Goal: Information Seeking & Learning: Learn about a topic

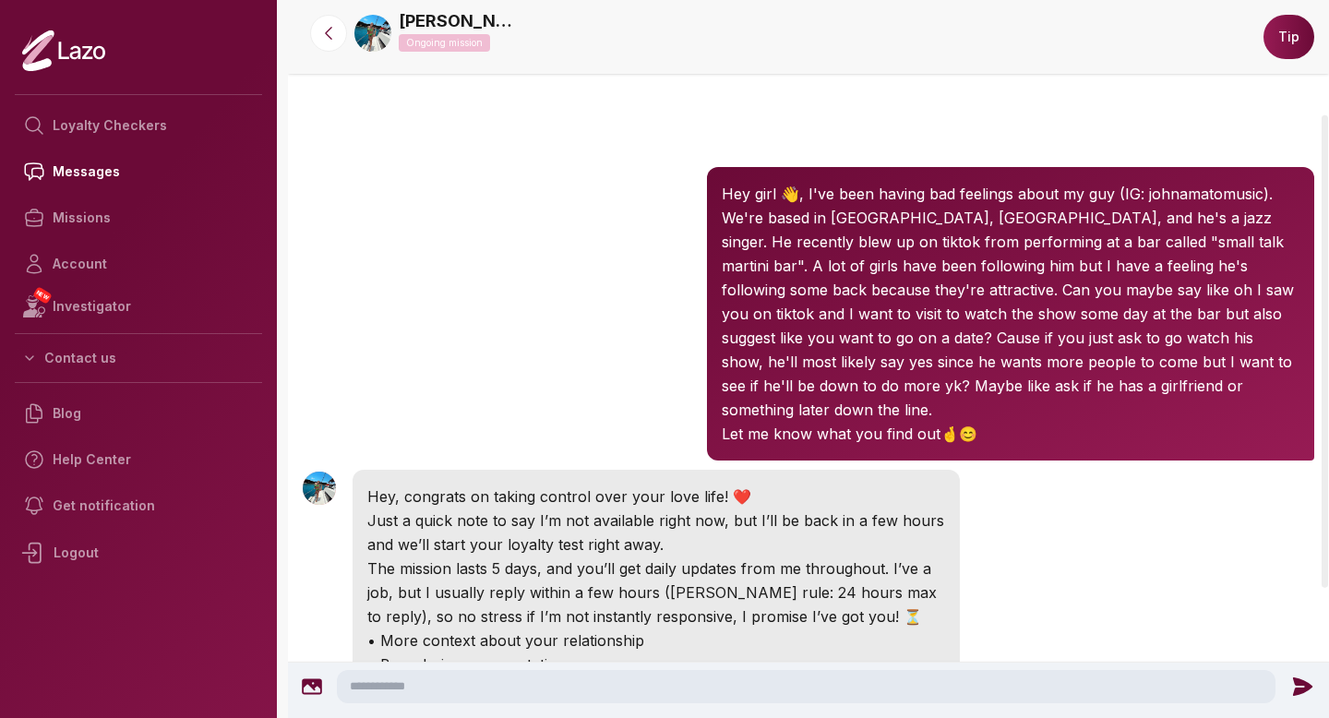
scroll to position [173, 0]
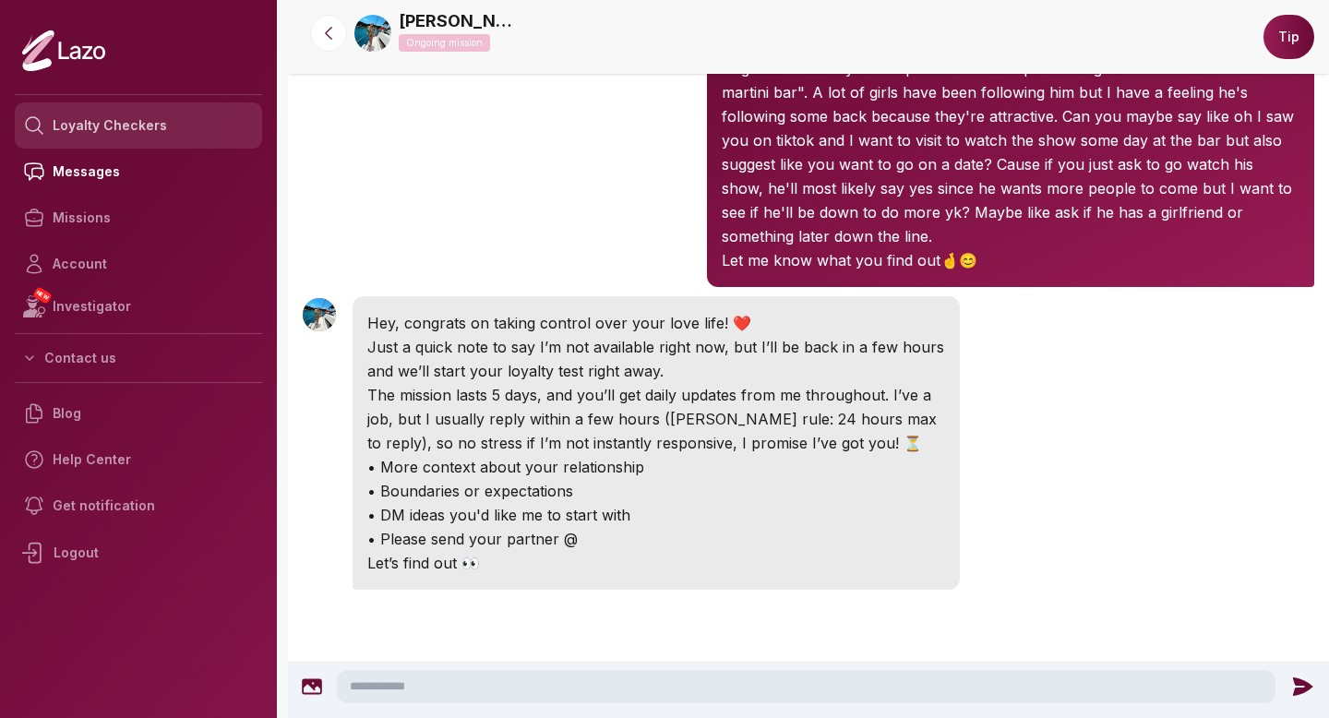
click at [127, 136] on link "Loyalty Checkers" at bounding box center [138, 125] width 247 height 46
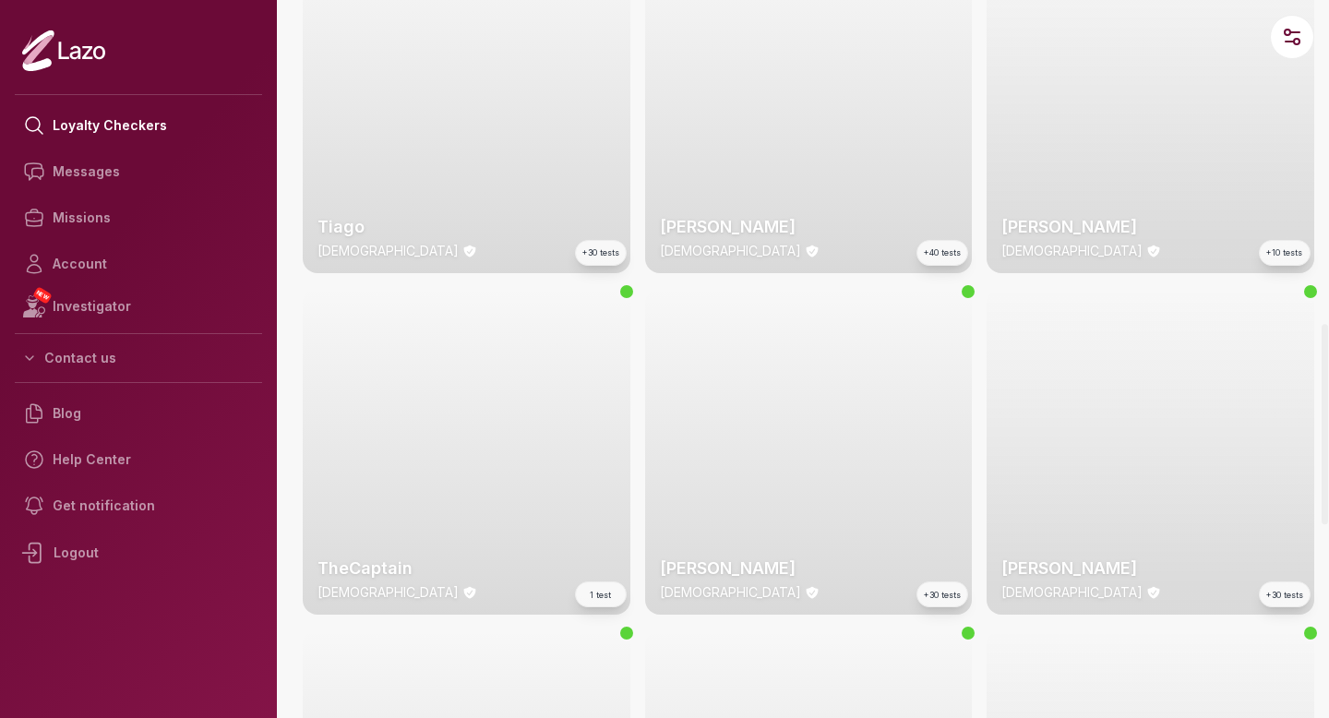
scroll to position [1157, 0]
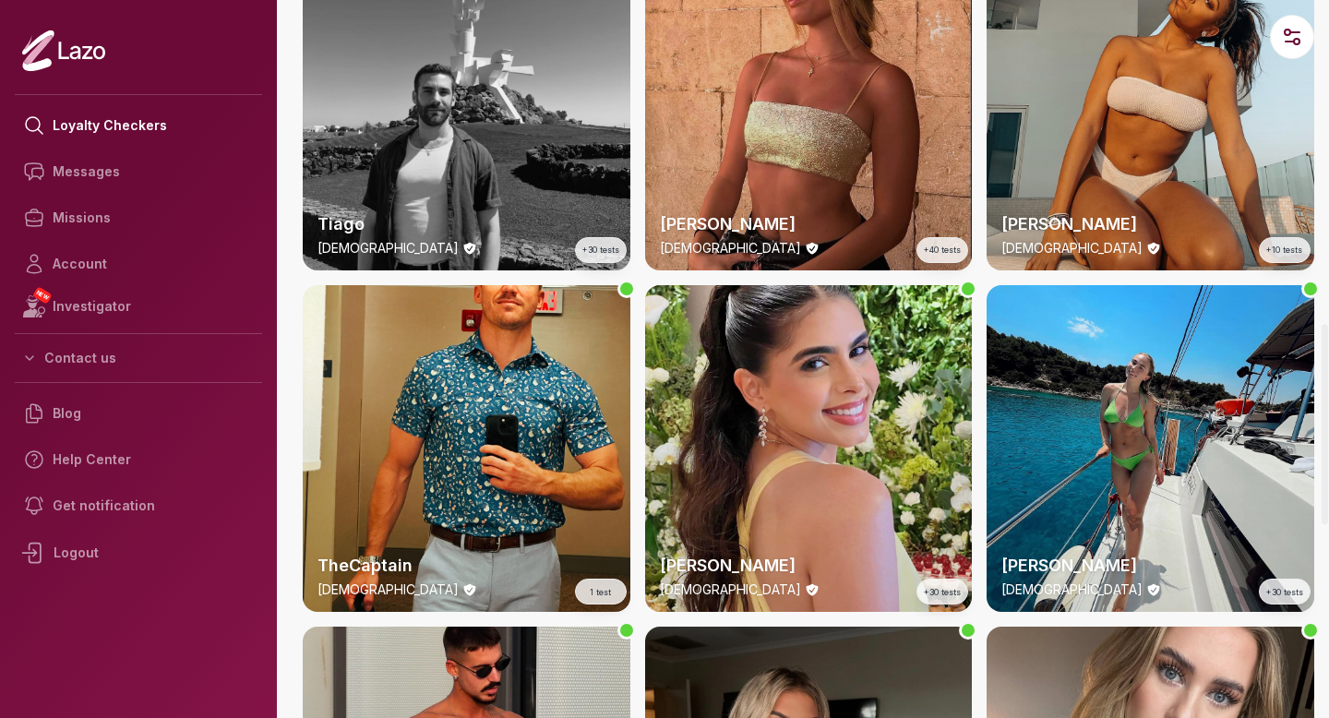
click at [821, 183] on div "Sharon 22 y/o +40 tests" at bounding box center [809, 107] width 328 height 328
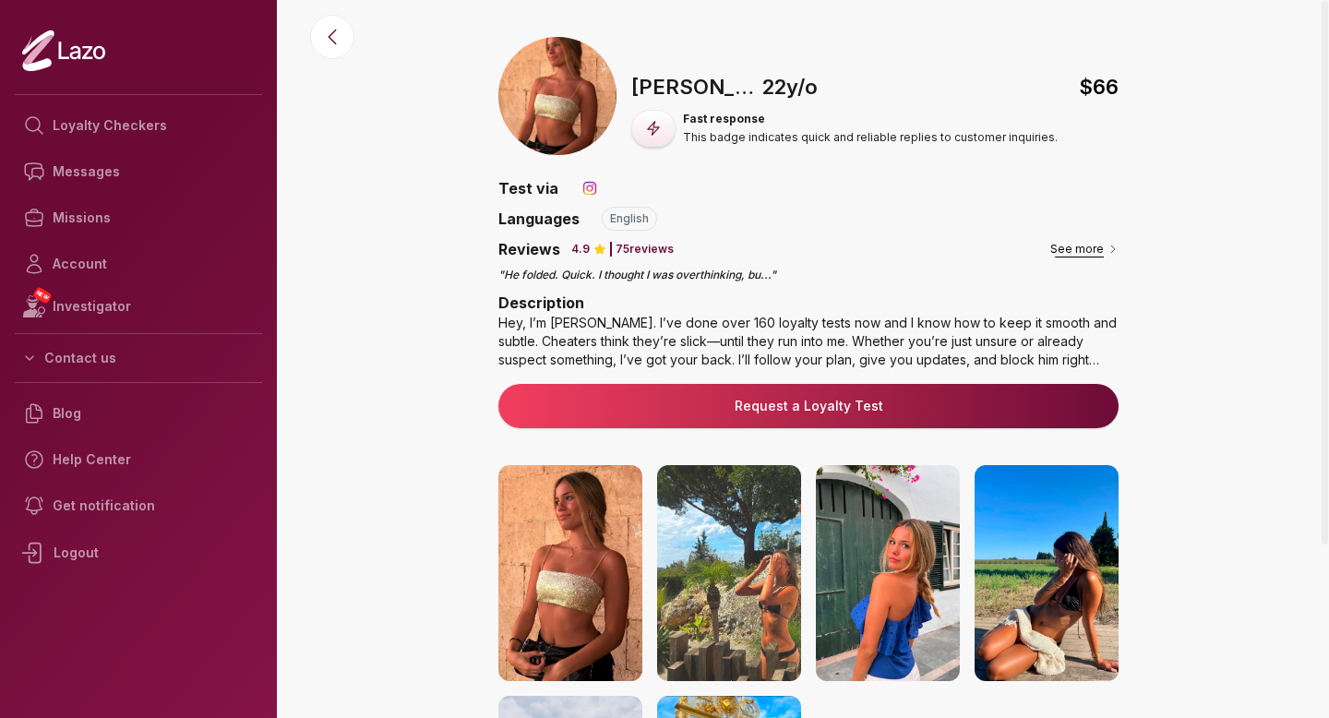
click at [1084, 246] on button "See more" at bounding box center [1084, 249] width 68 height 18
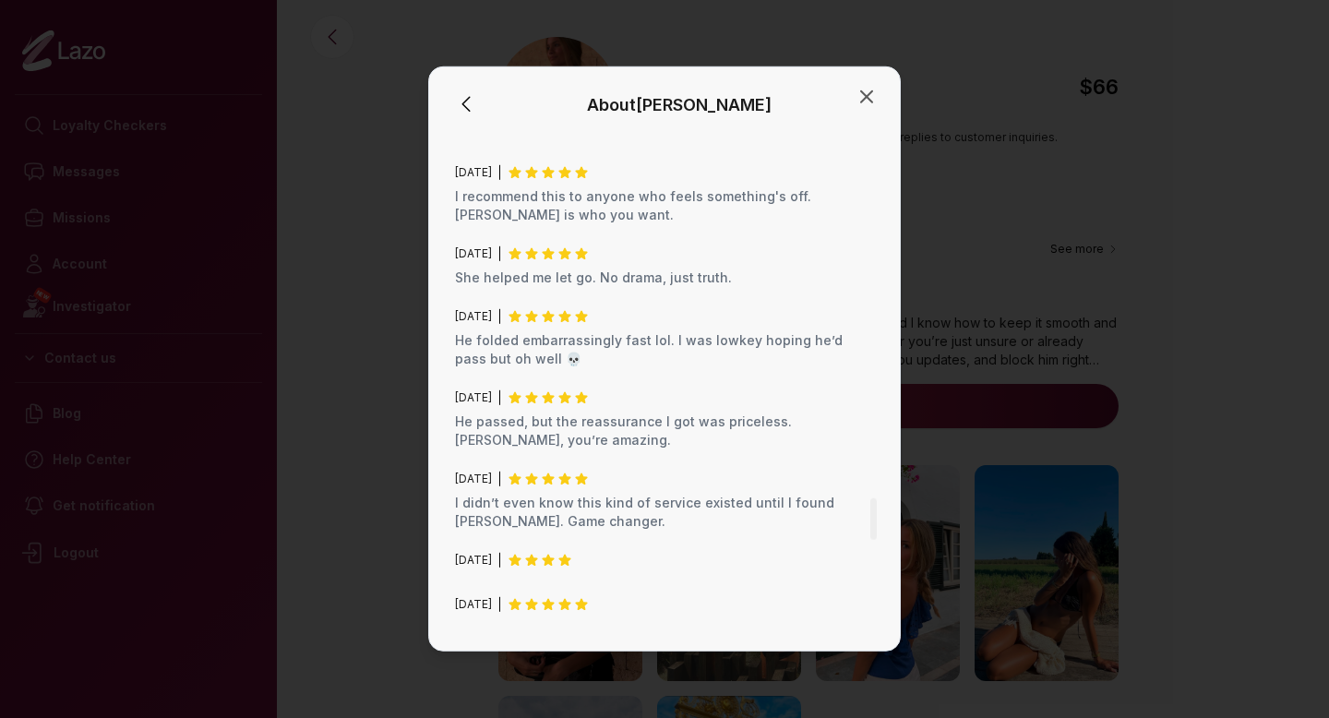
scroll to position [5289, 0]
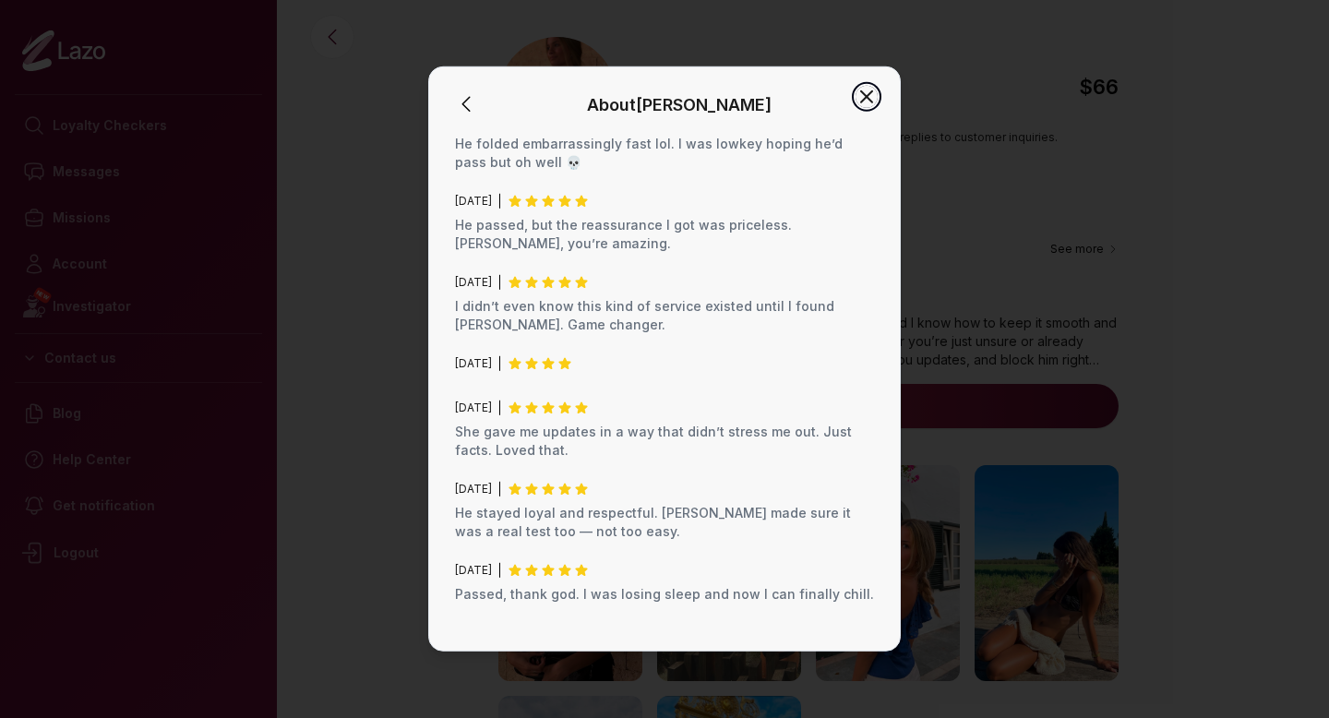
click at [870, 89] on icon "button" at bounding box center [866, 97] width 22 height 22
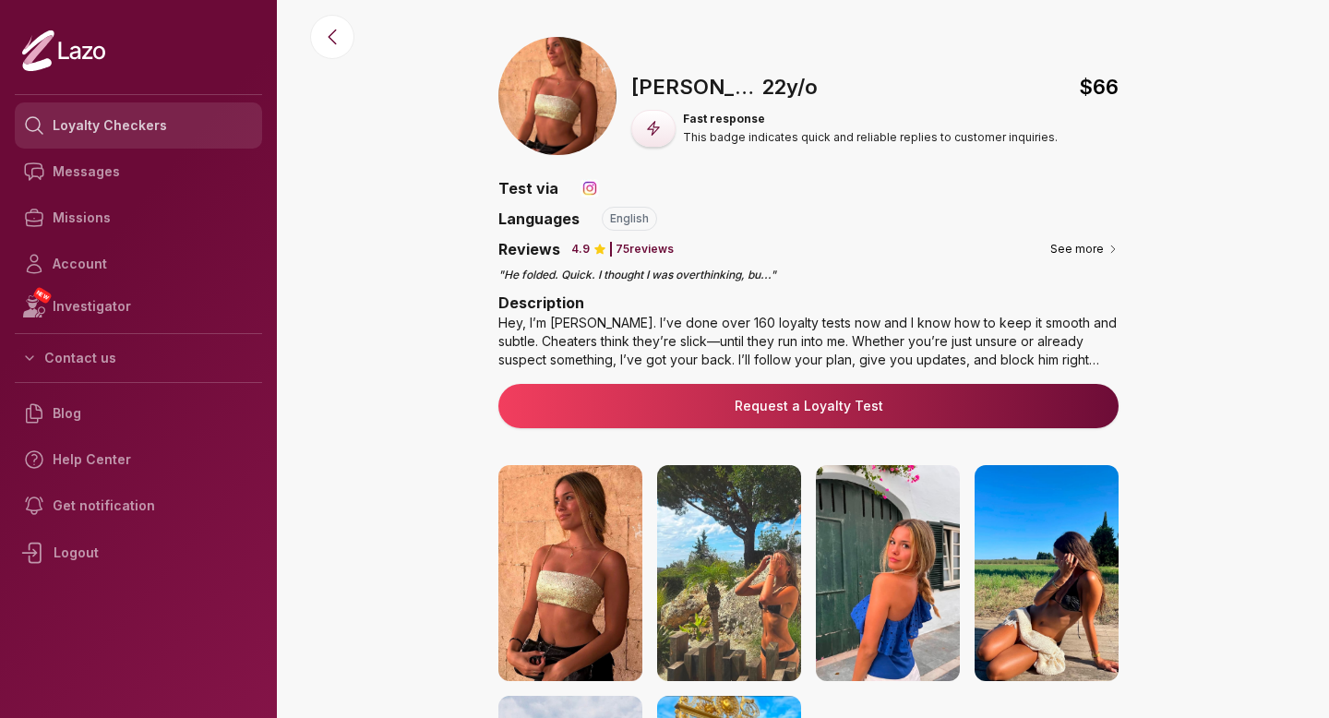
click at [148, 120] on link "Loyalty Checkers" at bounding box center [138, 125] width 247 height 46
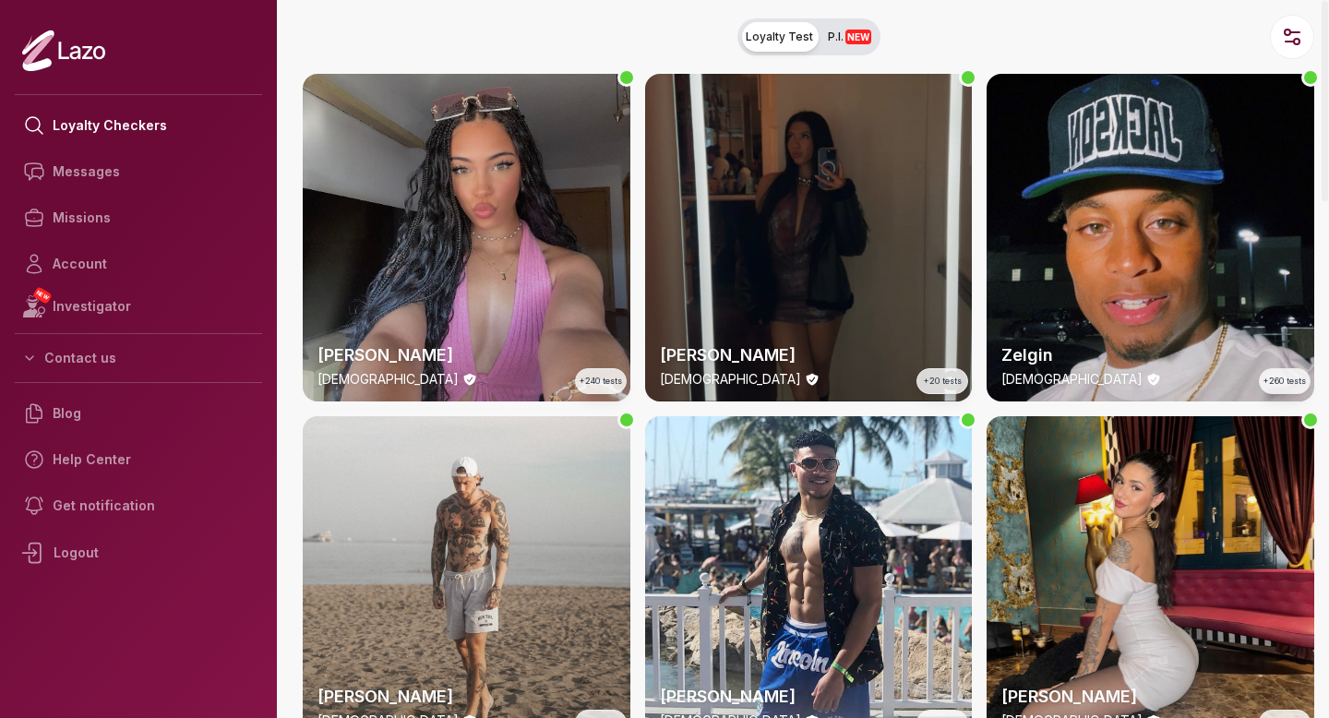
click at [877, 205] on div "Susanna 28 y/o +20 tests" at bounding box center [809, 238] width 328 height 328
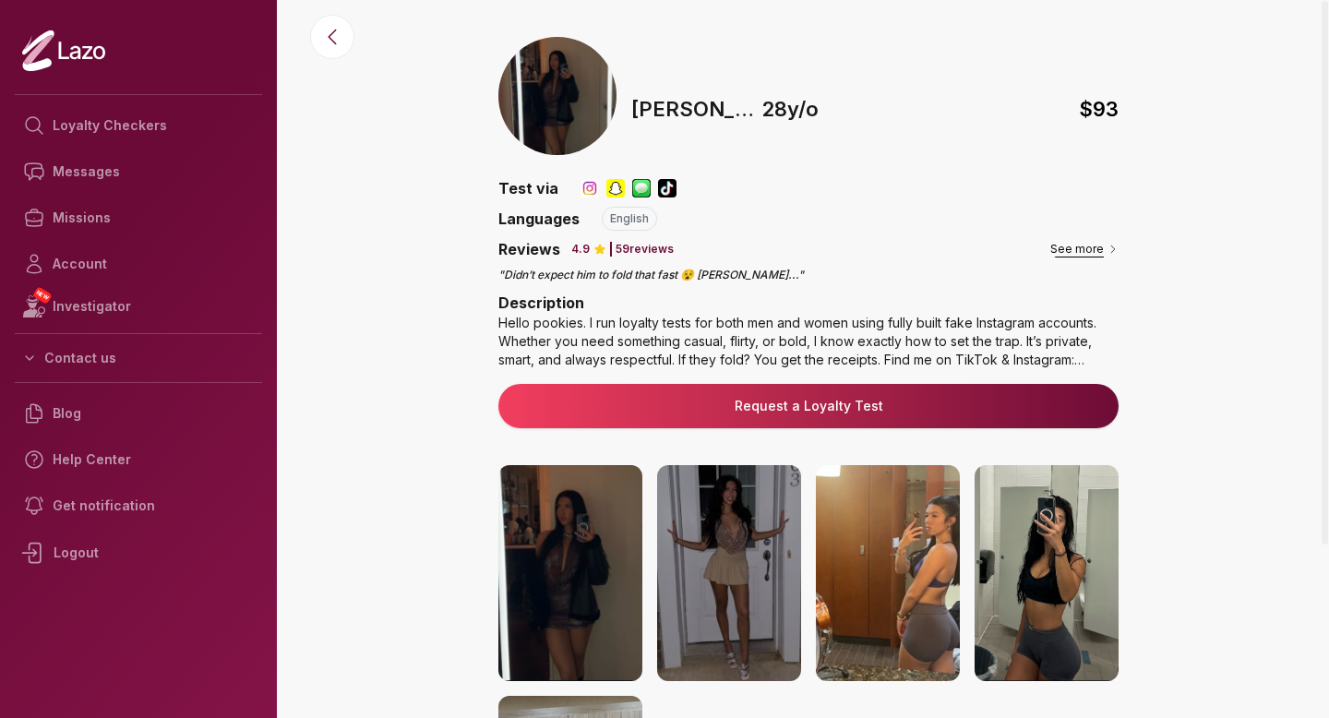
click at [1068, 246] on button "See more" at bounding box center [1084, 249] width 68 height 18
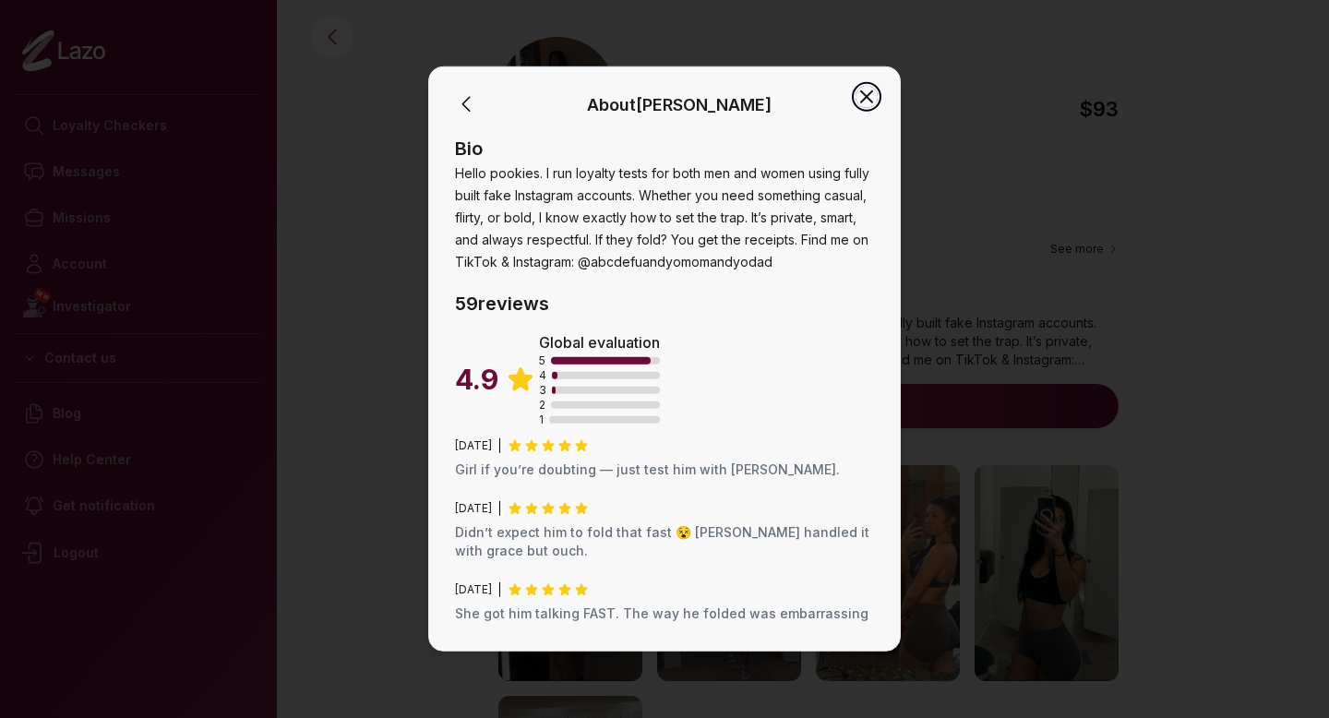
click at [869, 89] on icon "button" at bounding box center [866, 97] width 22 height 22
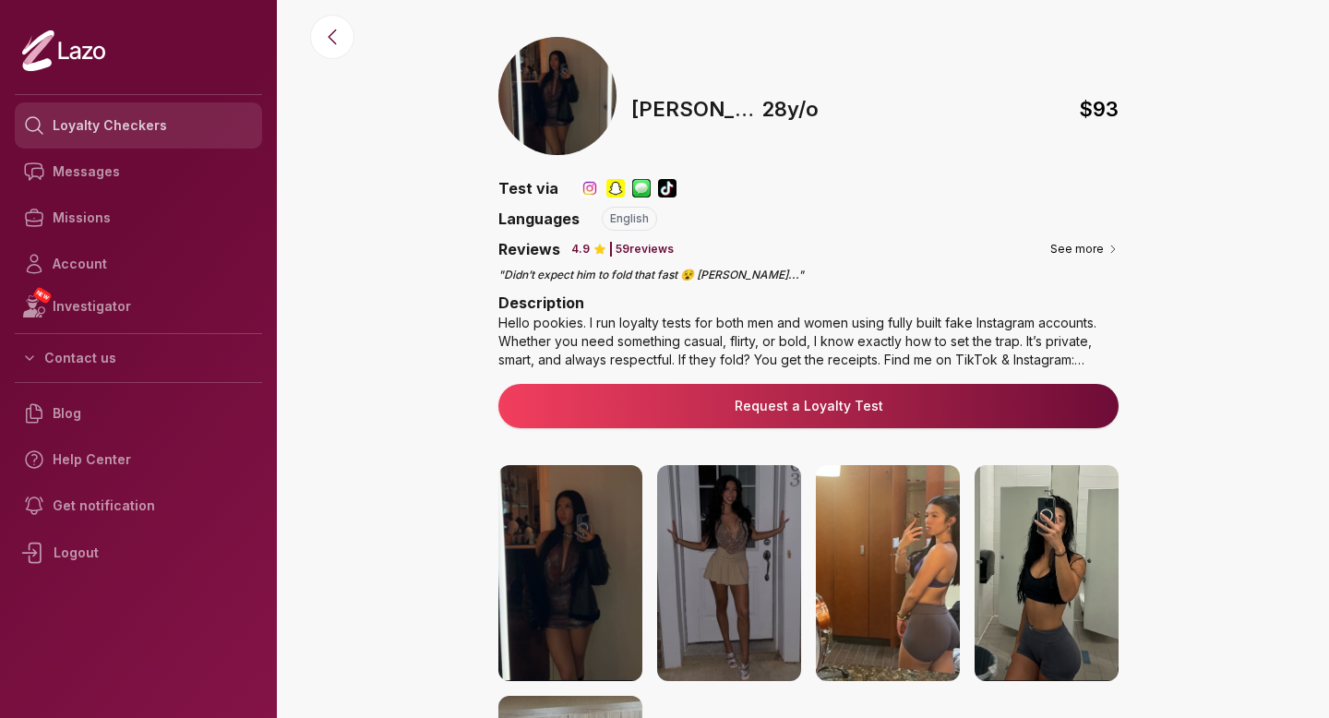
click at [165, 125] on link "Loyalty Checkers" at bounding box center [138, 125] width 247 height 46
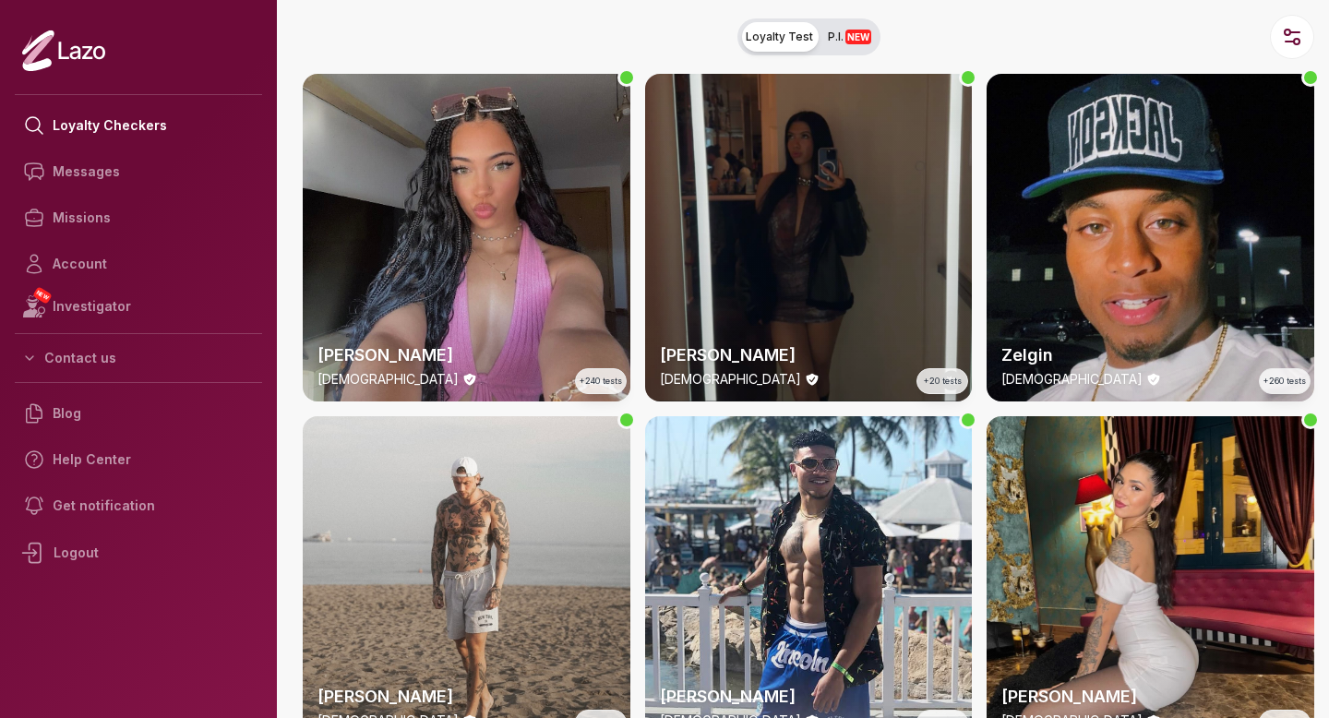
click at [672, 196] on div "Susanna 28 y/o +20 tests" at bounding box center [809, 238] width 328 height 328
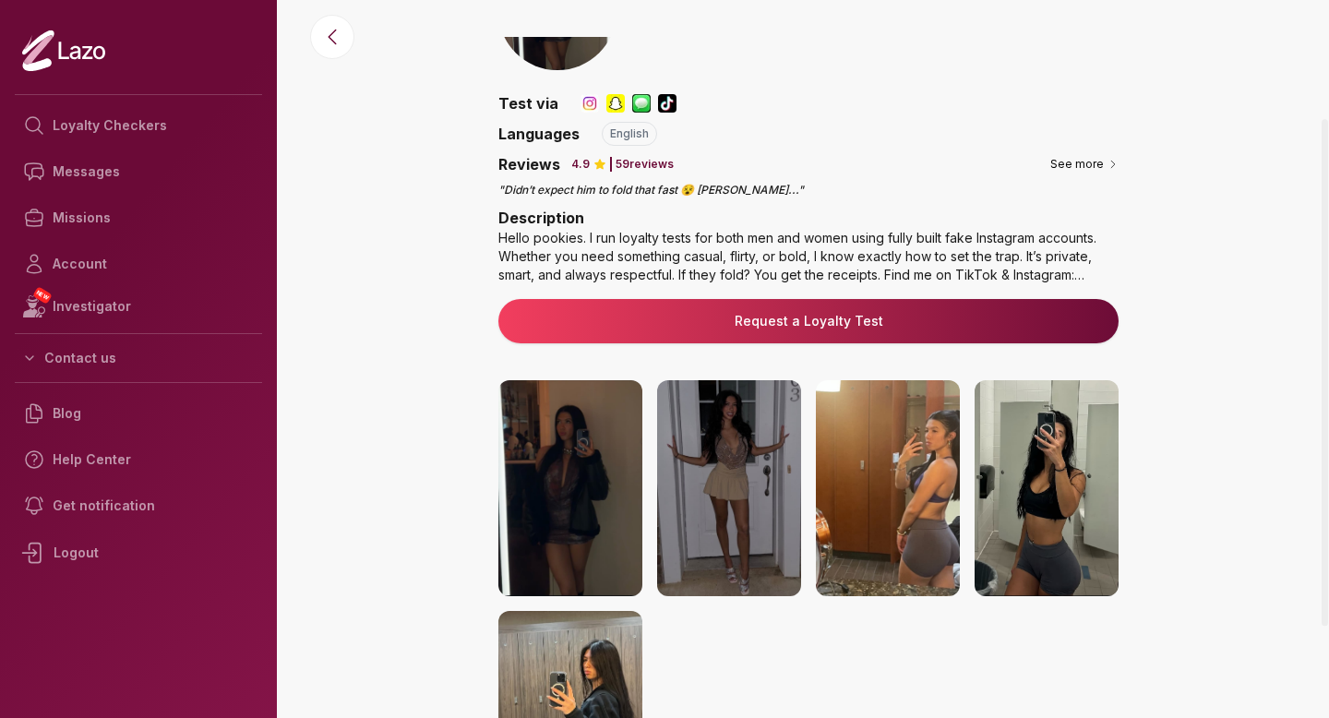
scroll to position [132, 0]
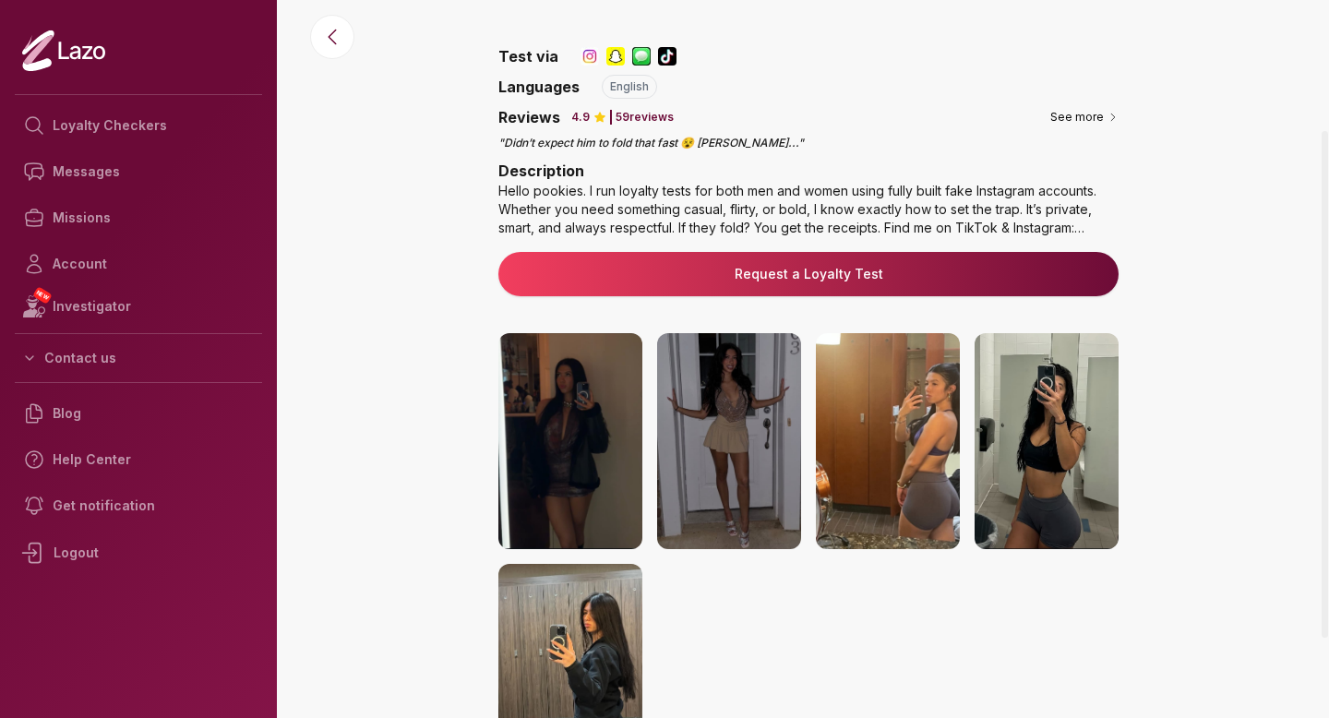
click at [614, 448] on img at bounding box center [570, 441] width 144 height 216
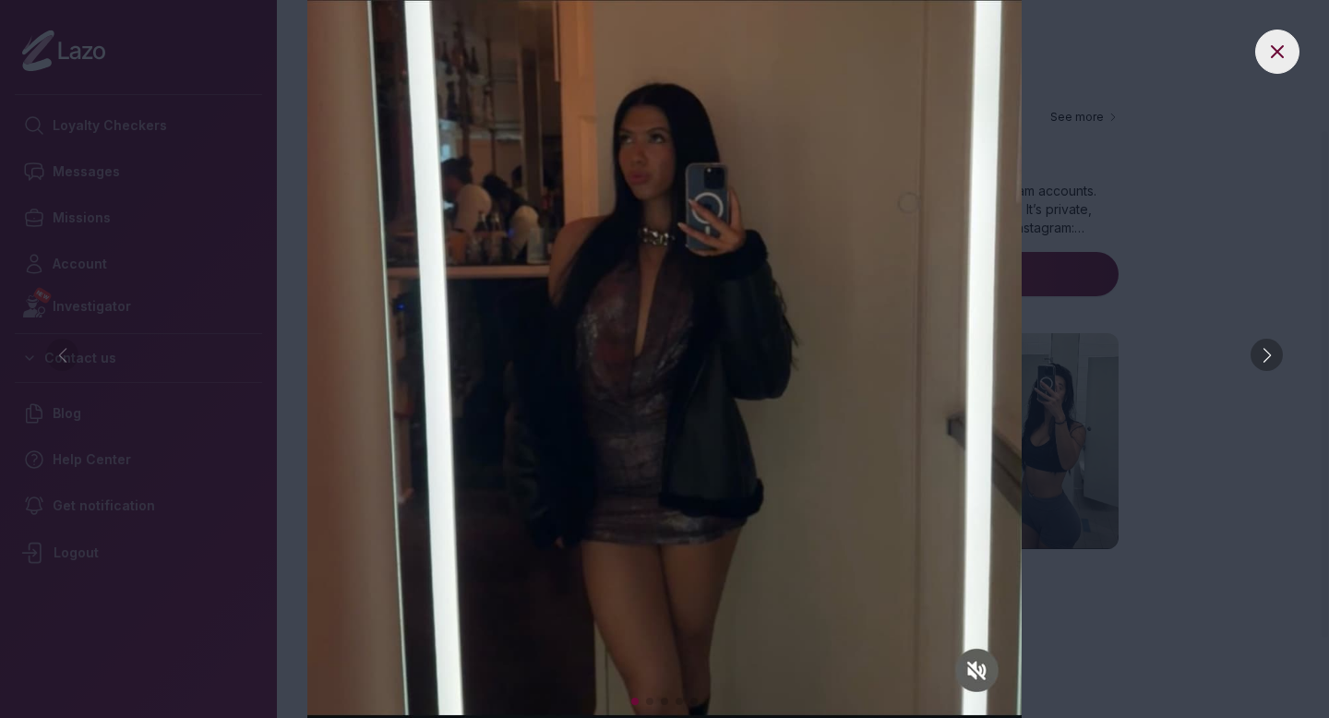
click at [1259, 353] on div at bounding box center [1266, 355] width 32 height 32
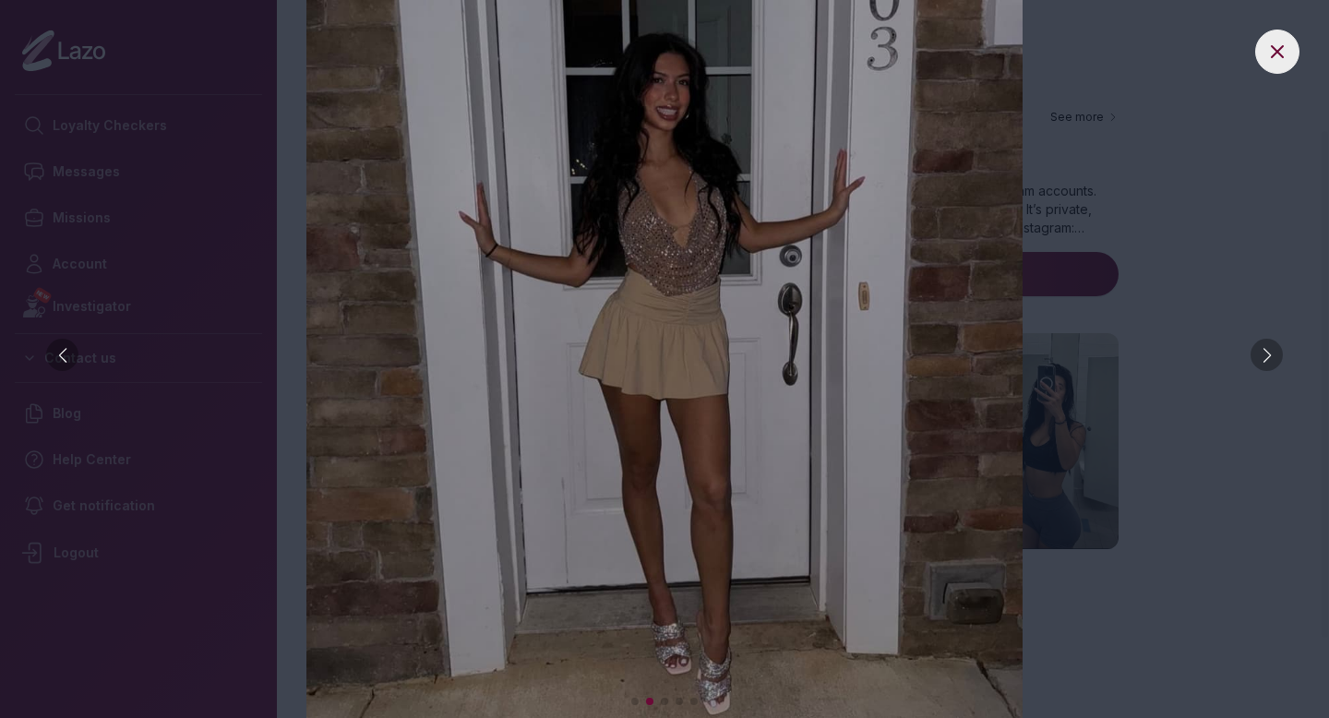
click at [1259, 353] on div at bounding box center [1266, 355] width 32 height 32
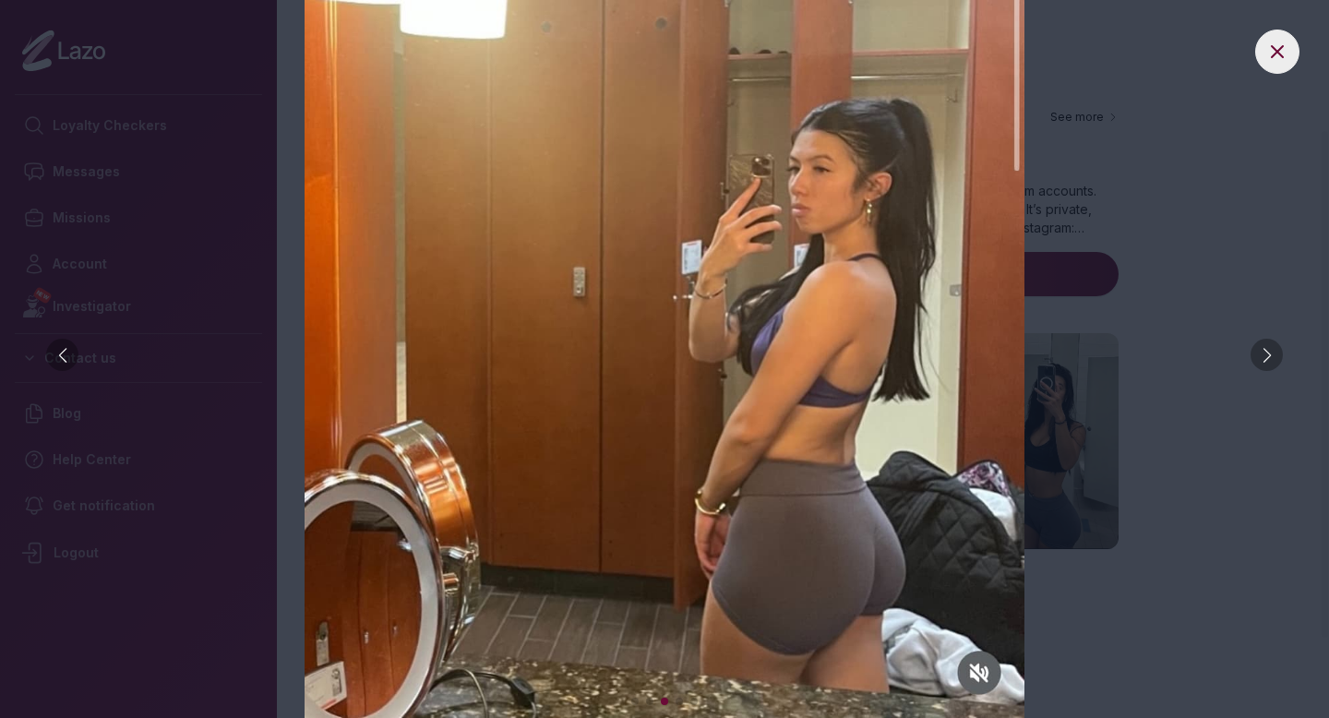
click at [1259, 353] on div at bounding box center [1266, 355] width 32 height 32
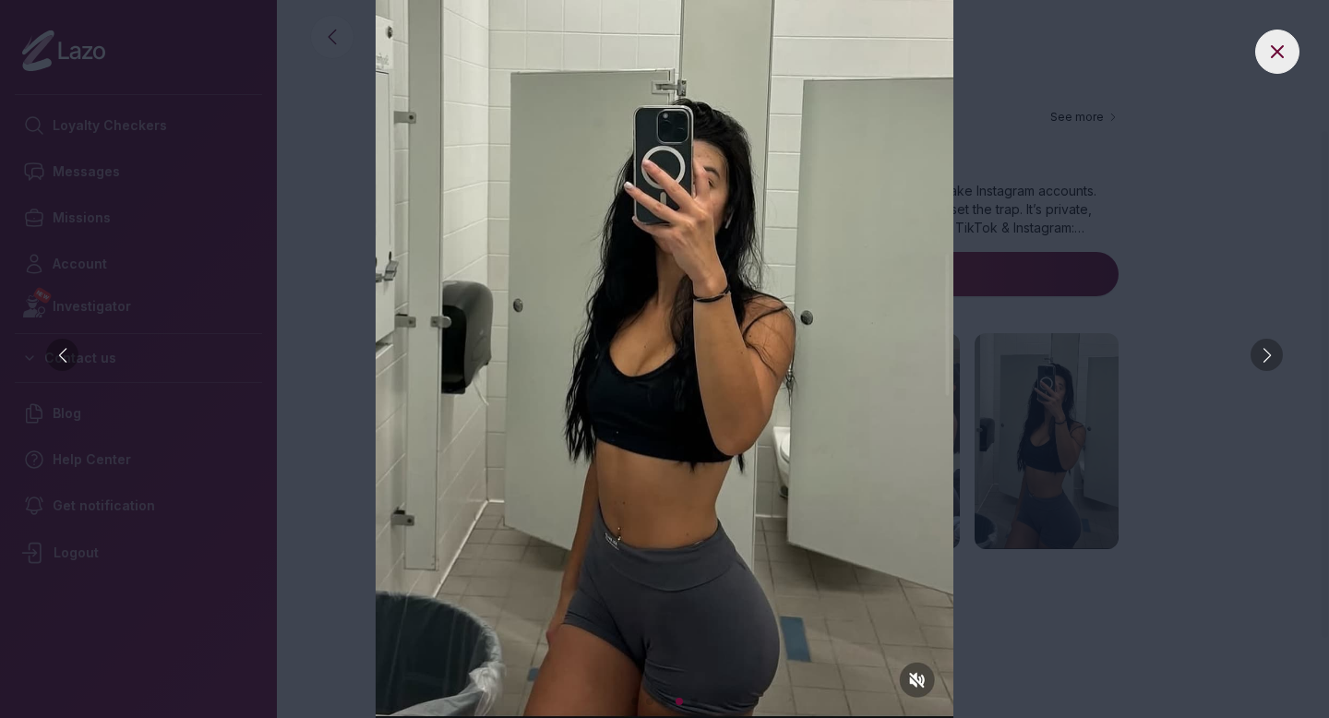
click at [1259, 353] on div at bounding box center [1266, 355] width 32 height 32
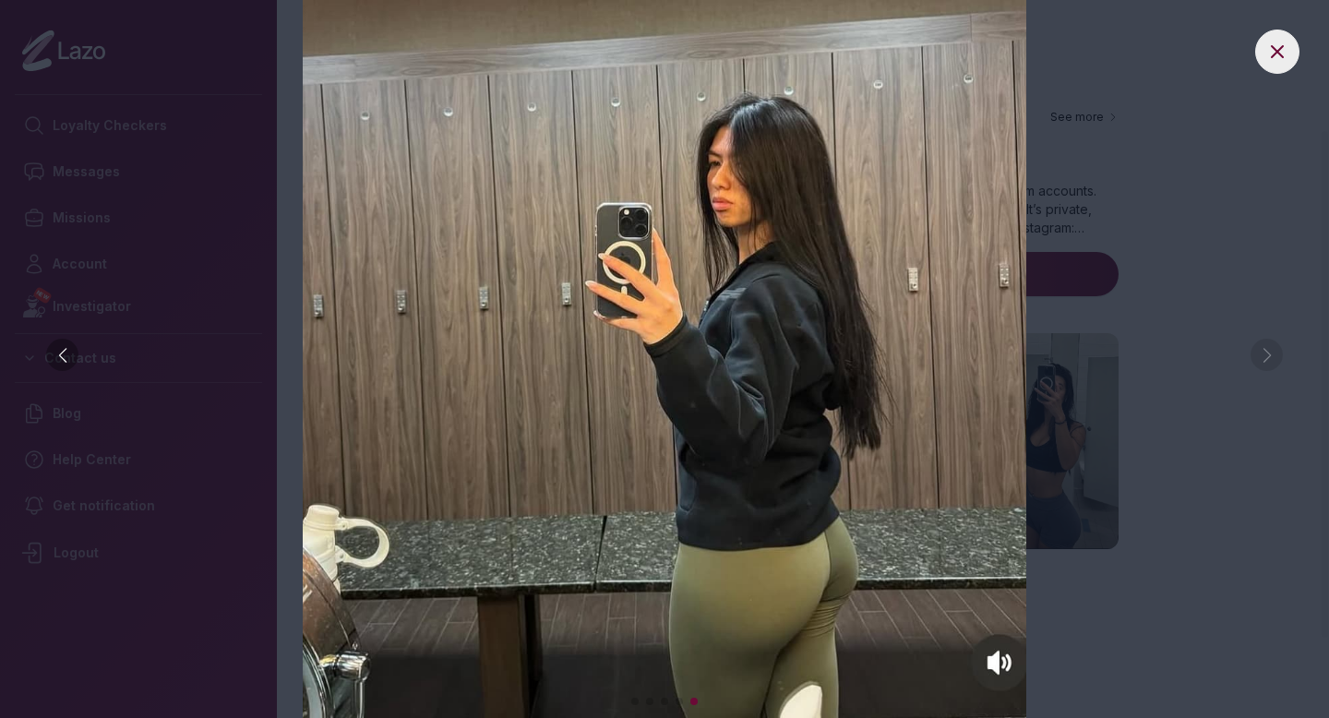
click at [1229, 143] on img at bounding box center [664, 359] width 1255 height 718
click at [1272, 47] on icon at bounding box center [1276, 51] width 11 height 11
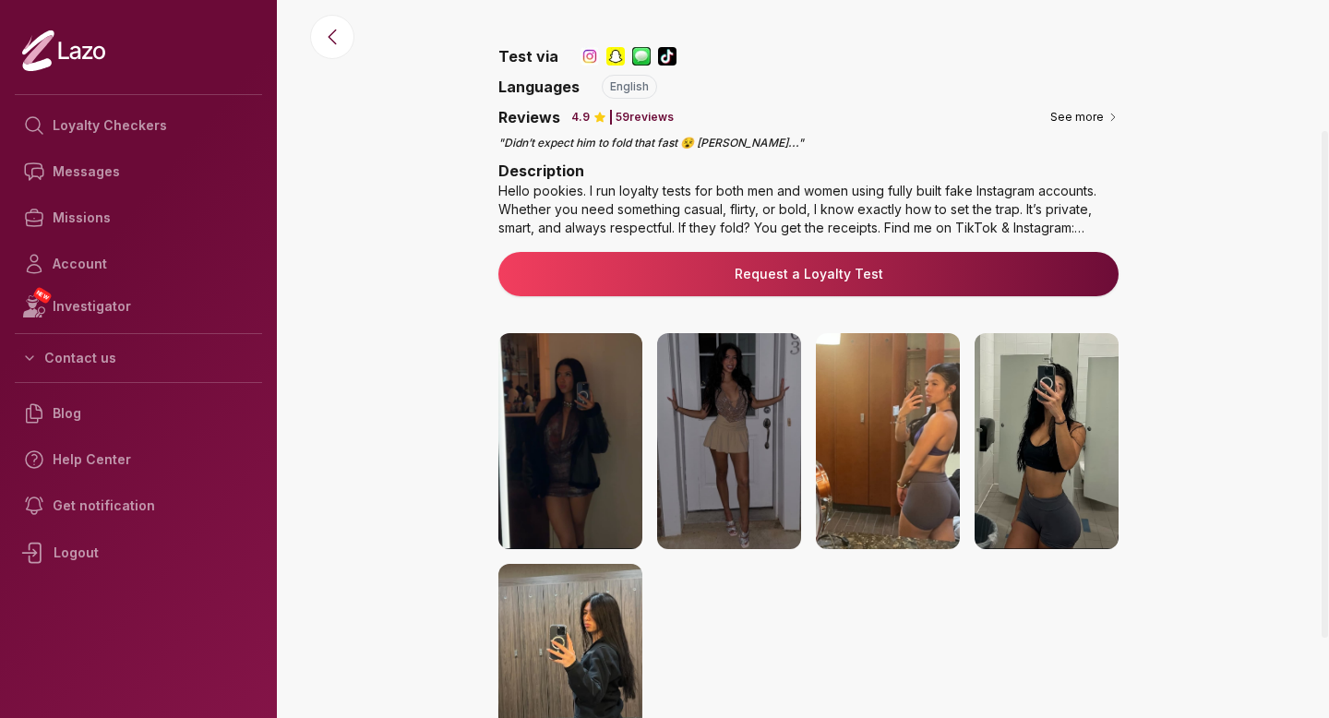
click at [1086, 229] on div "Hello pookies. I run loyalty tests for both men and women using fully built fak…" at bounding box center [808, 209] width 620 height 55
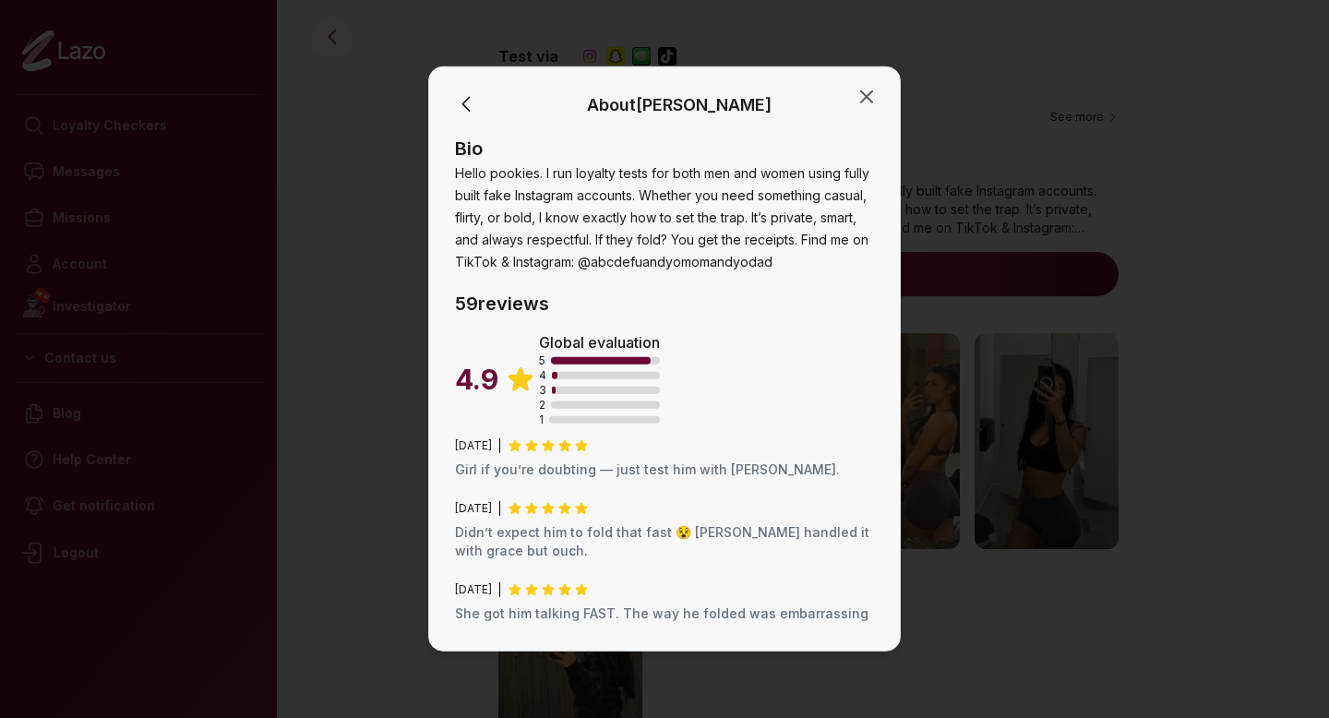
click at [877, 100] on div "About Susanna Bio Hello pookies. I run loyalty tests for both men and women usi…" at bounding box center [664, 358] width 472 height 585
click at [871, 99] on icon "button" at bounding box center [866, 97] width 22 height 22
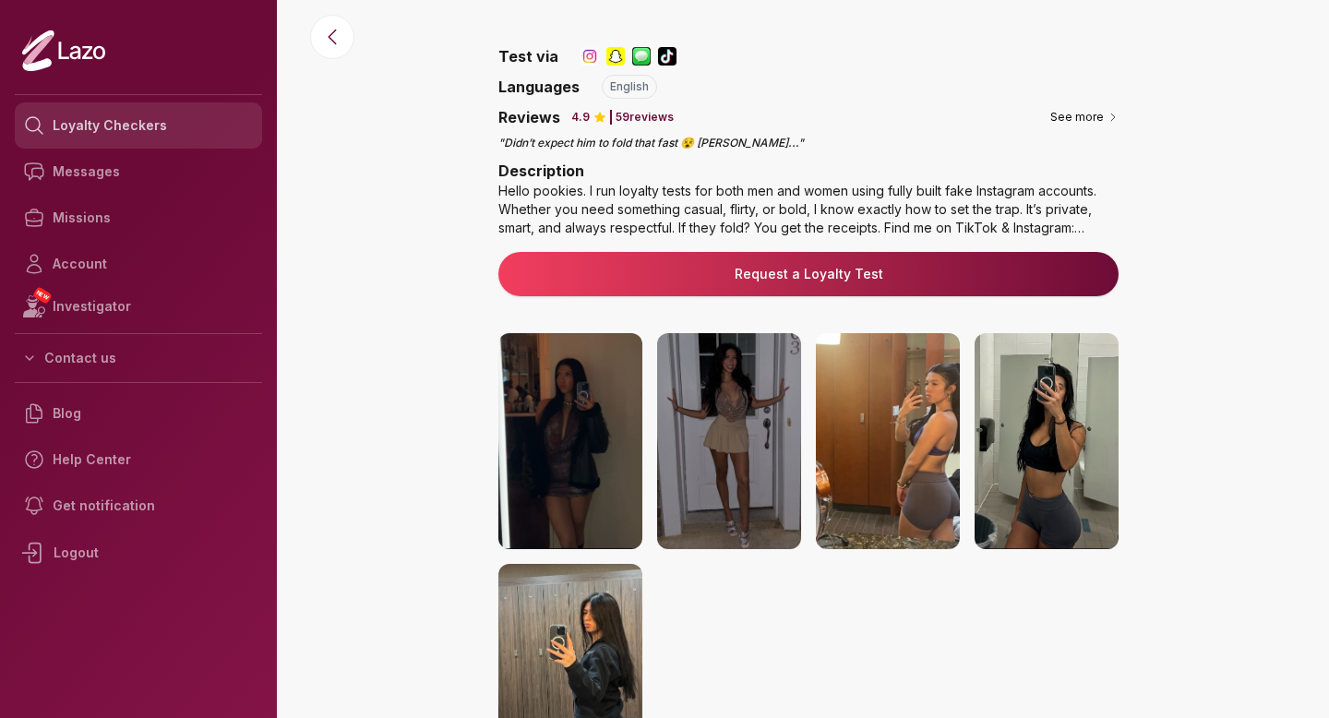
click at [185, 127] on link "Loyalty Checkers" at bounding box center [138, 125] width 247 height 46
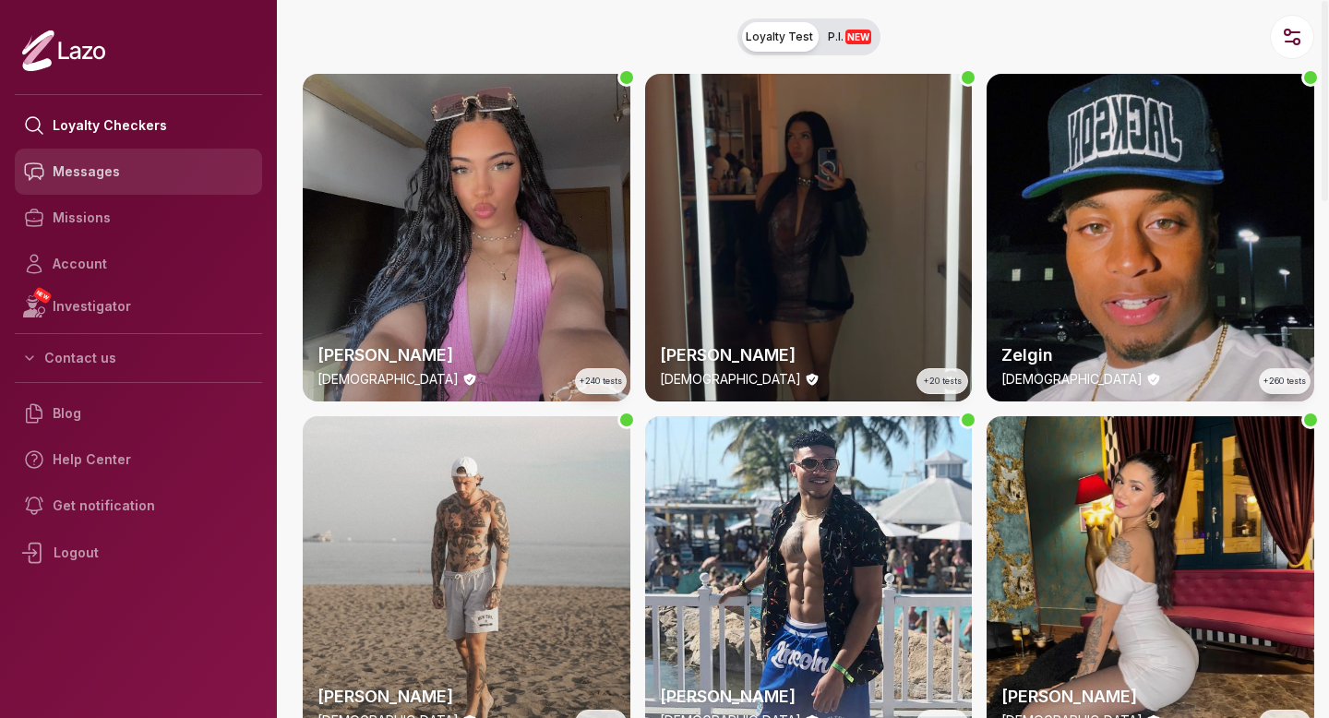
click at [148, 182] on link "Messages" at bounding box center [138, 172] width 247 height 46
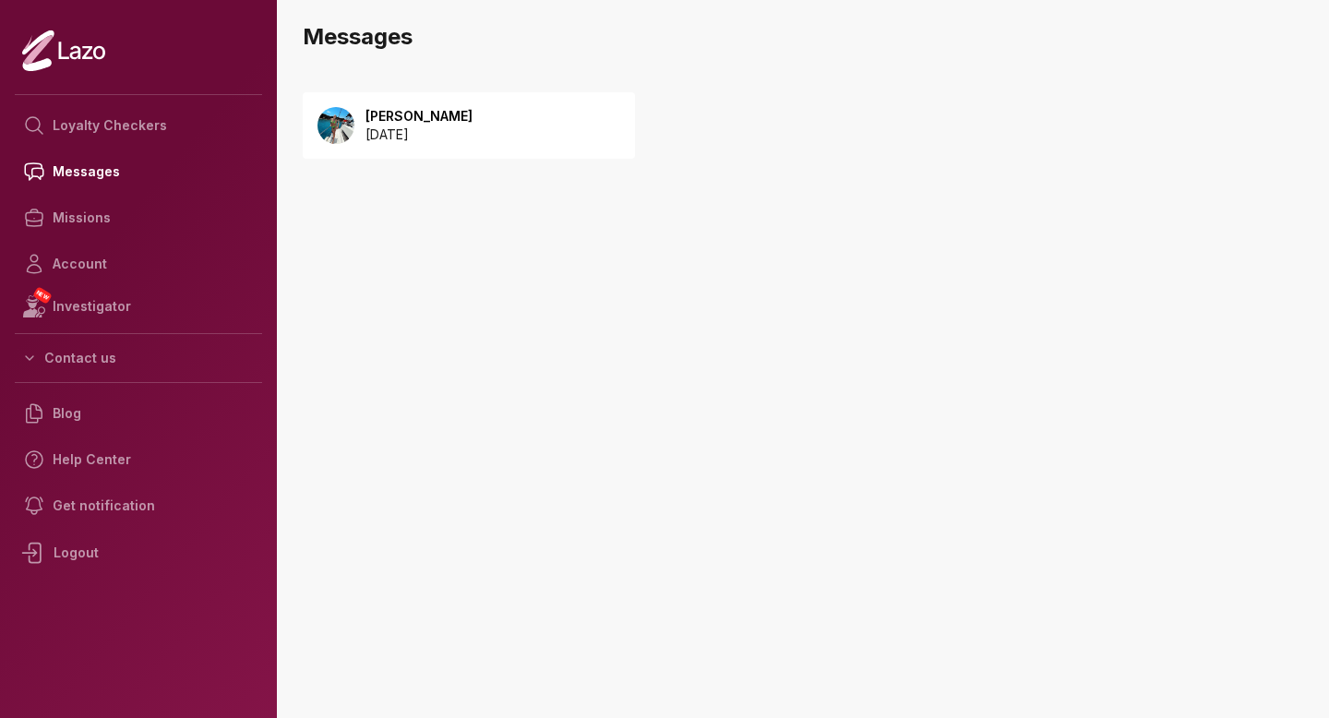
click at [485, 141] on div "Emery 2025 October 04" at bounding box center [469, 125] width 332 height 66
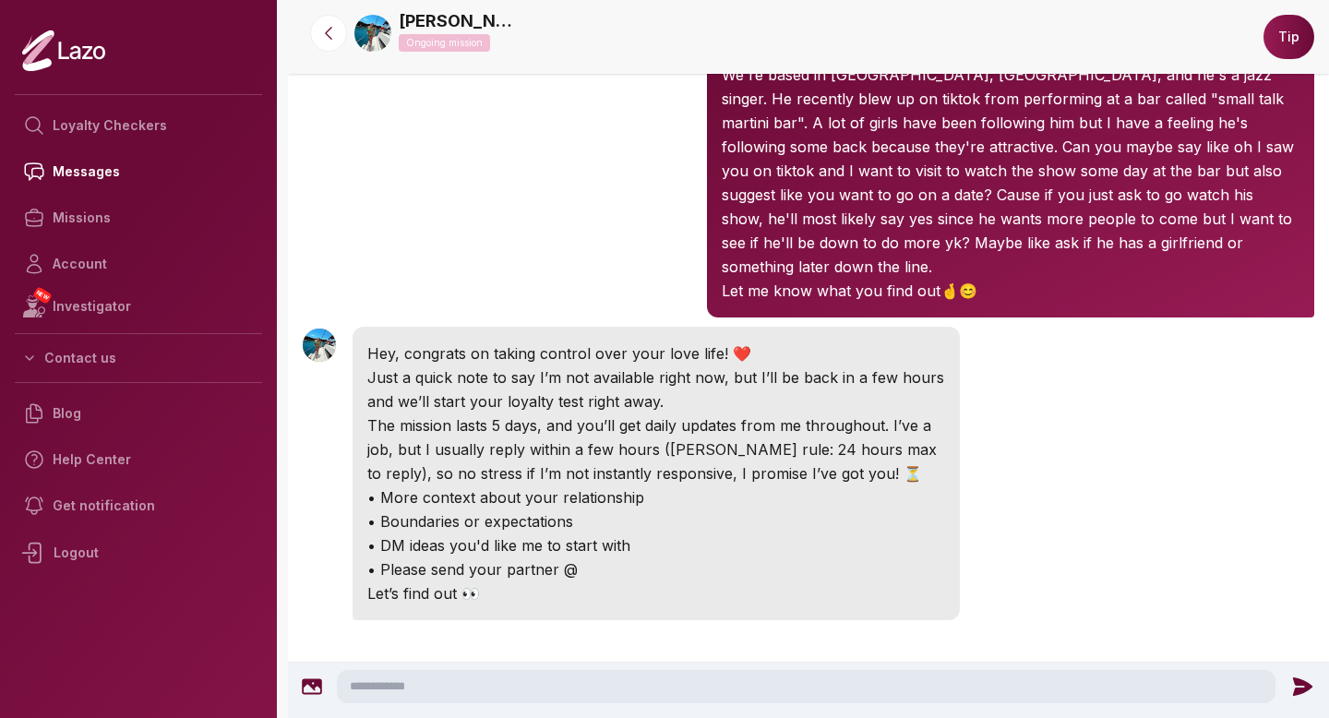
scroll to position [173, 0]
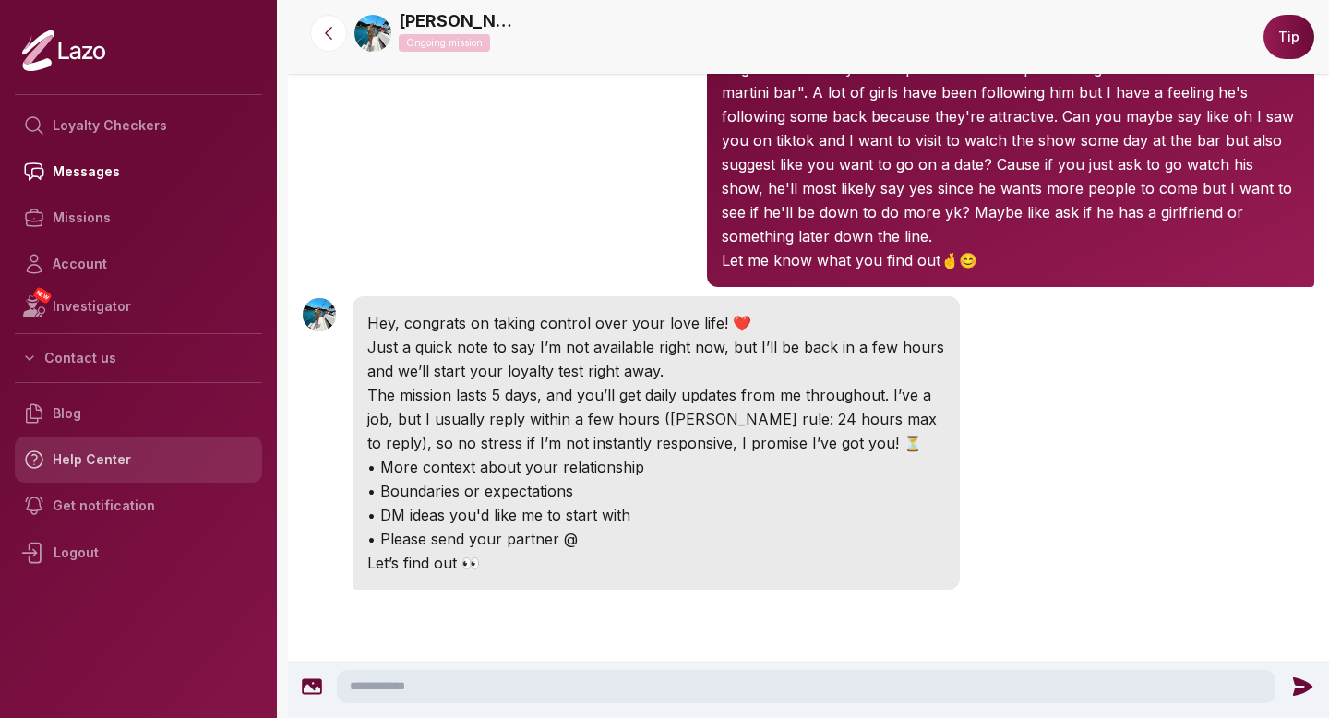
click at [76, 472] on link "Help Center" at bounding box center [138, 459] width 247 height 46
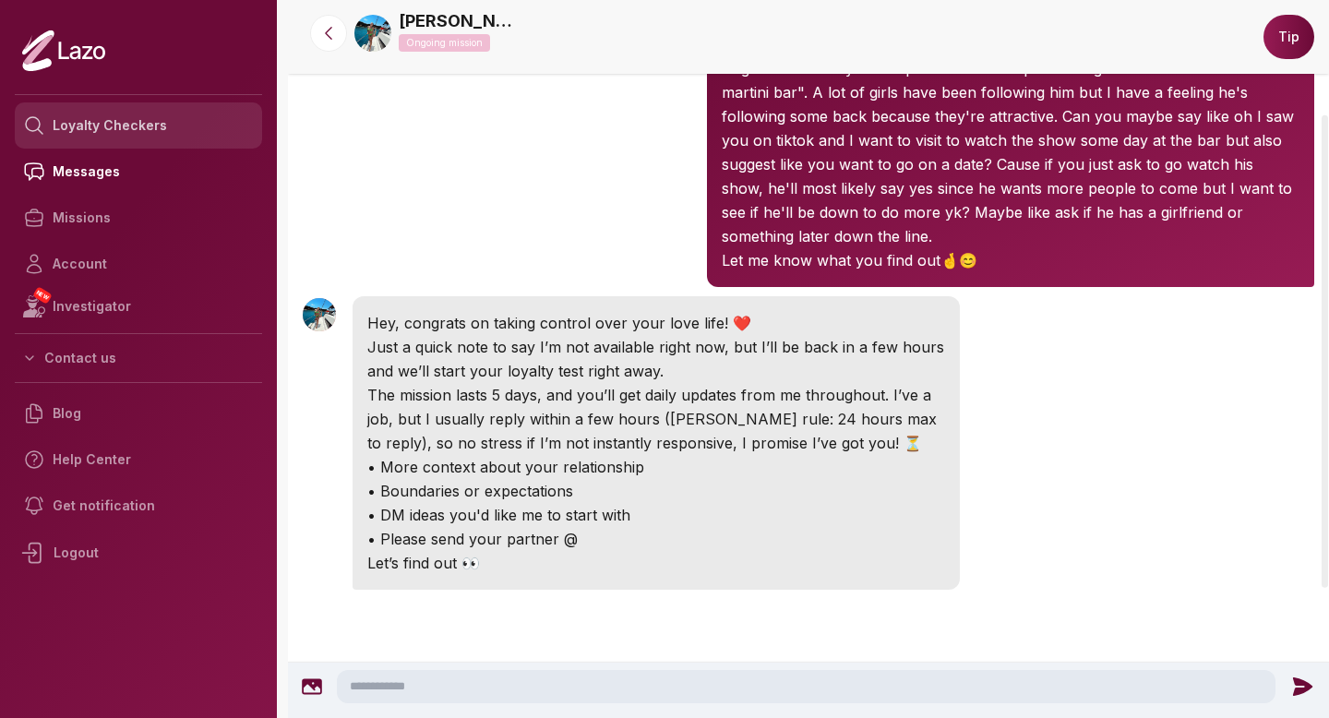
click at [118, 135] on link "Loyalty Checkers" at bounding box center [138, 125] width 247 height 46
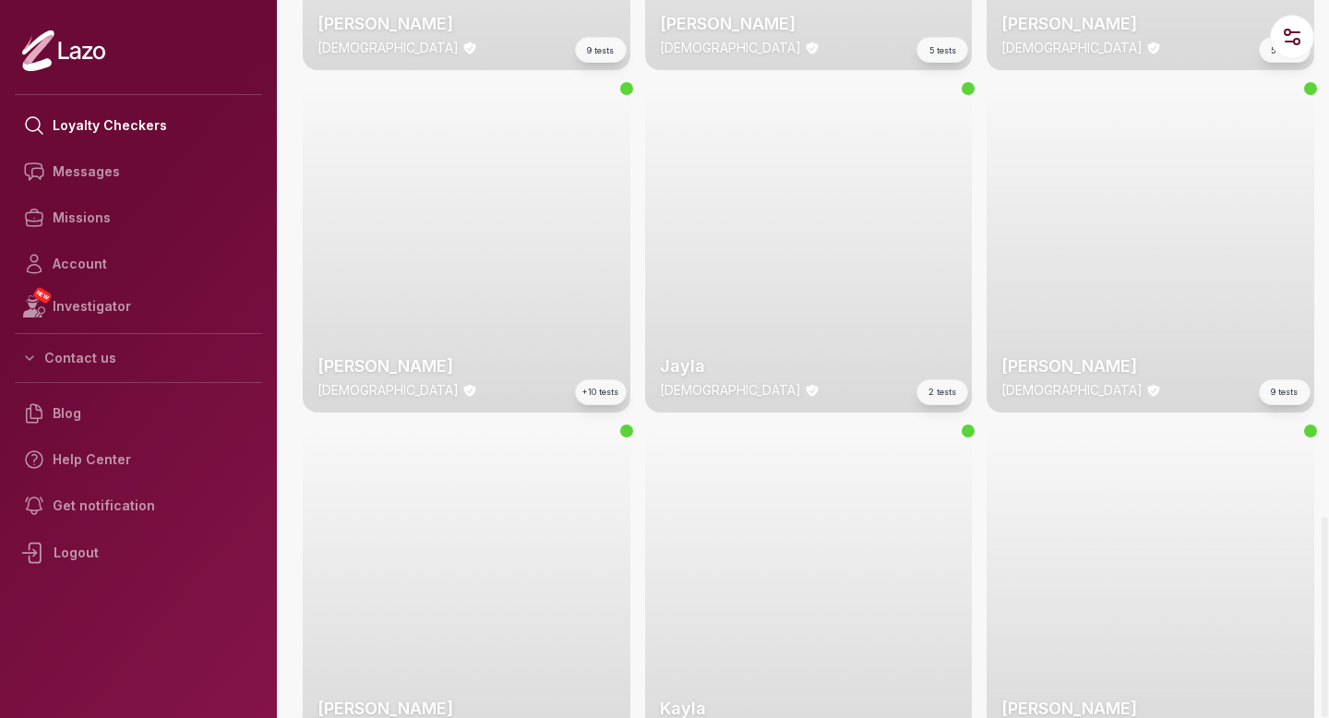
scroll to position [3873, 0]
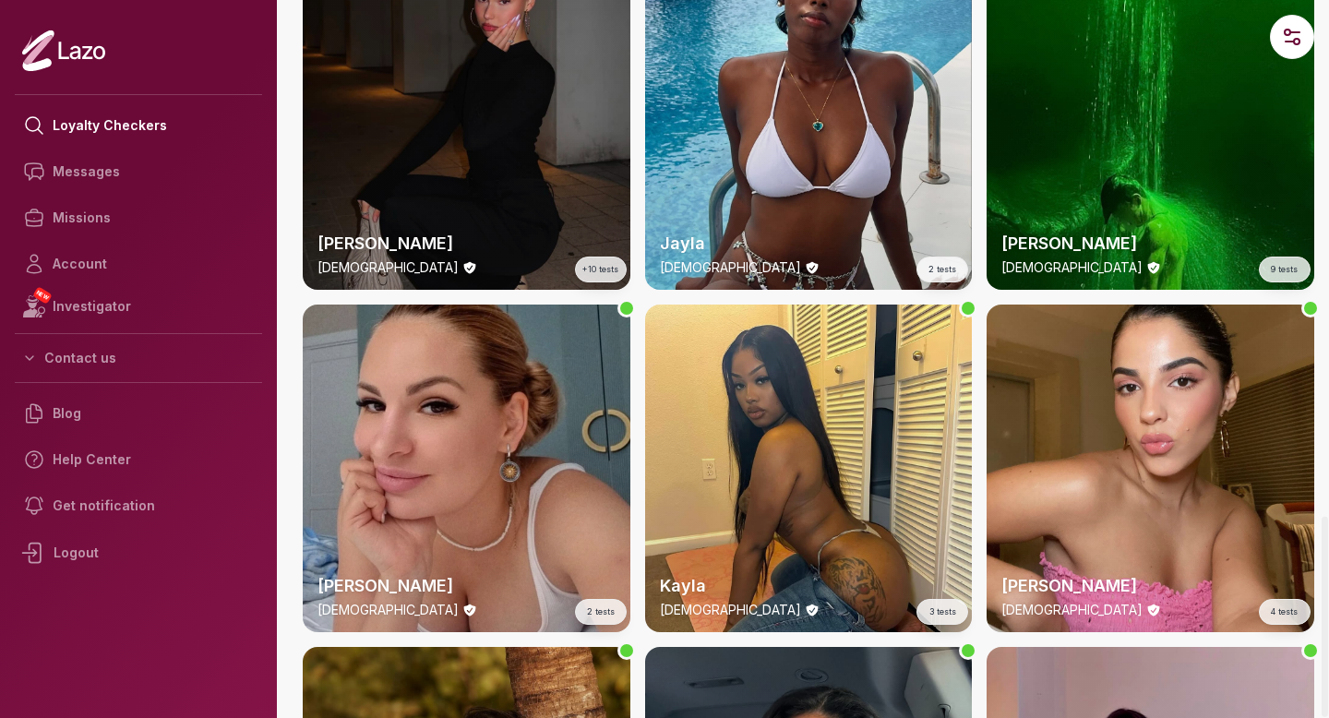
click at [525, 196] on div "Hannah 24 y/o +10 tests" at bounding box center [467, 126] width 328 height 328
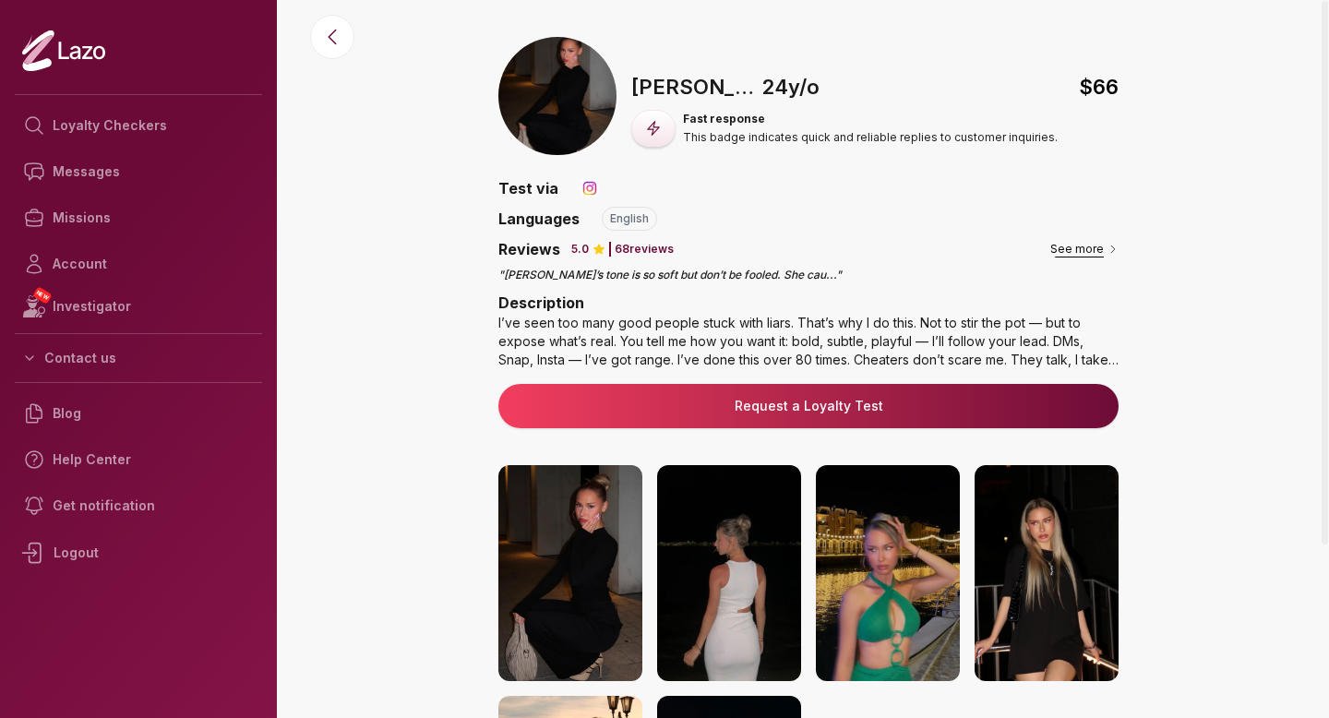
click at [1096, 241] on button "See more" at bounding box center [1084, 249] width 68 height 18
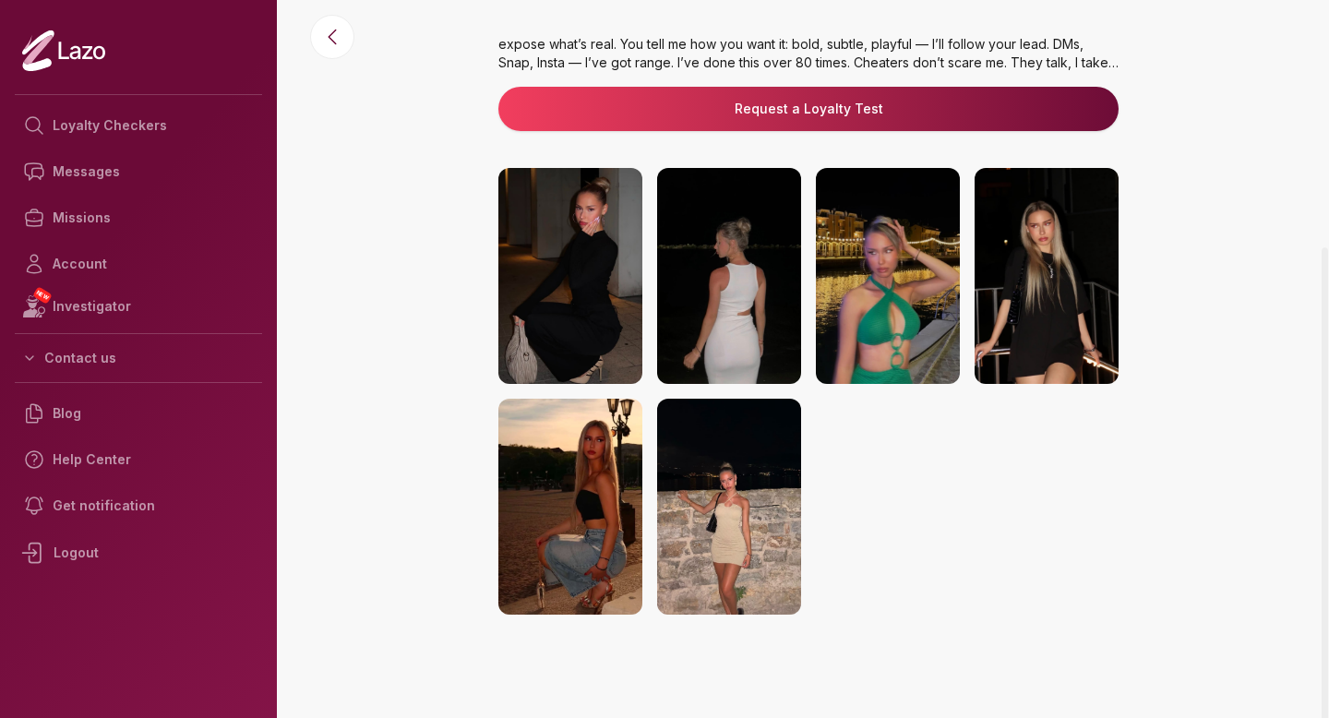
click at [590, 455] on img at bounding box center [570, 507] width 144 height 216
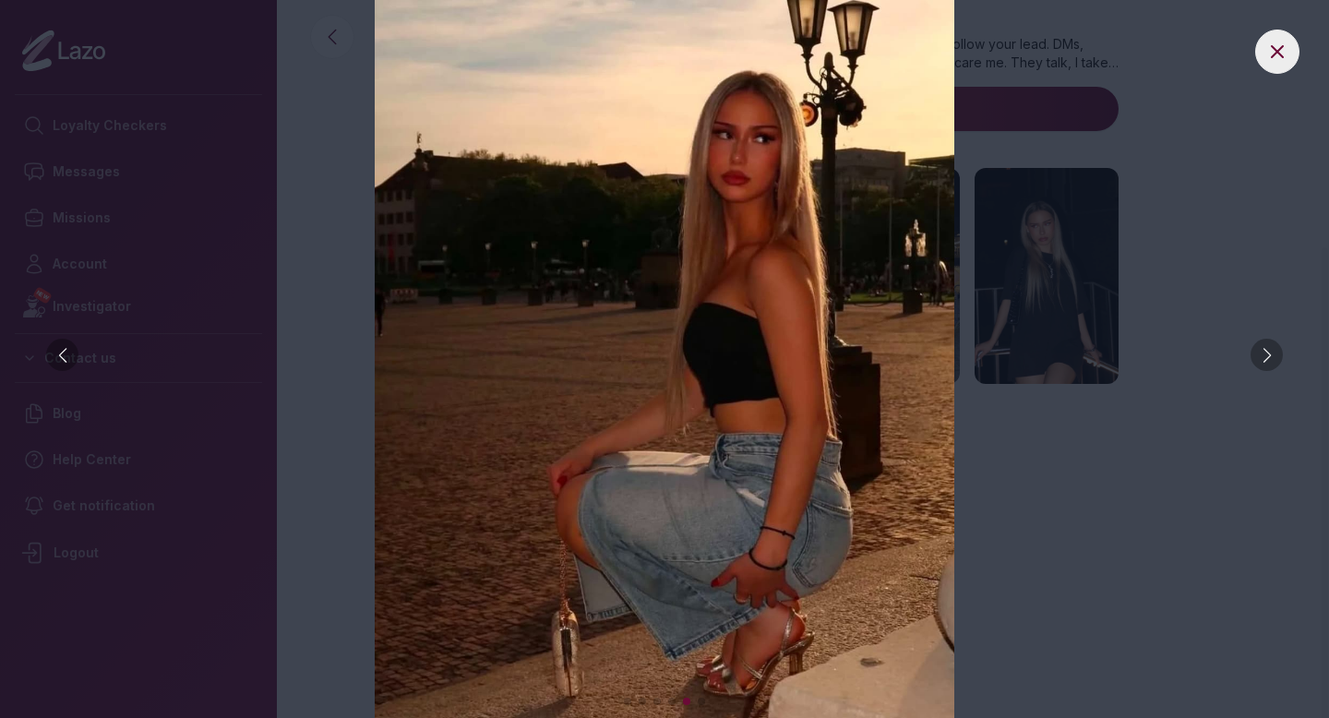
click at [64, 355] on div at bounding box center [62, 355] width 32 height 32
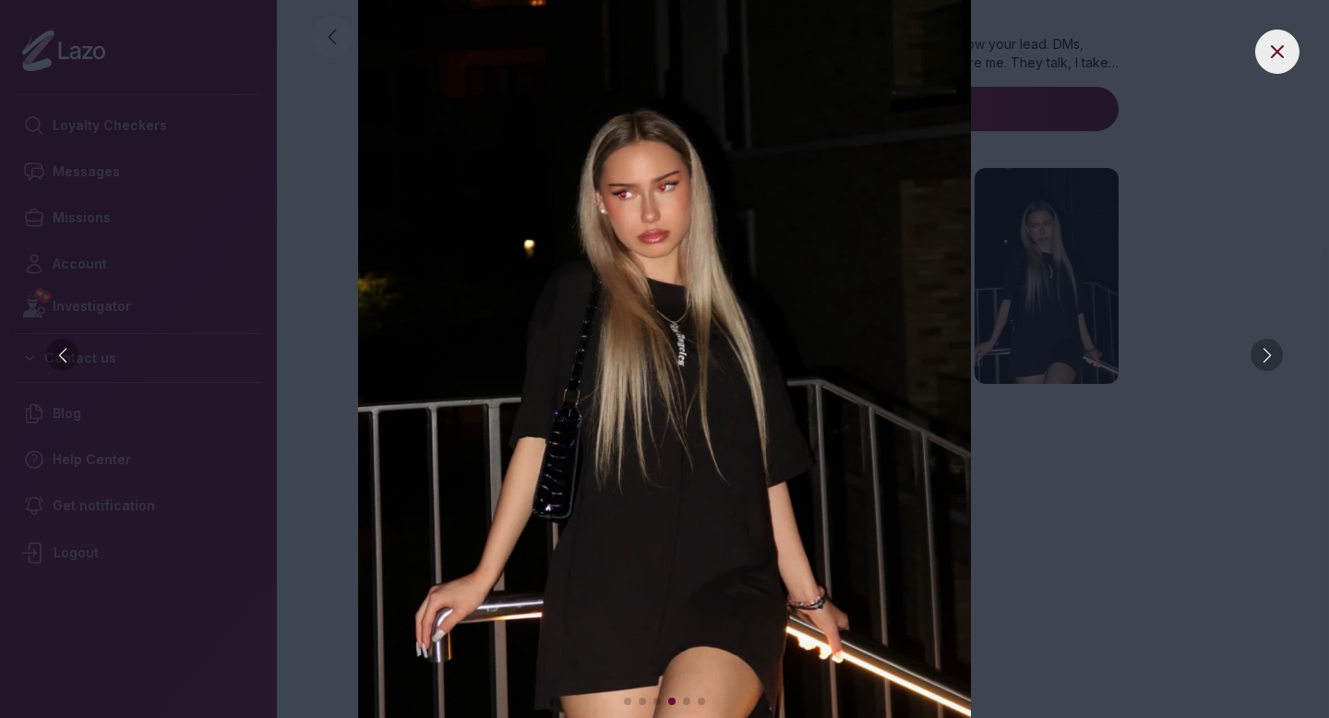
click at [64, 355] on div at bounding box center [62, 355] width 32 height 32
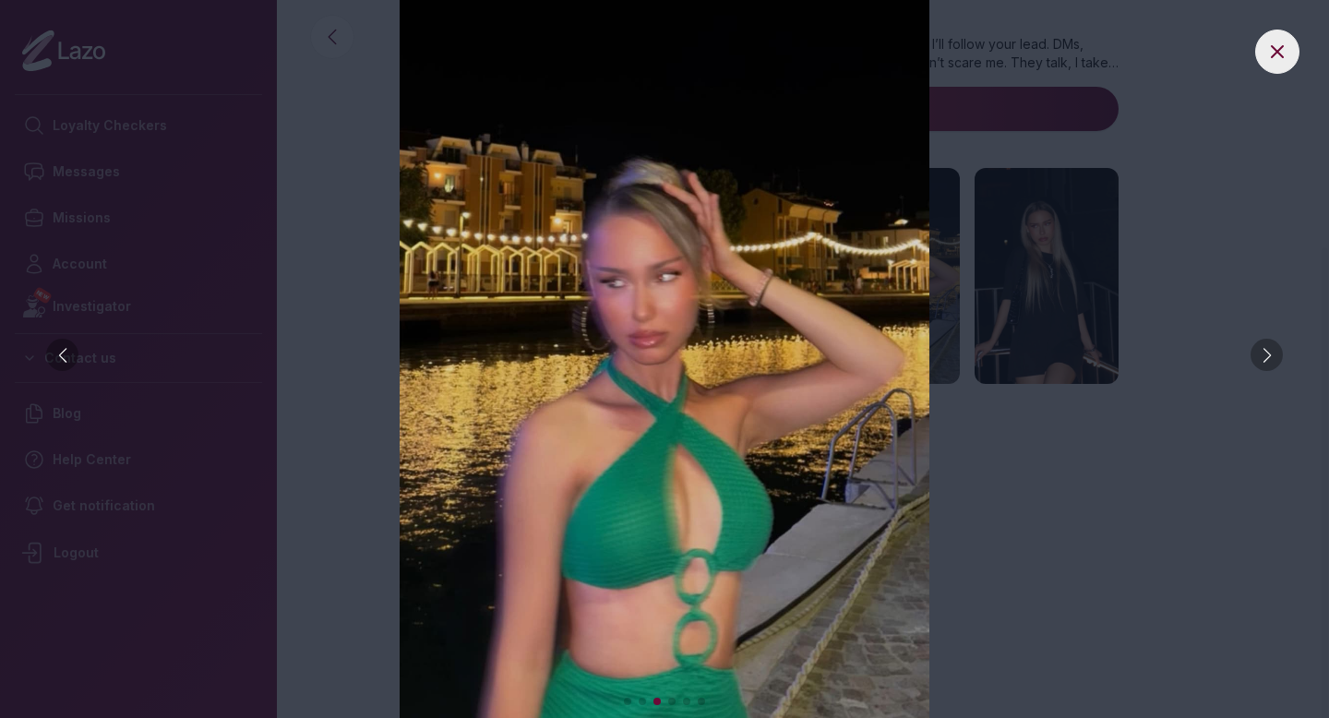
click at [64, 355] on div at bounding box center [62, 355] width 32 height 32
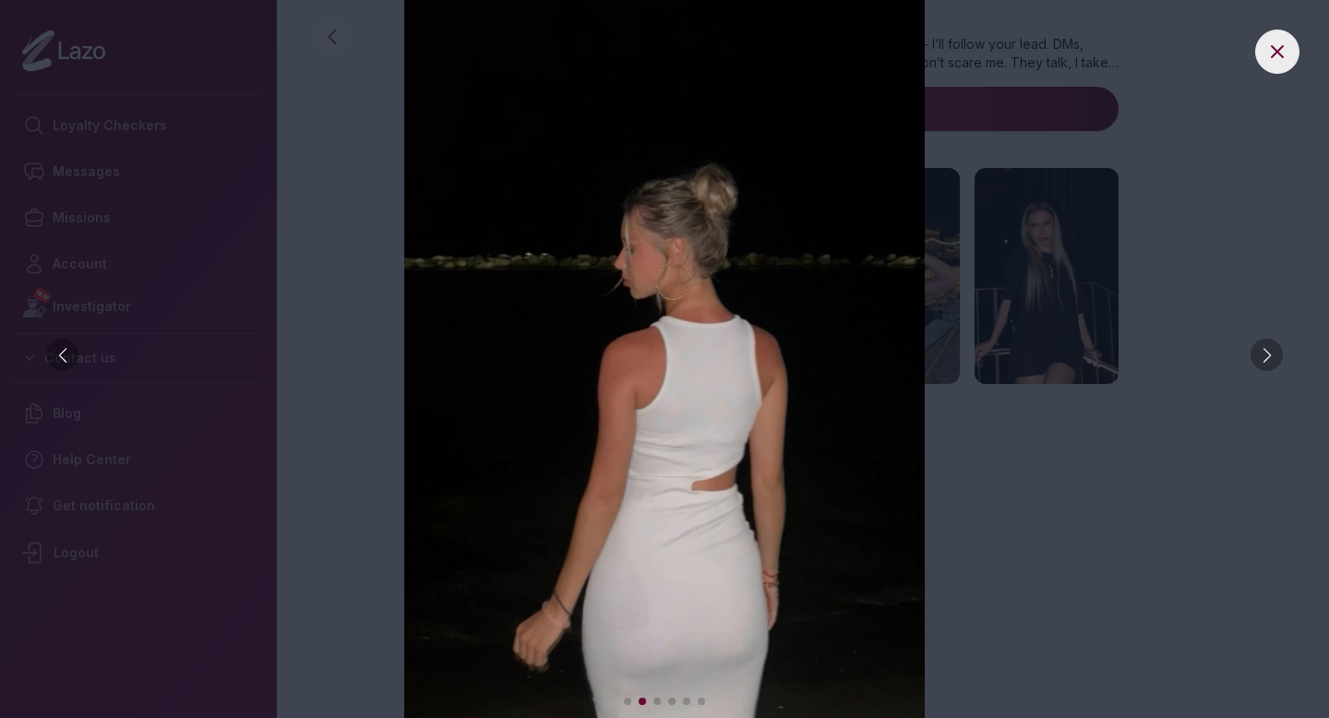
click at [237, 192] on img at bounding box center [664, 359] width 1255 height 718
click at [1278, 54] on icon at bounding box center [1277, 52] width 22 height 22
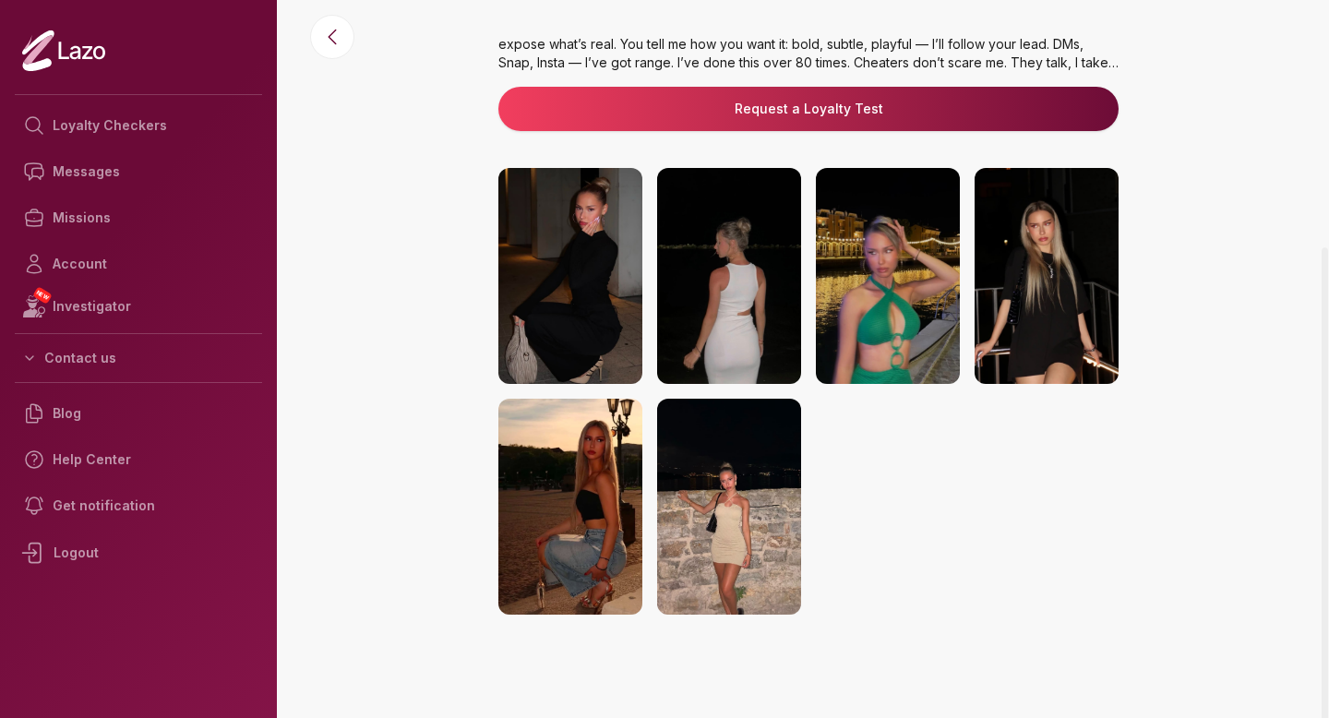
click at [585, 269] on img at bounding box center [570, 276] width 144 height 216
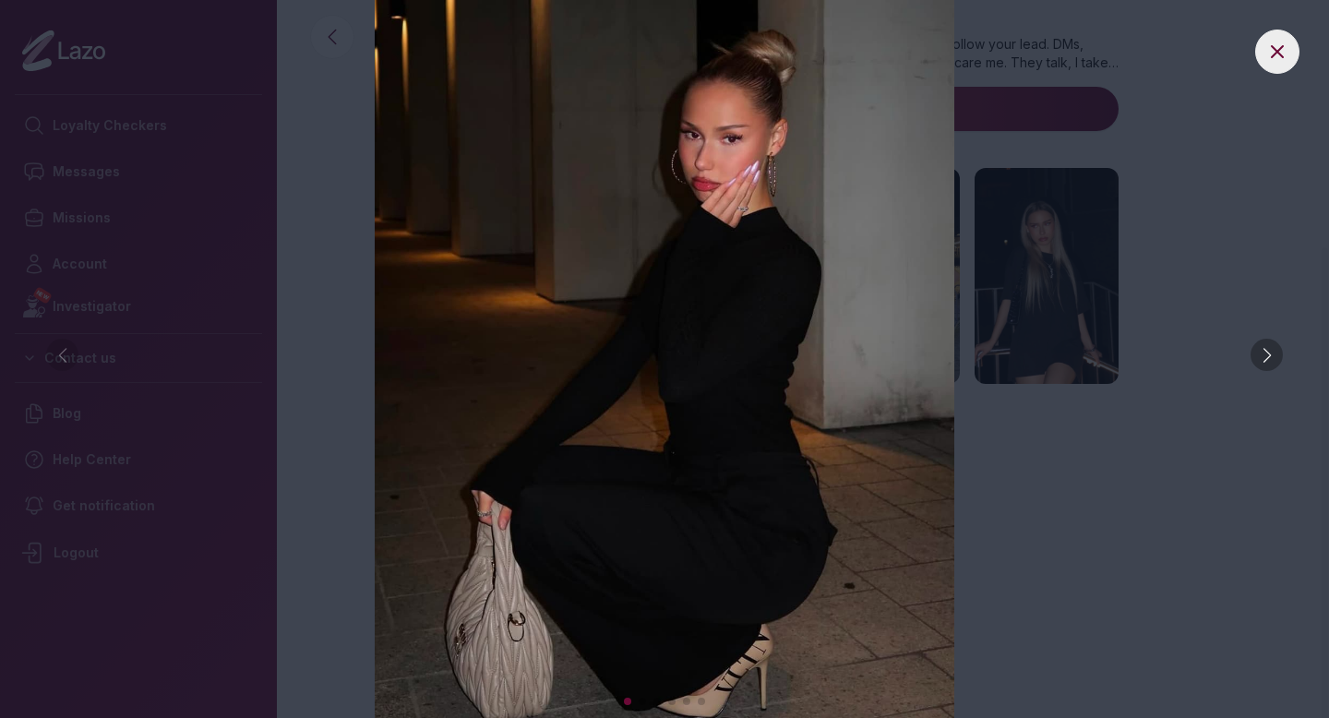
click at [1282, 73] on img at bounding box center [664, 359] width 1255 height 718
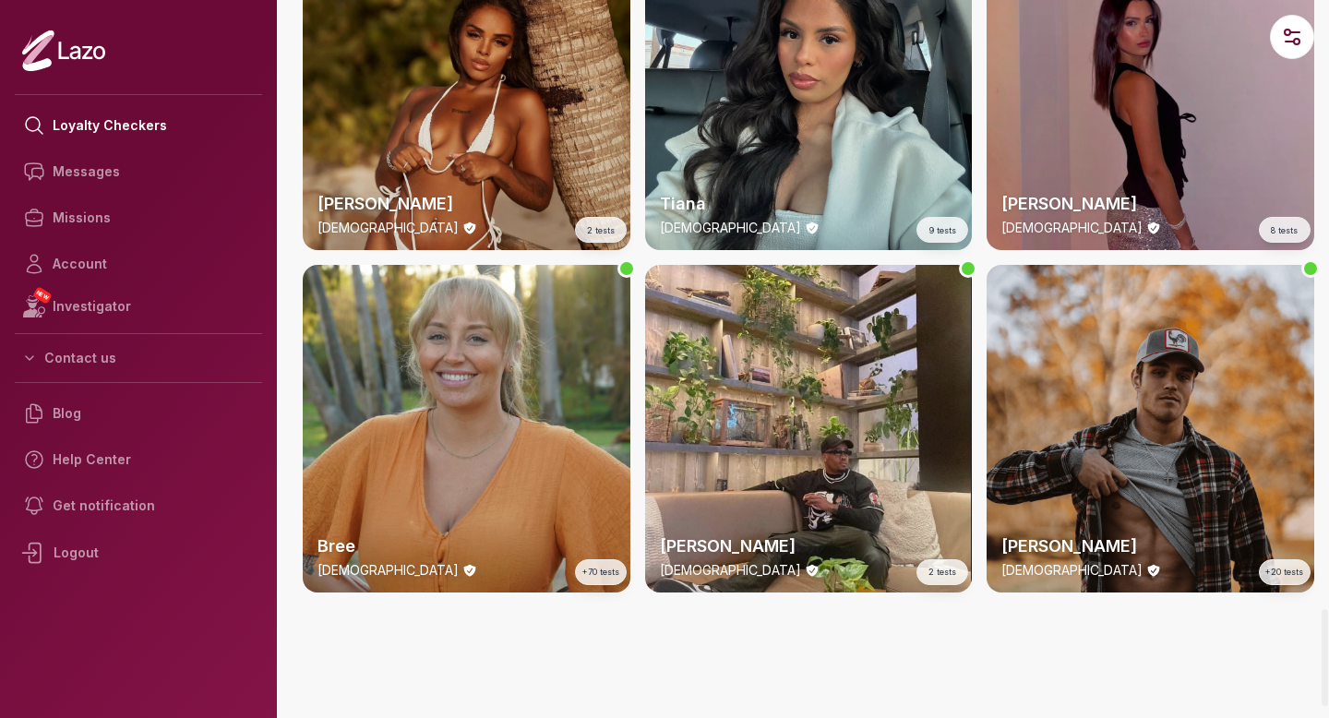
scroll to position [4326, 0]
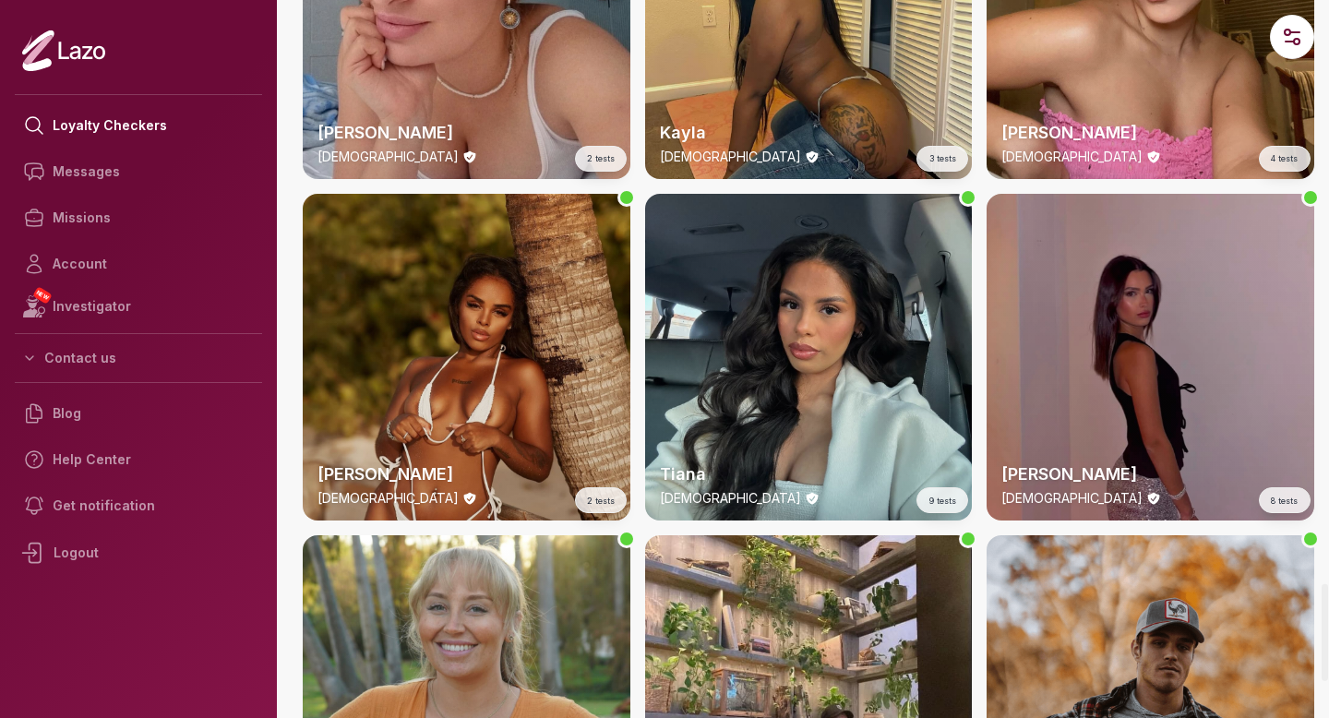
click at [1166, 240] on div "Lisa 21 y/o 8 tests" at bounding box center [1150, 358] width 328 height 328
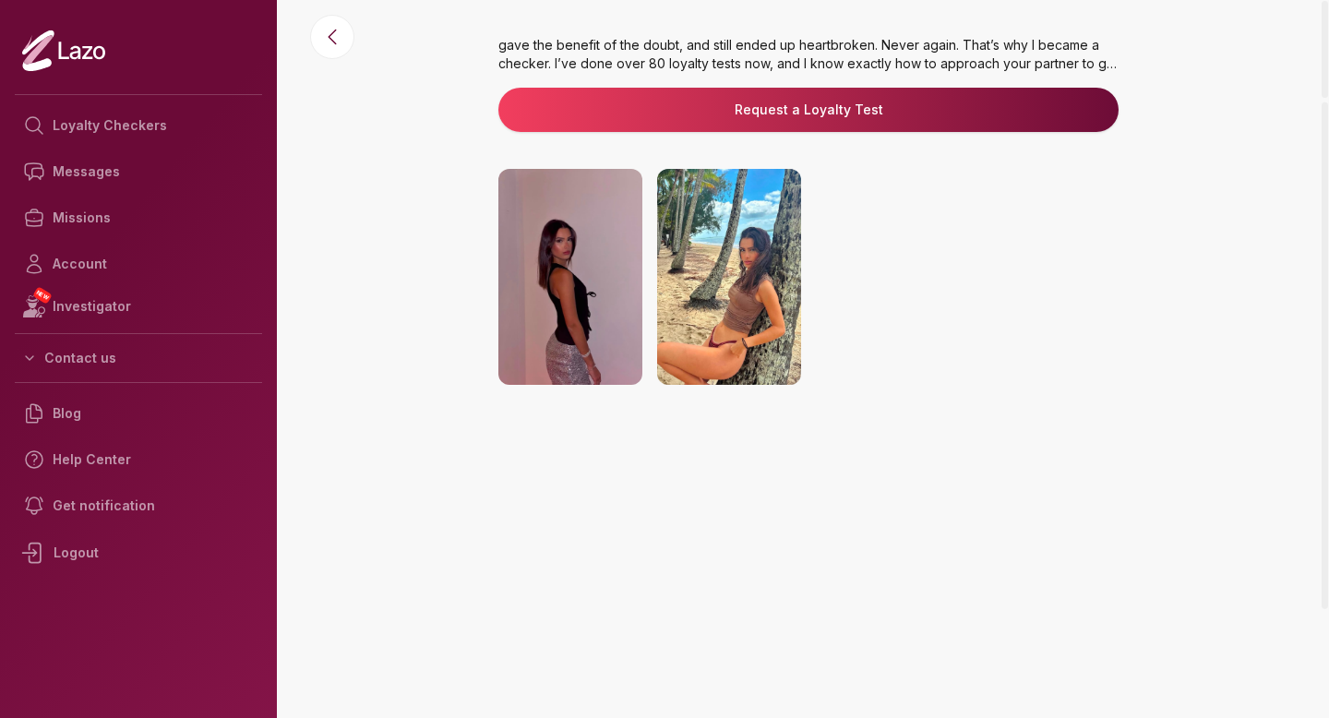
scroll to position [297, 0]
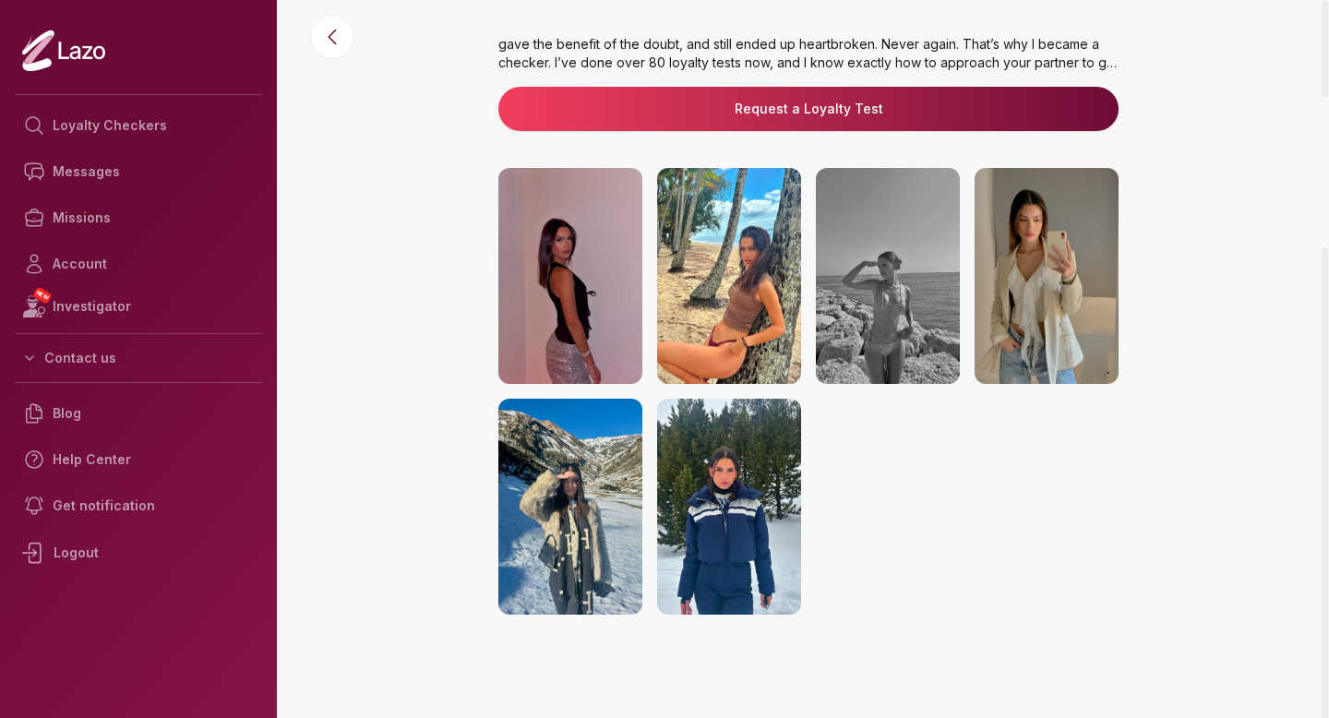
click at [742, 312] on img at bounding box center [729, 276] width 144 height 216
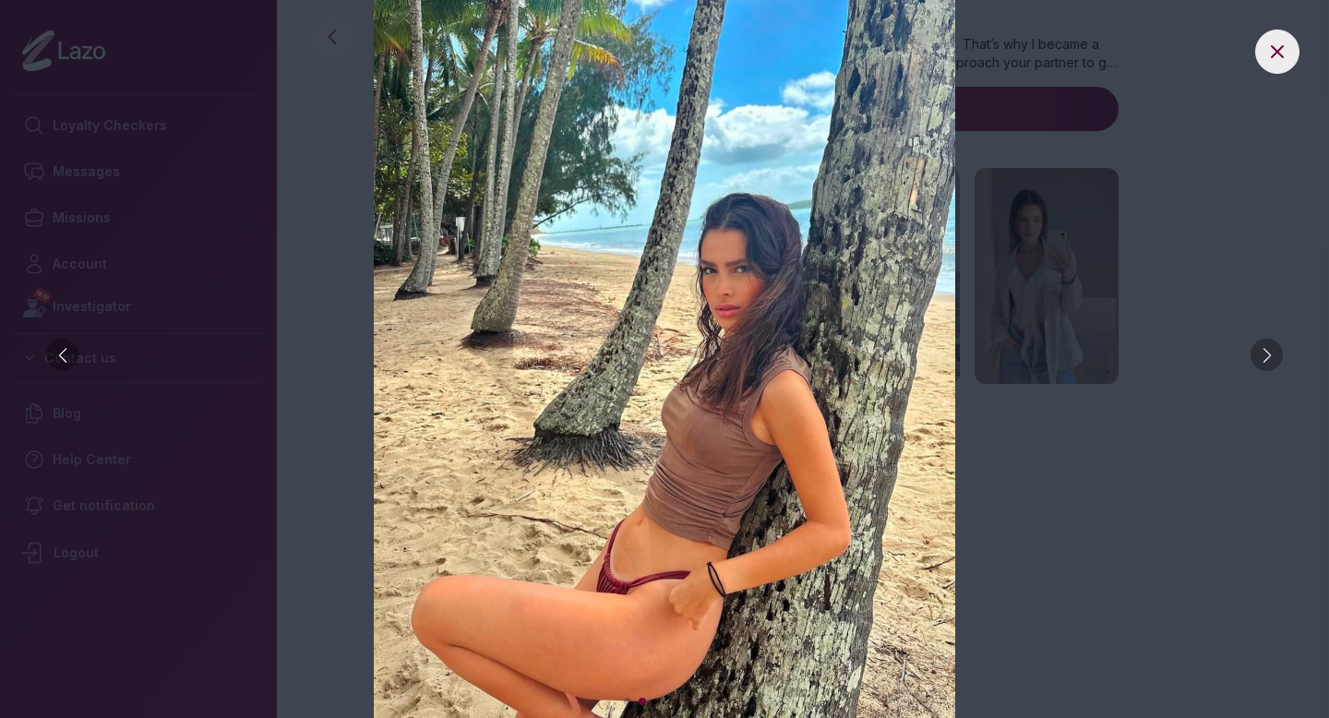
click at [1269, 365] on div at bounding box center [1266, 355] width 32 height 32
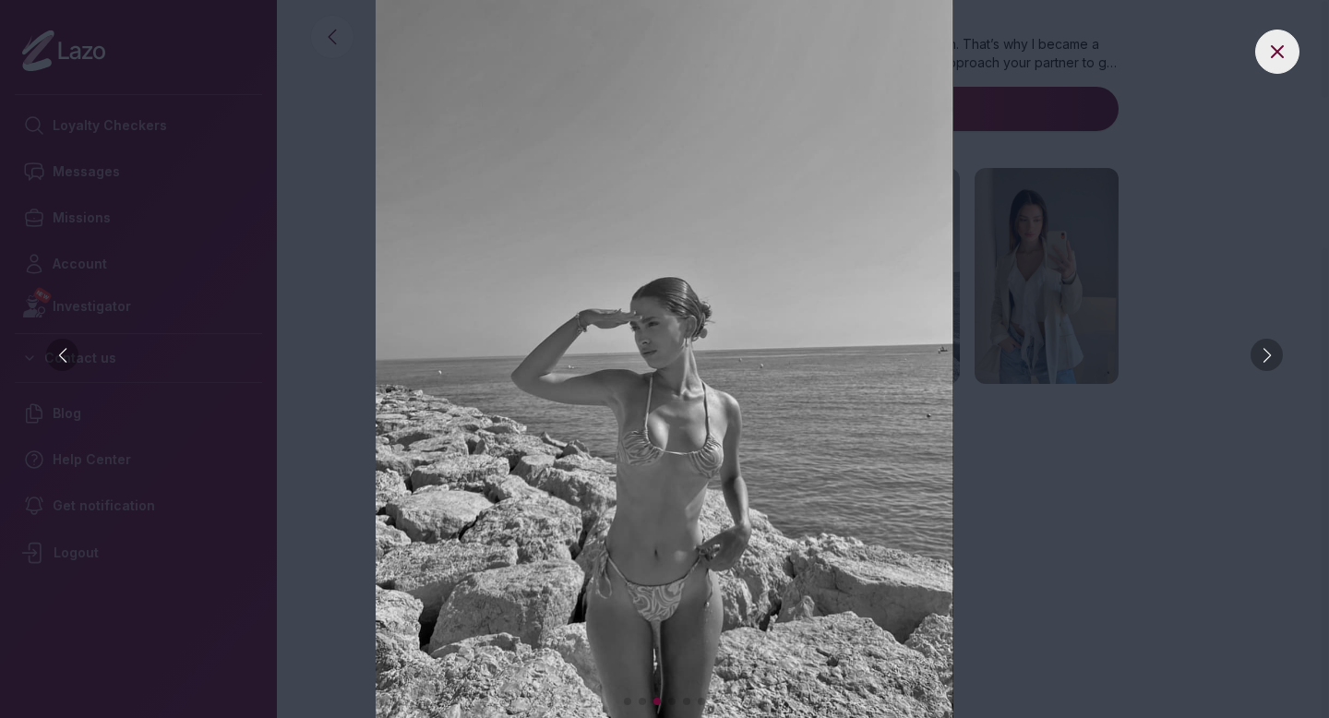
click at [1267, 363] on div at bounding box center [1266, 355] width 32 height 32
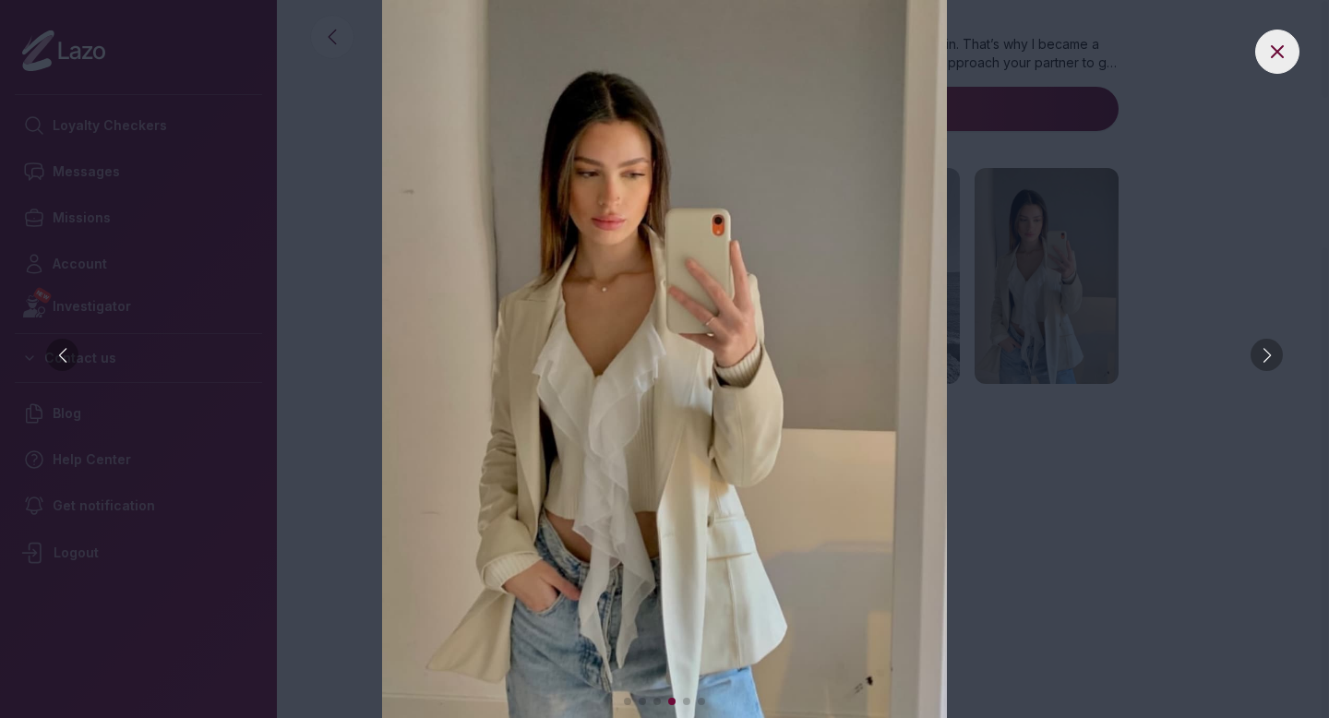
click at [1267, 363] on div at bounding box center [1266, 355] width 32 height 32
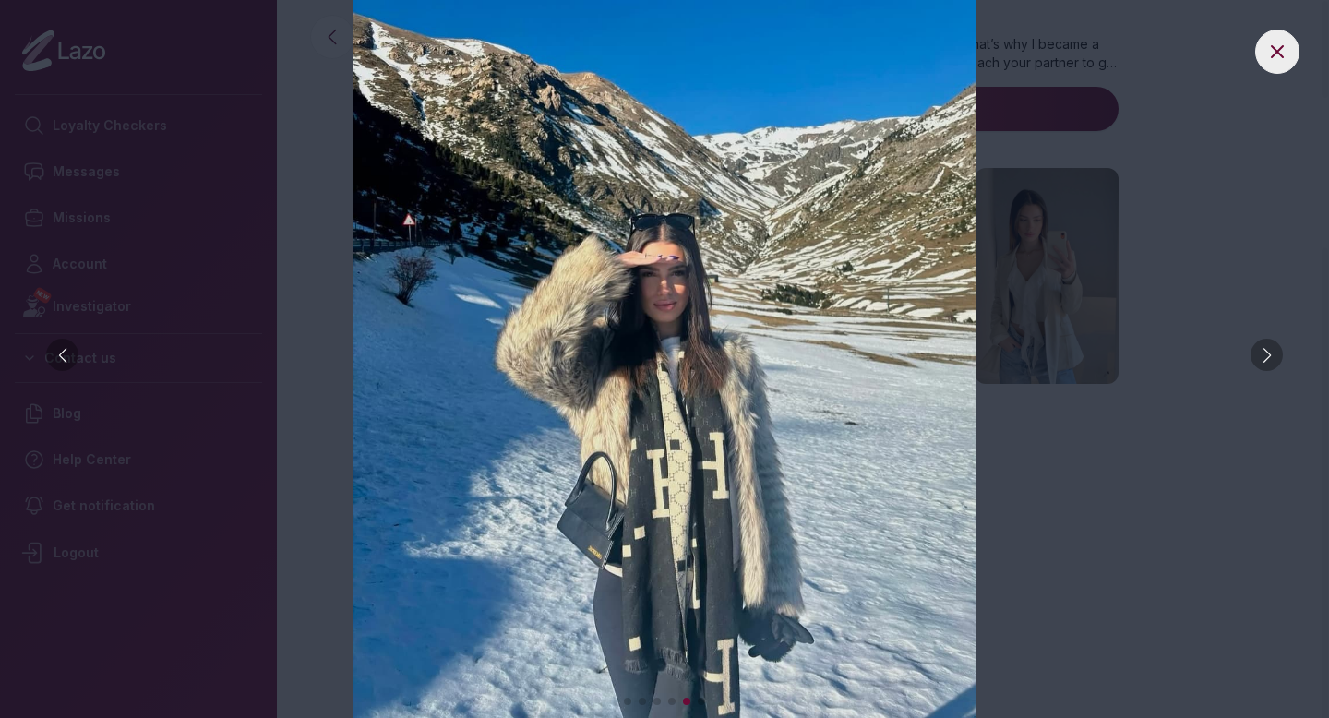
click at [1267, 362] on div at bounding box center [1266, 355] width 32 height 32
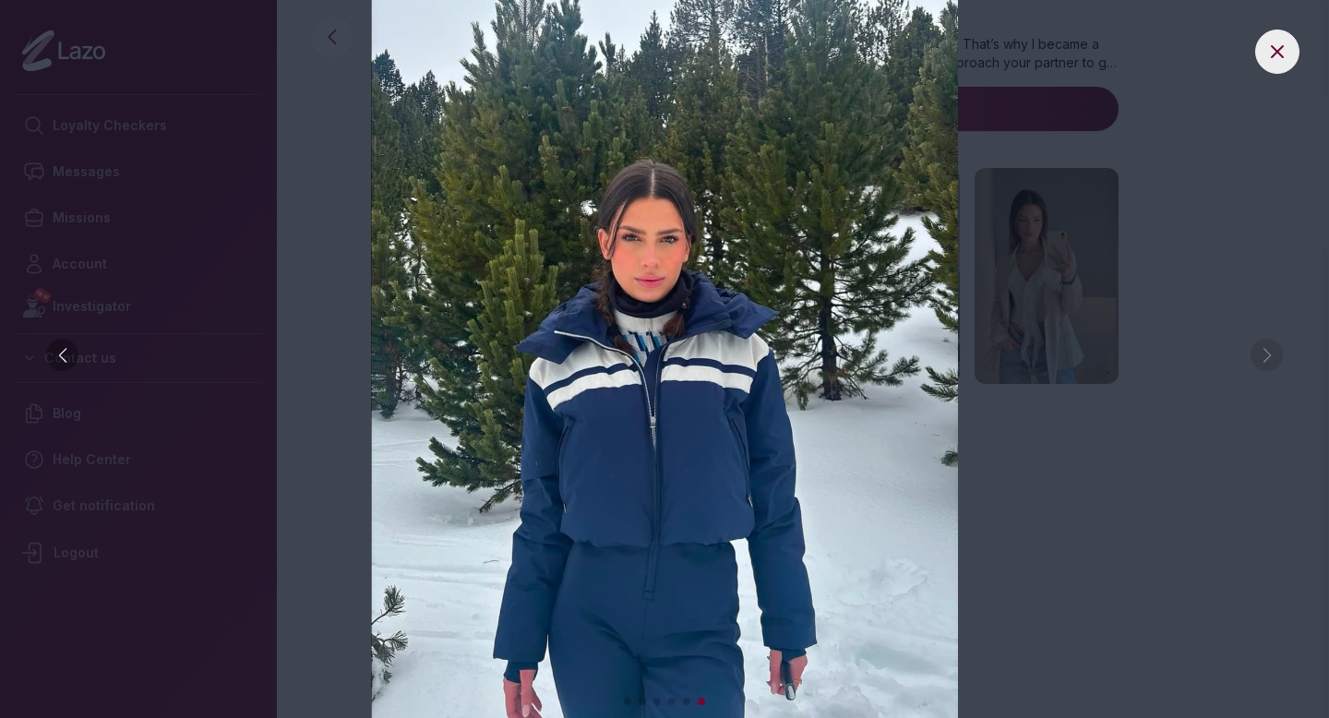
click at [1154, 191] on img at bounding box center [664, 359] width 1255 height 718
click at [1284, 47] on icon at bounding box center [1277, 52] width 22 height 22
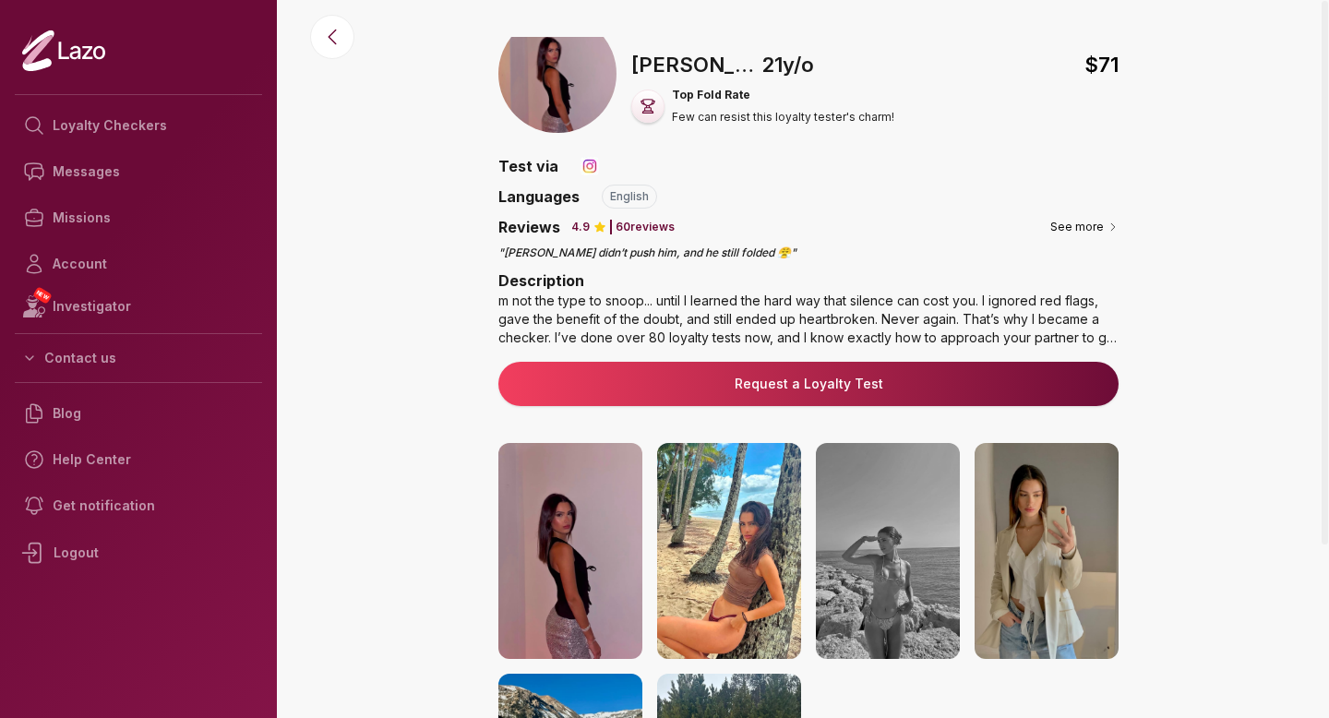
scroll to position [0, 0]
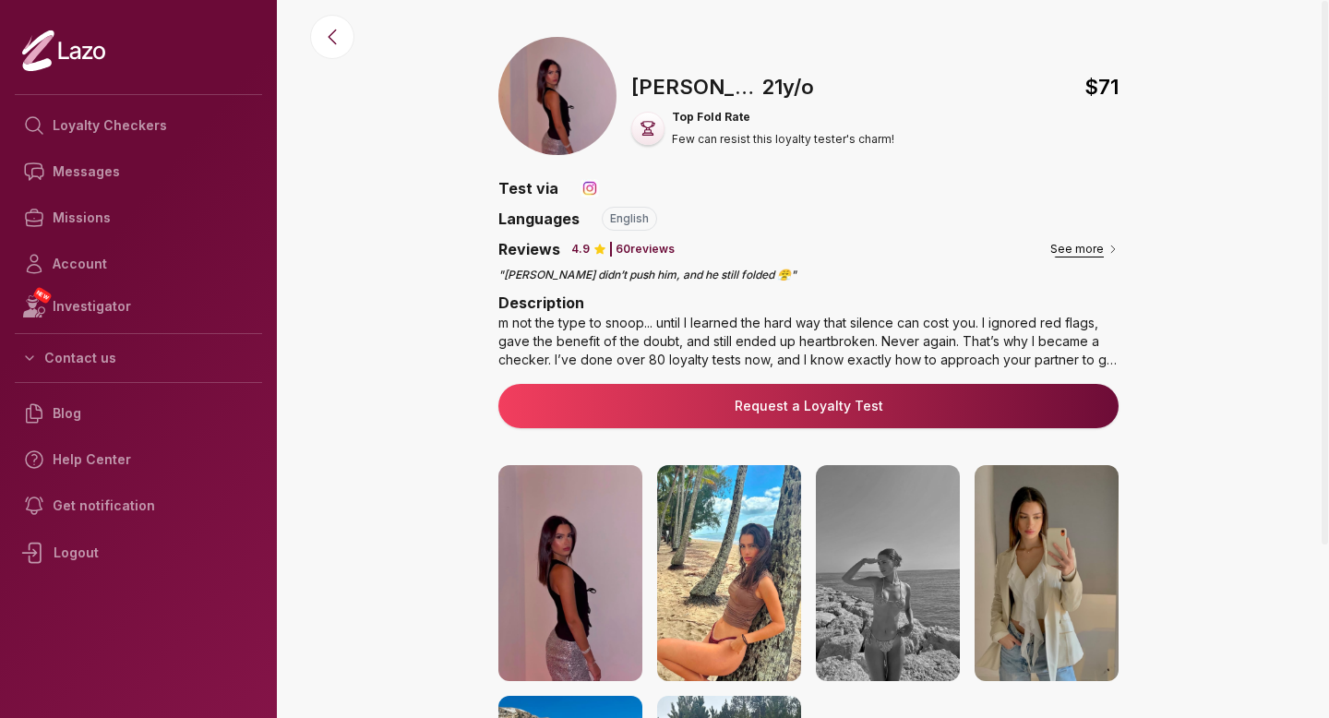
click at [1058, 252] on button "See more" at bounding box center [1084, 249] width 68 height 18
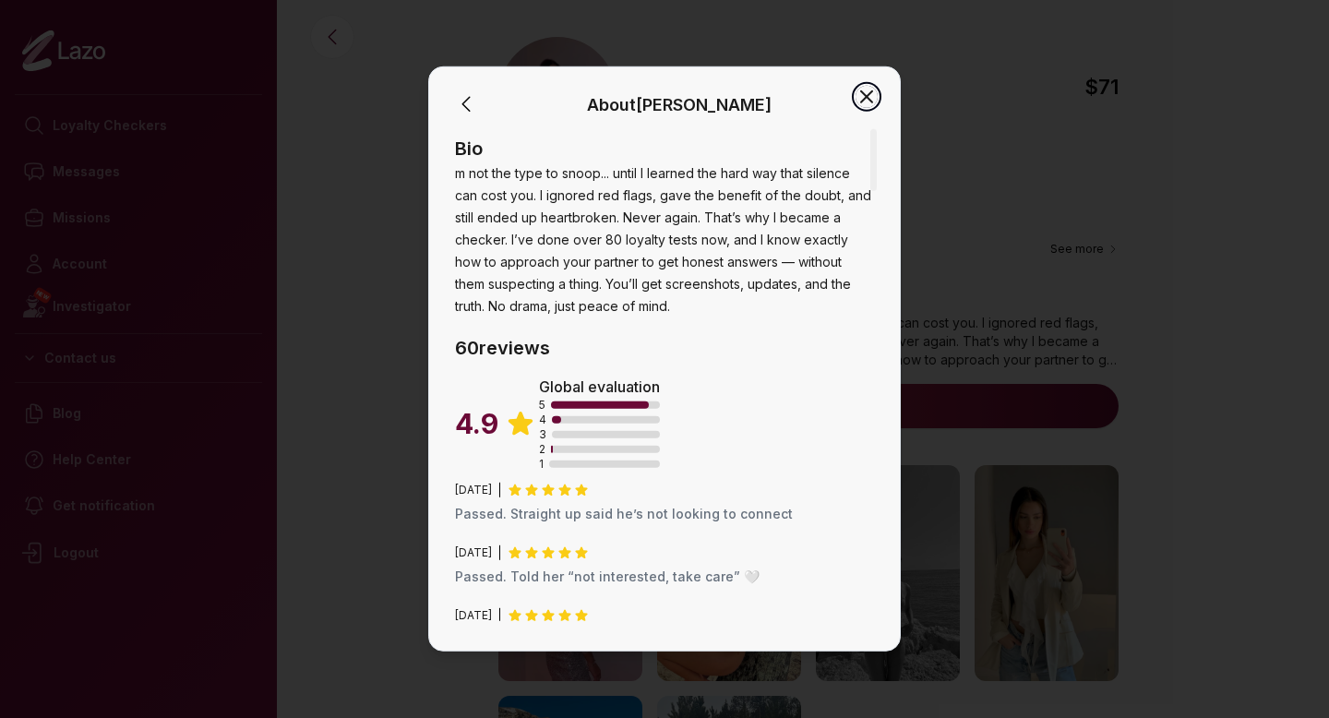
click at [860, 92] on icon "button" at bounding box center [866, 97] width 22 height 22
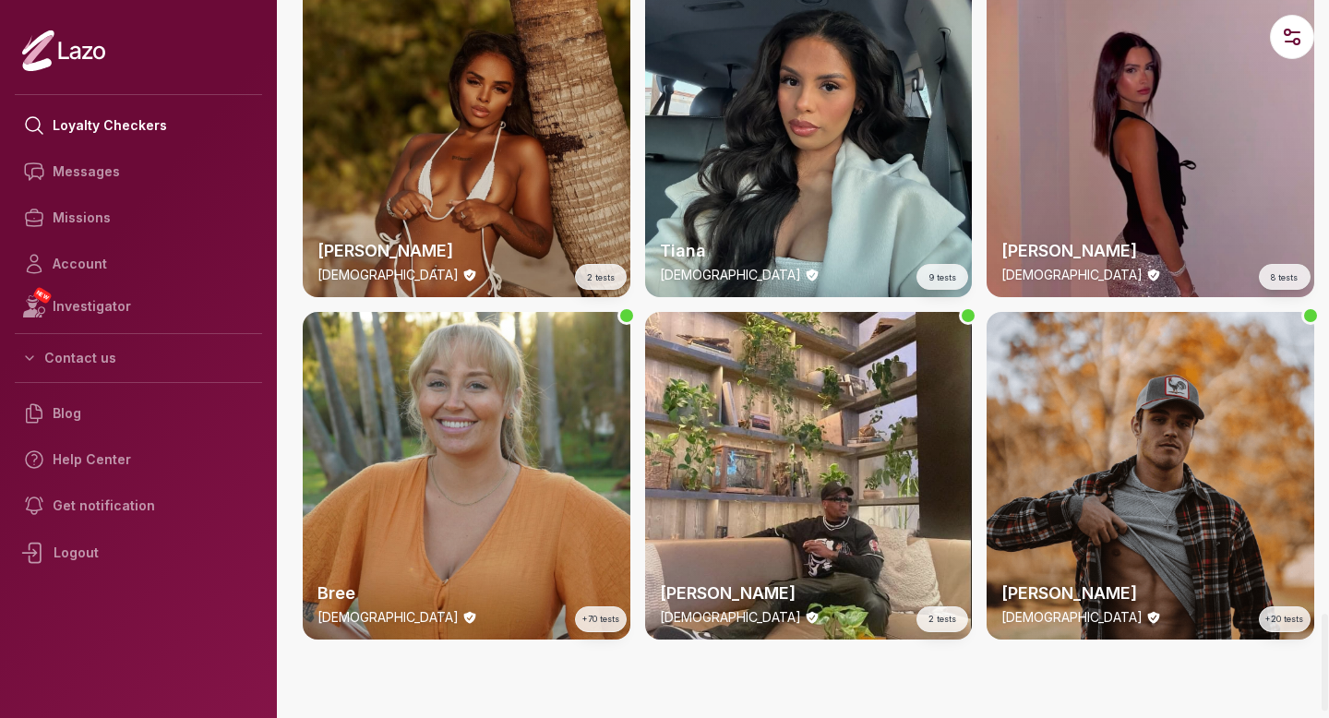
scroll to position [4538, 0]
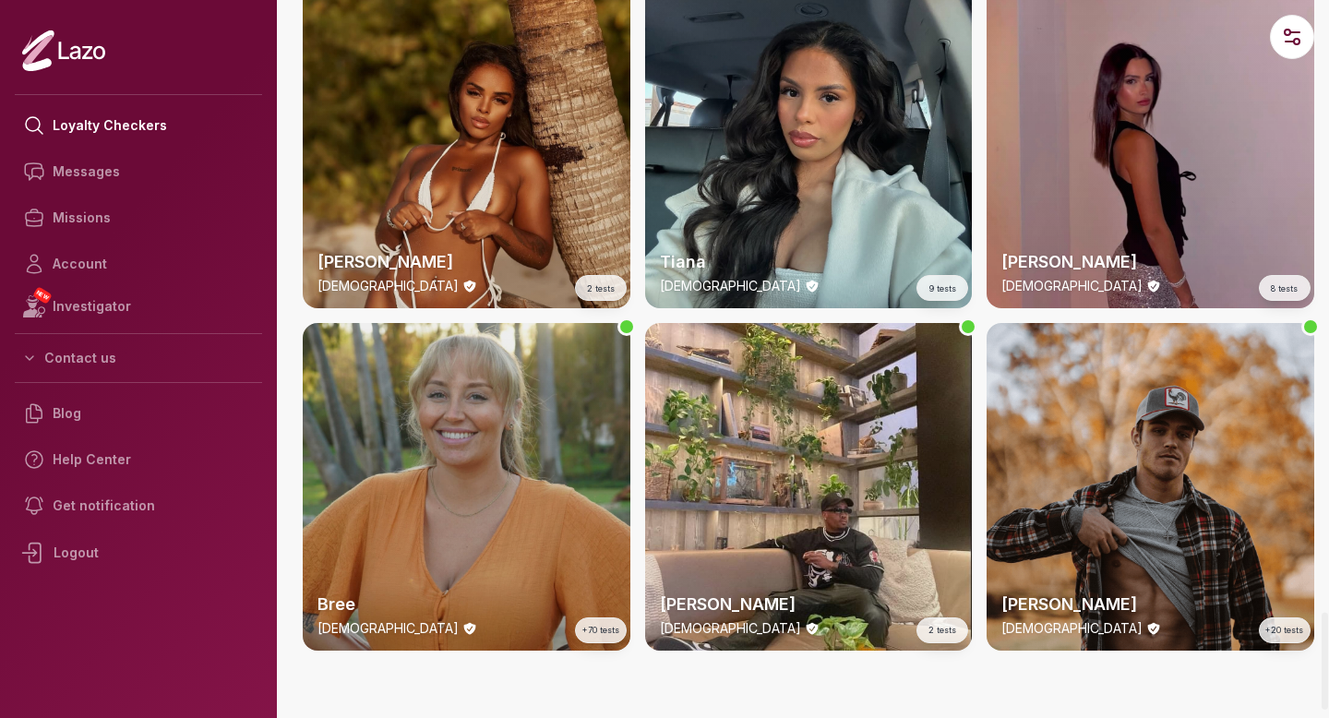
click at [506, 393] on div "Bree 31 y/o +70 tests" at bounding box center [467, 487] width 328 height 328
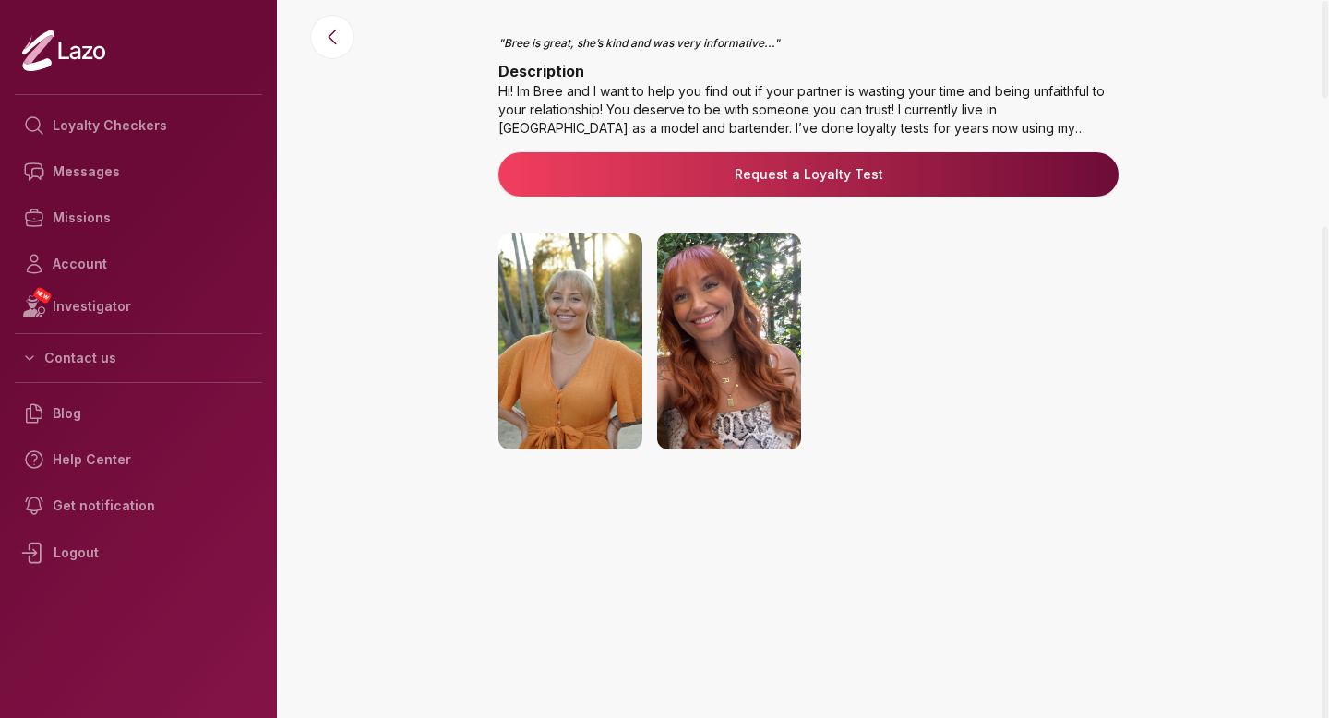
scroll to position [297, 0]
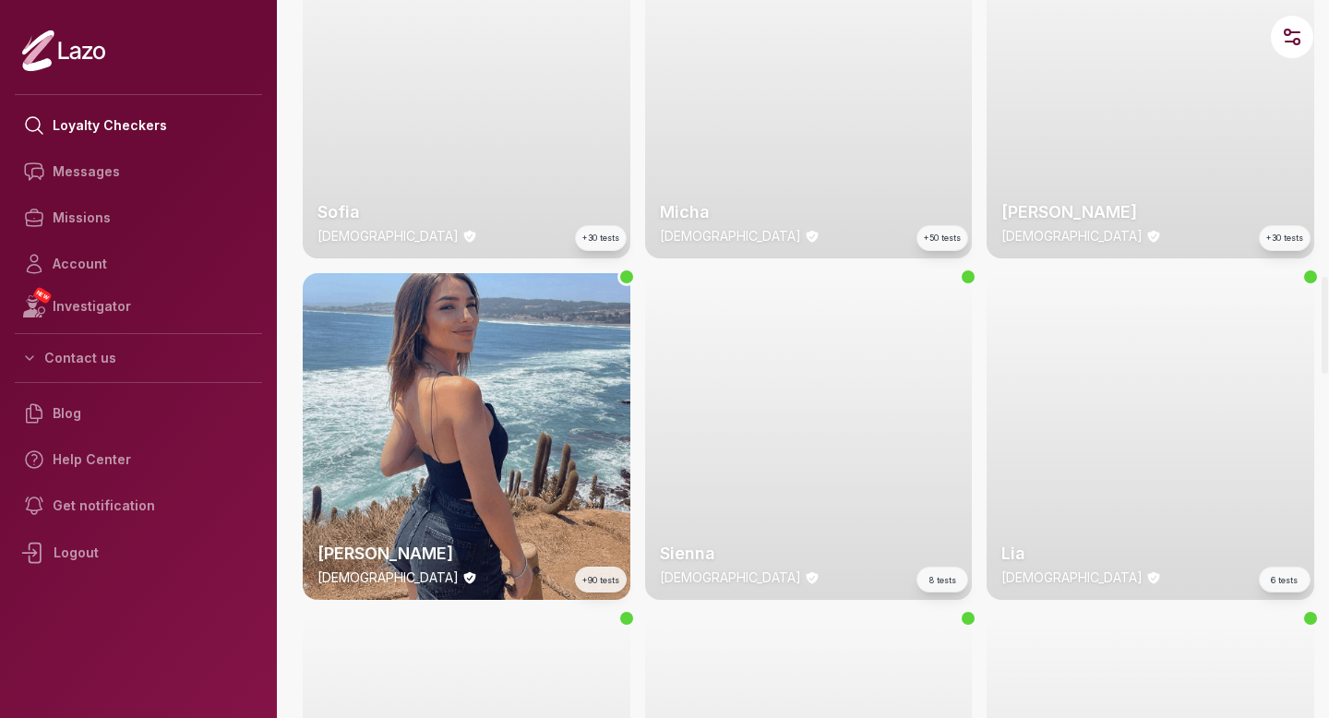
scroll to position [2047, 0]
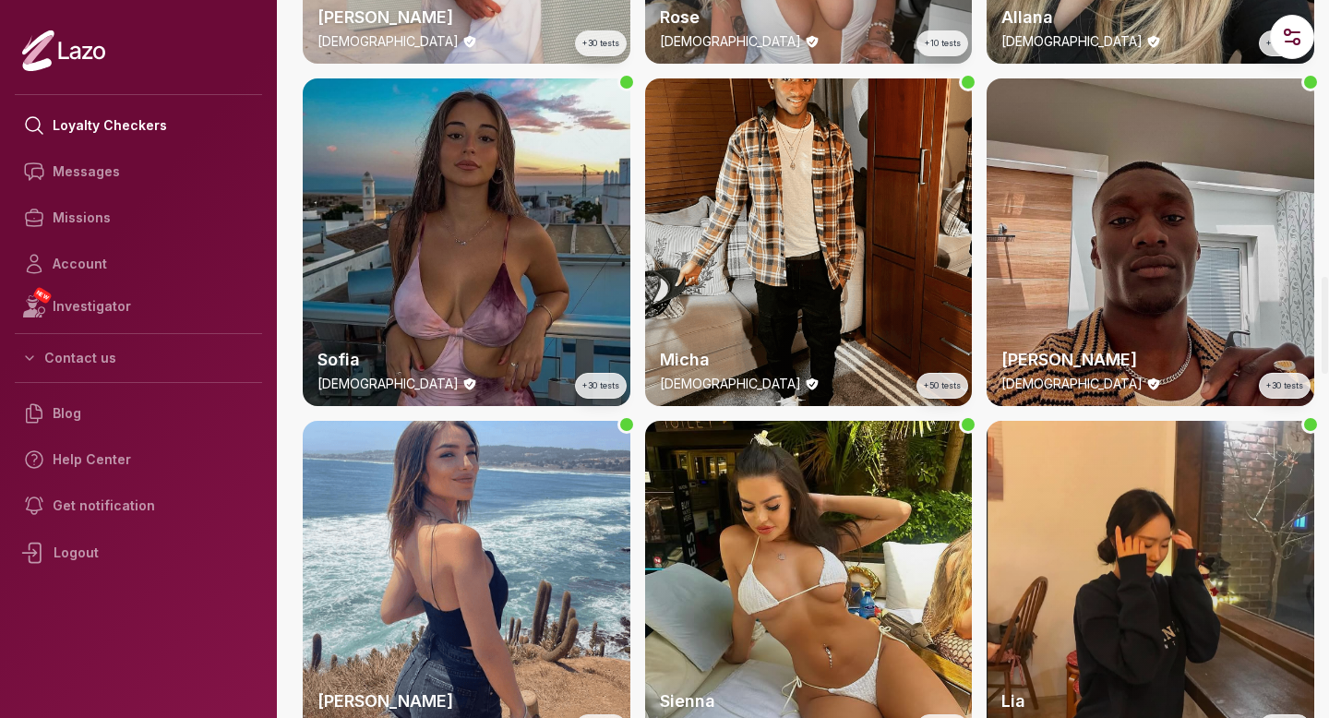
click at [1176, 535] on div "Lia 22 y/o 6 tests" at bounding box center [1150, 585] width 328 height 328
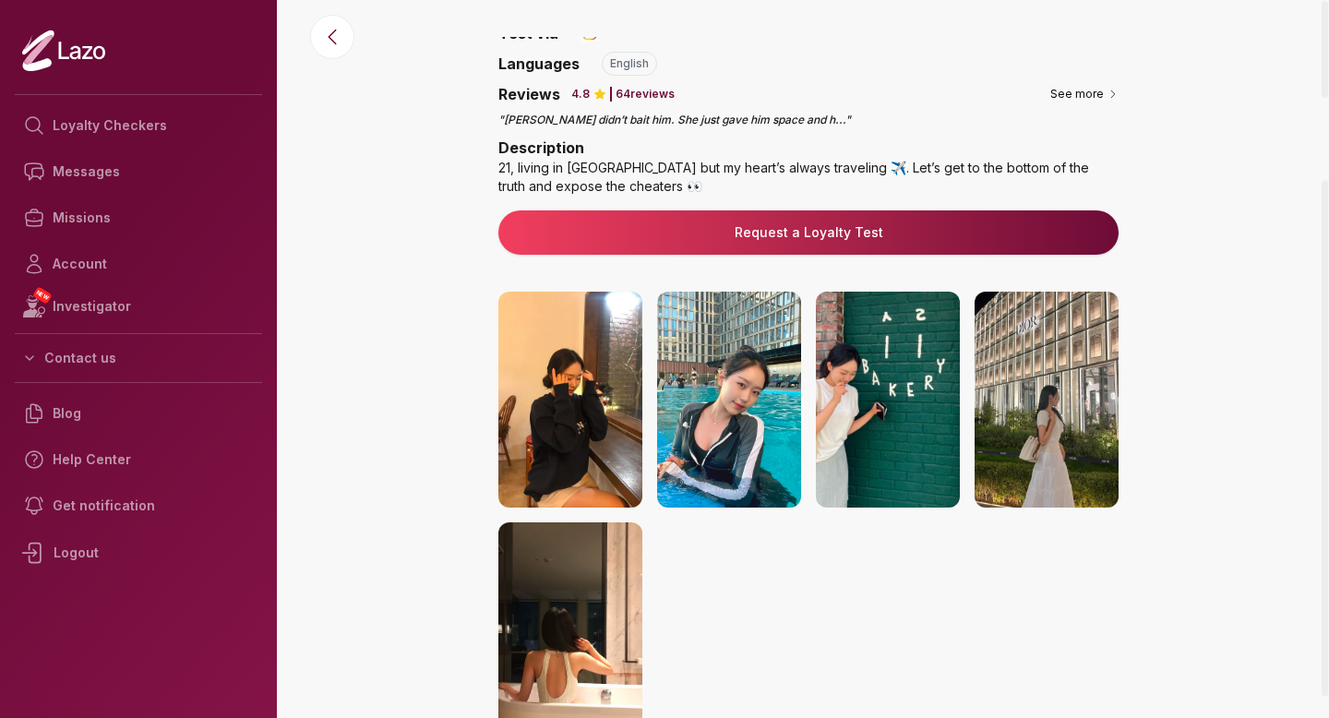
scroll to position [198, 0]
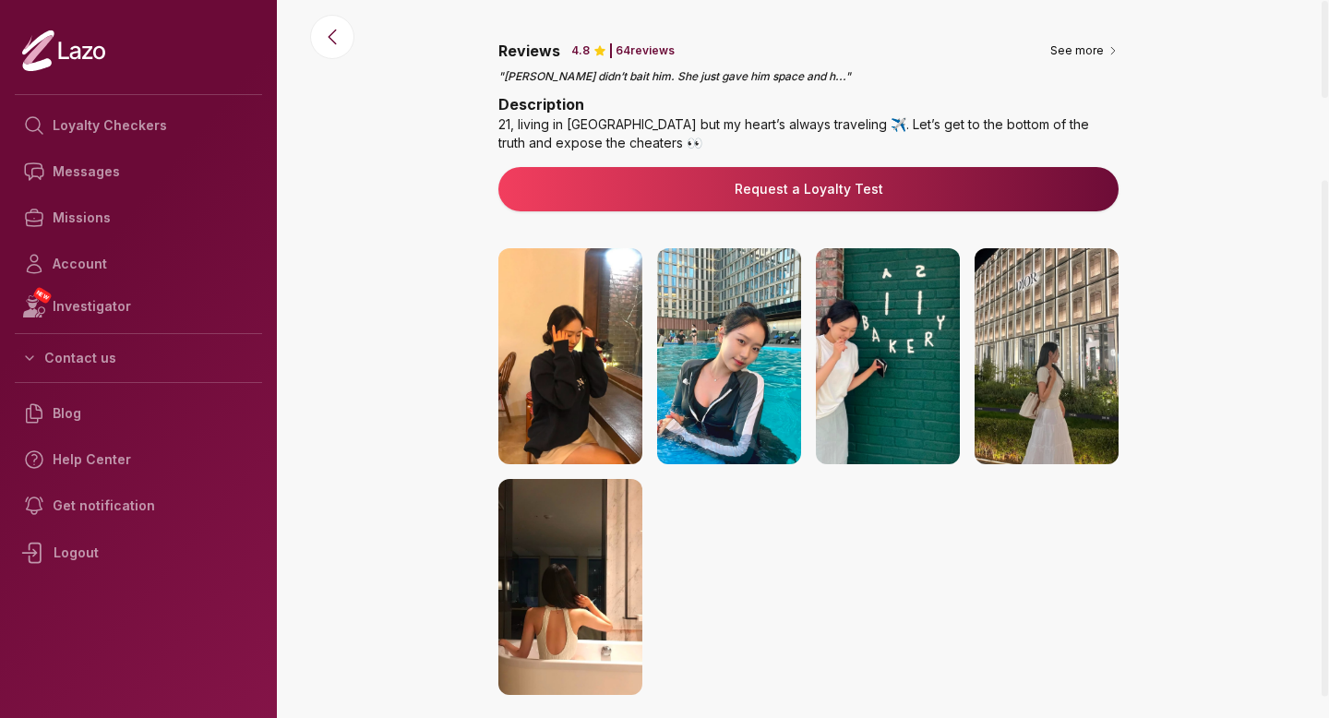
click at [751, 397] on img at bounding box center [729, 356] width 144 height 216
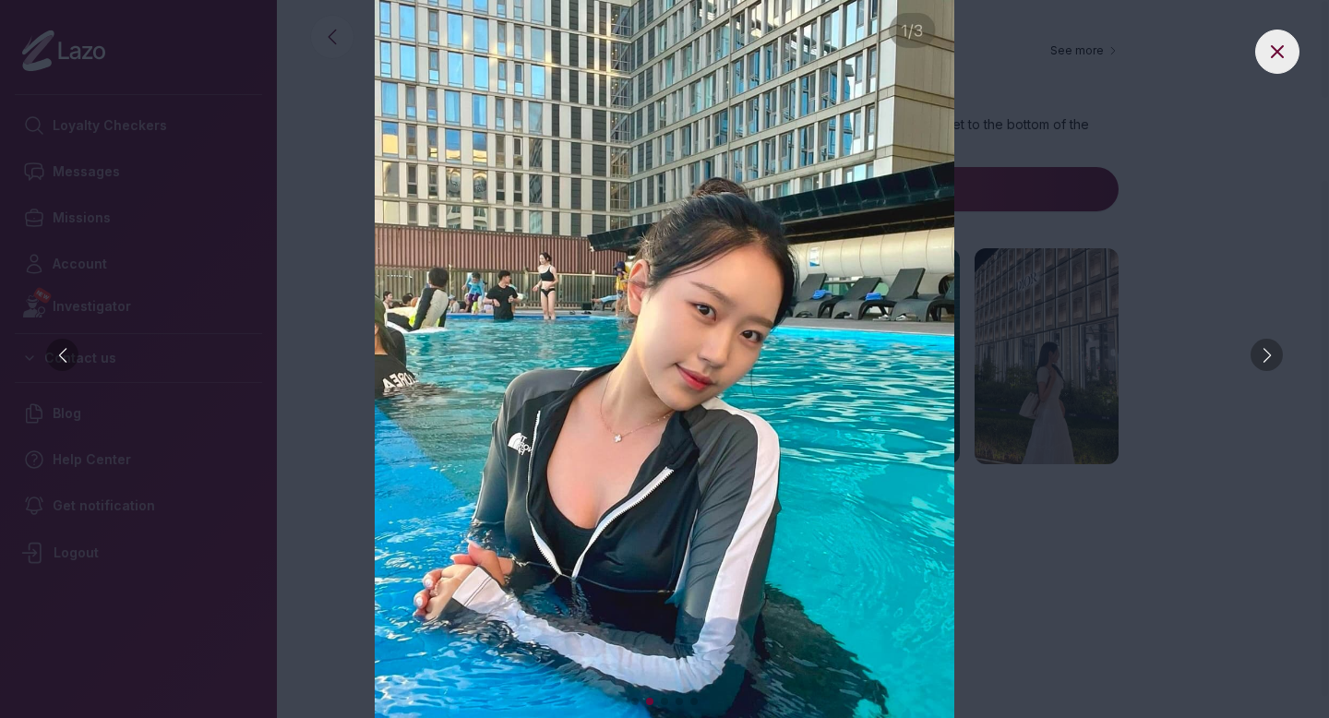
click at [1258, 364] on div at bounding box center [1266, 355] width 32 height 32
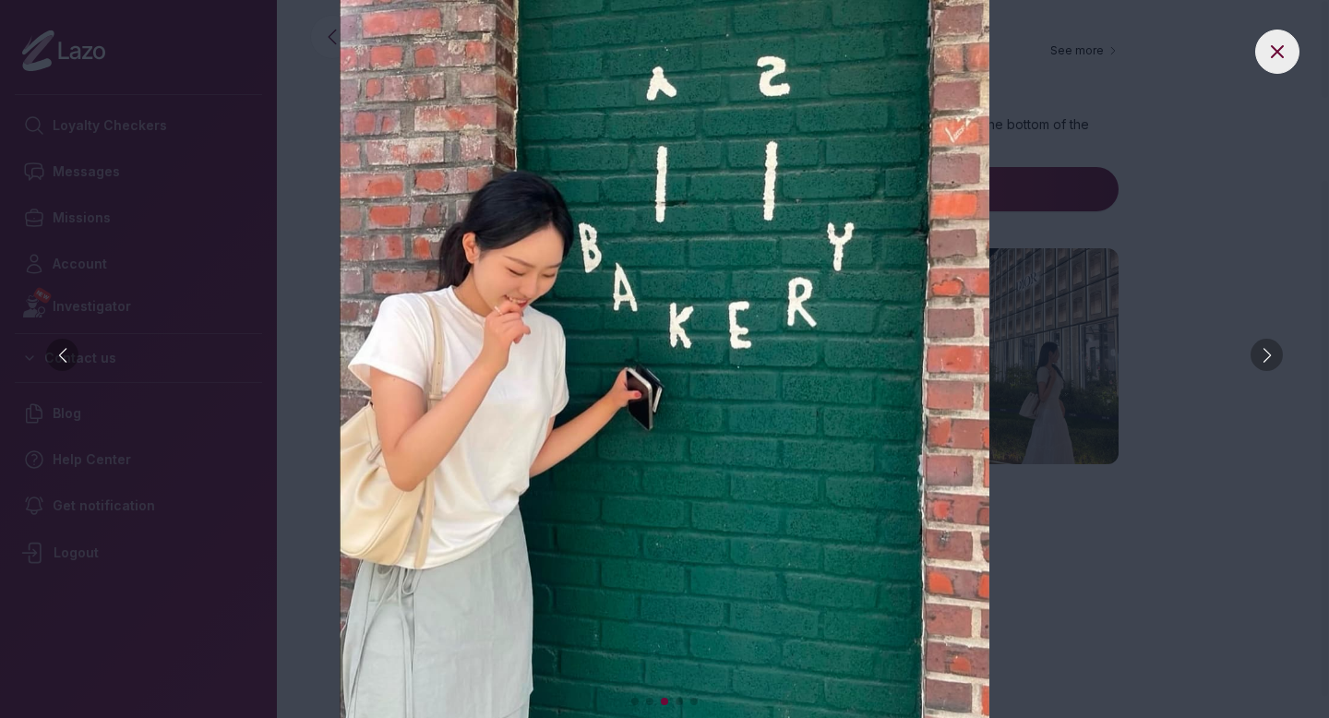
click at [1258, 364] on div at bounding box center [1266, 355] width 32 height 32
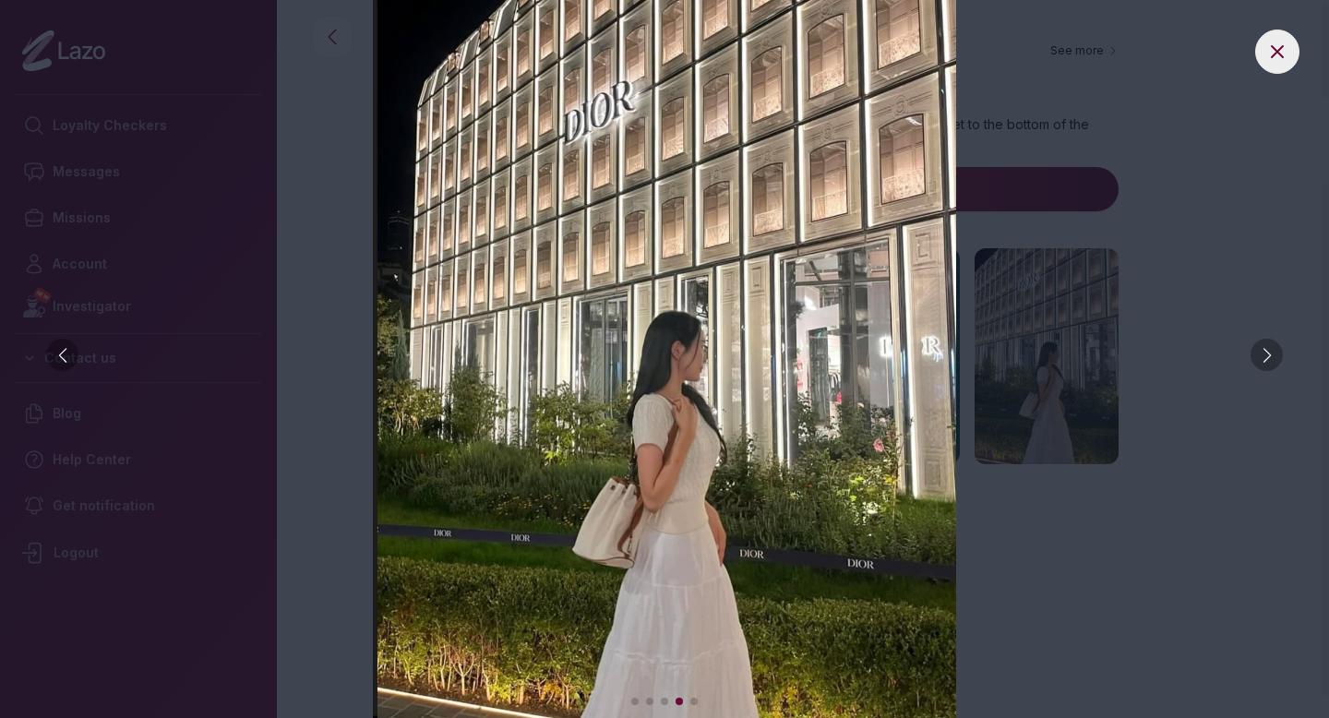
click at [1175, 219] on img at bounding box center [664, 359] width 1255 height 718
click at [1290, 49] on button at bounding box center [1277, 52] width 44 height 44
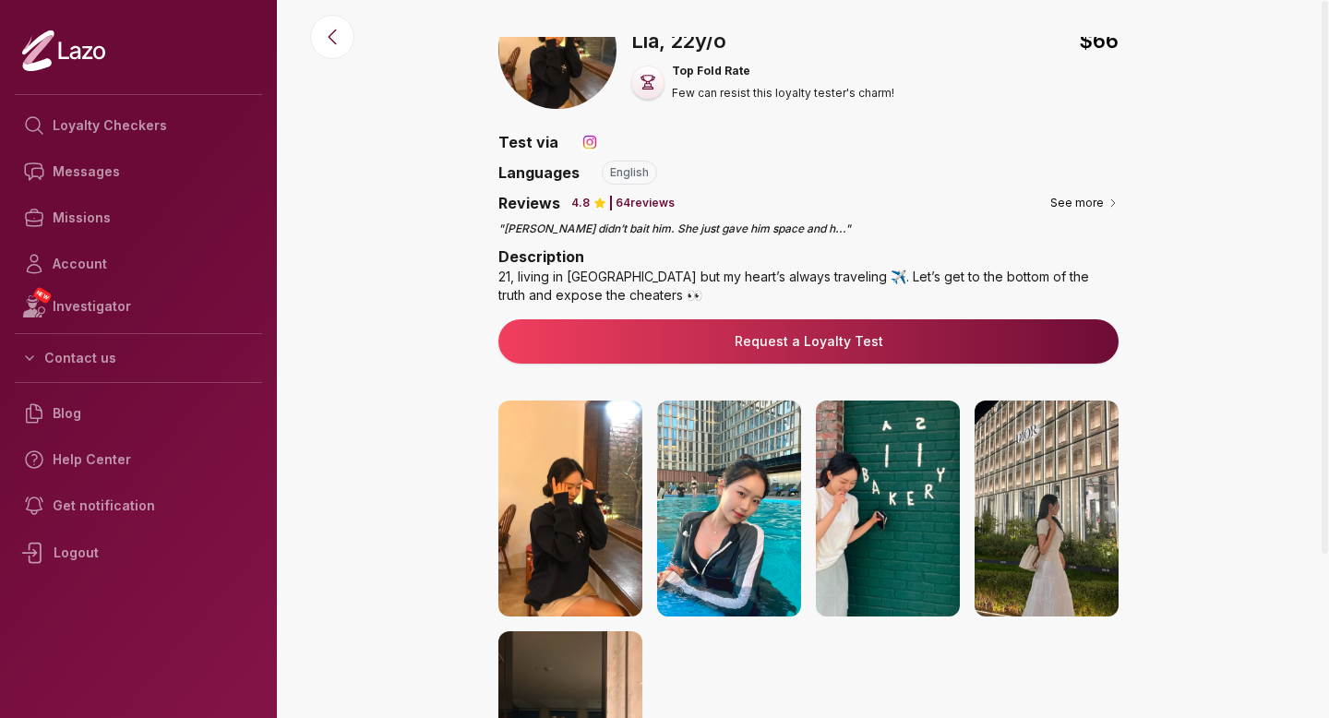
scroll to position [0, 0]
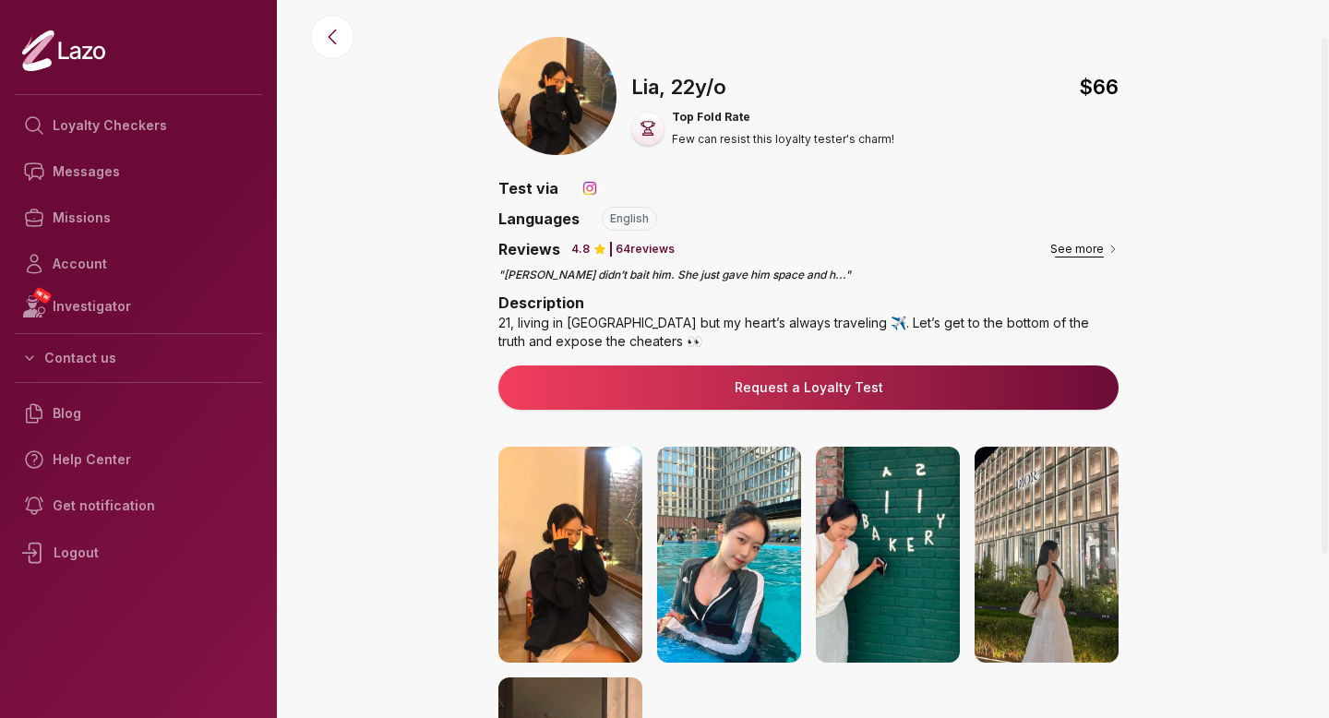
click at [1088, 254] on button "See more" at bounding box center [1084, 249] width 68 height 18
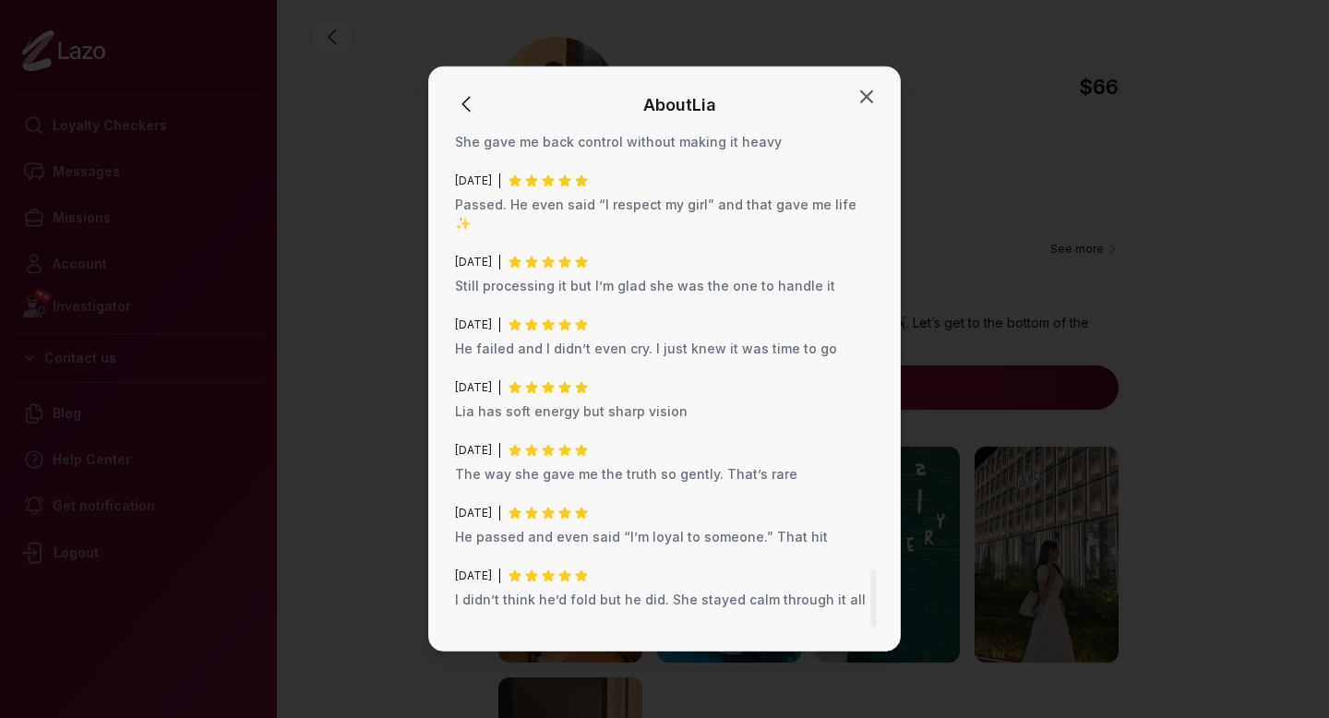
scroll to position [3736, 0]
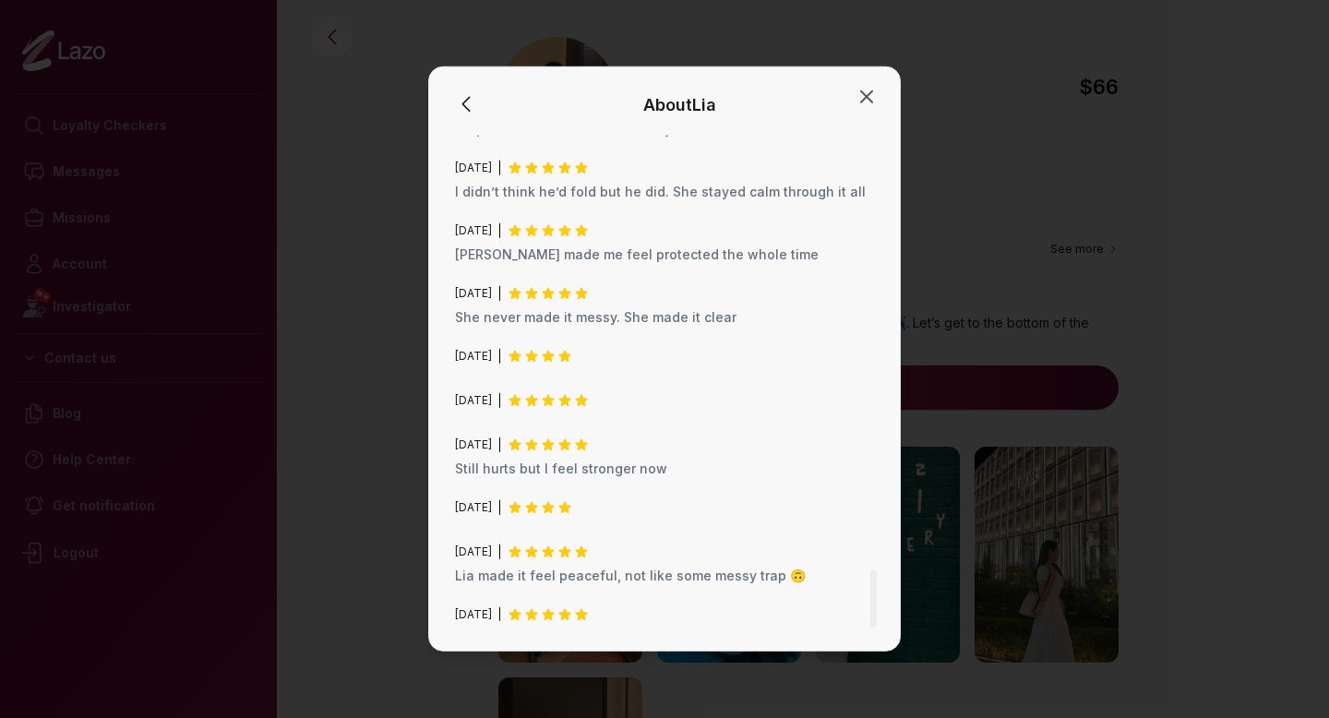
click at [335, 242] on div at bounding box center [664, 359] width 1329 height 718
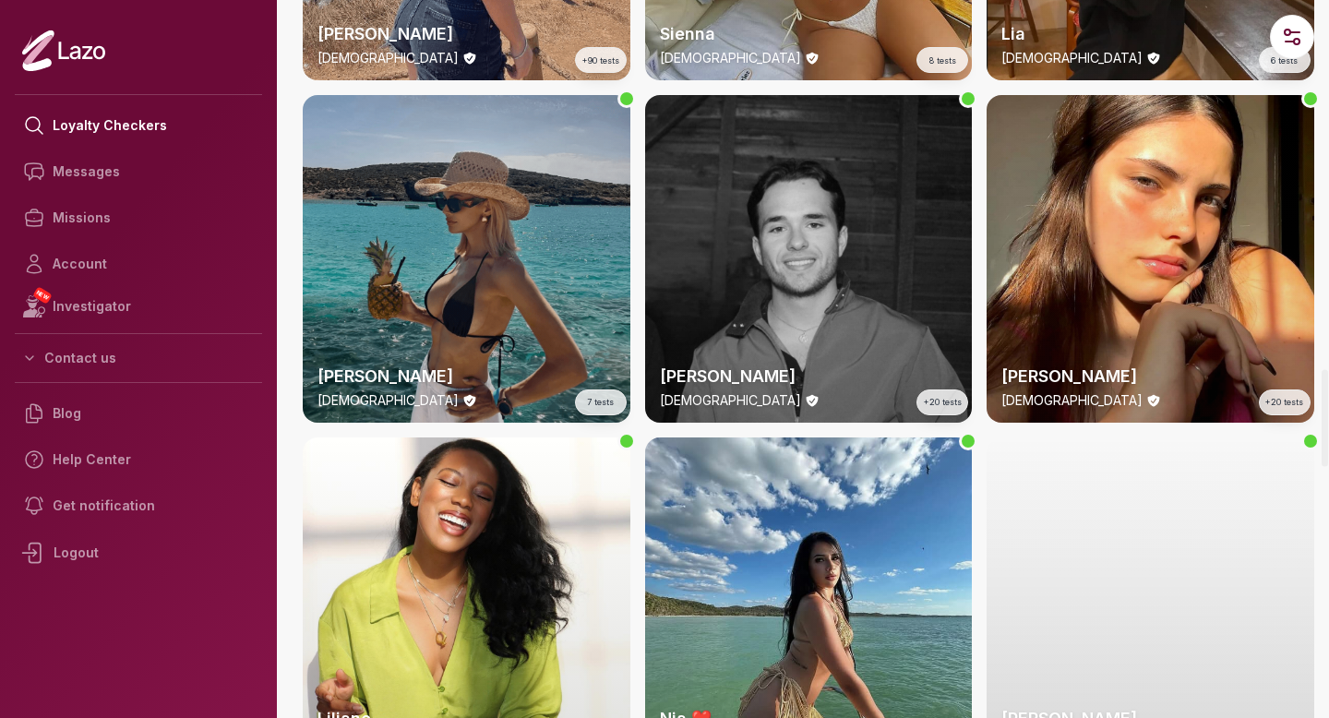
scroll to position [2736, 0]
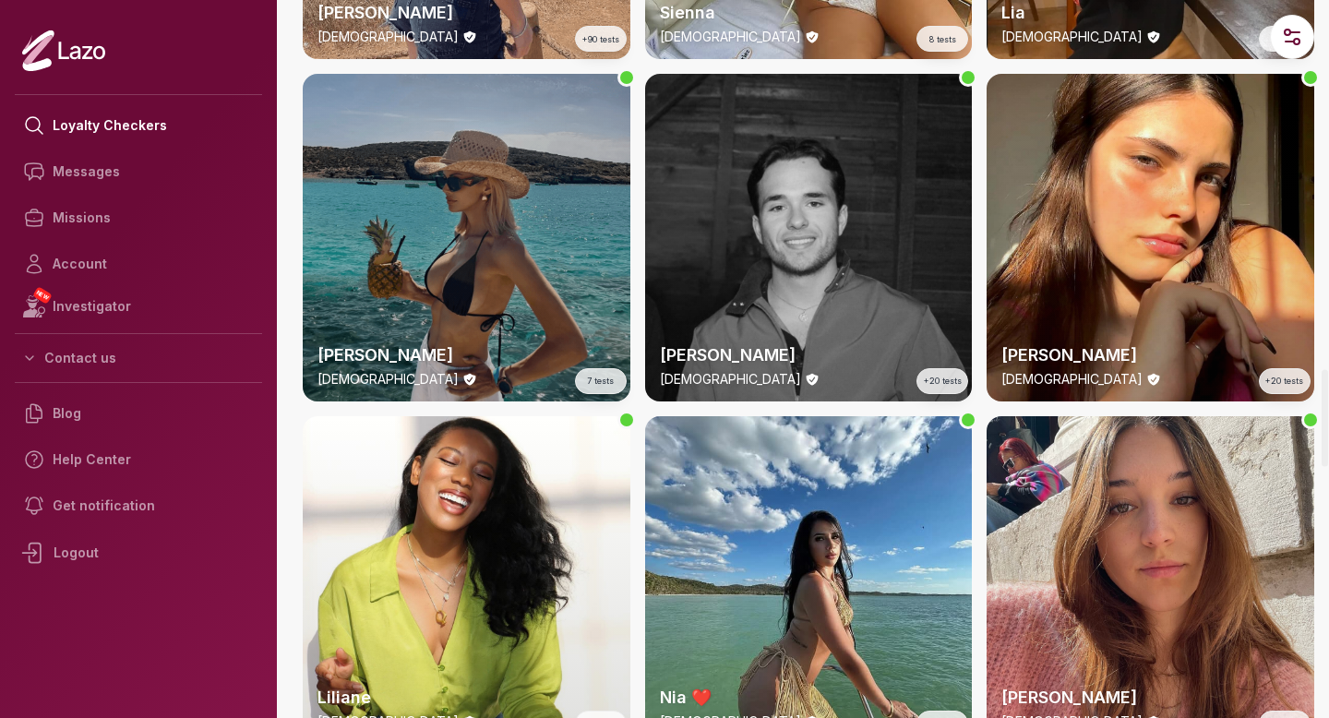
click at [469, 203] on div "Anna 31 y/o 7 tests" at bounding box center [467, 238] width 328 height 328
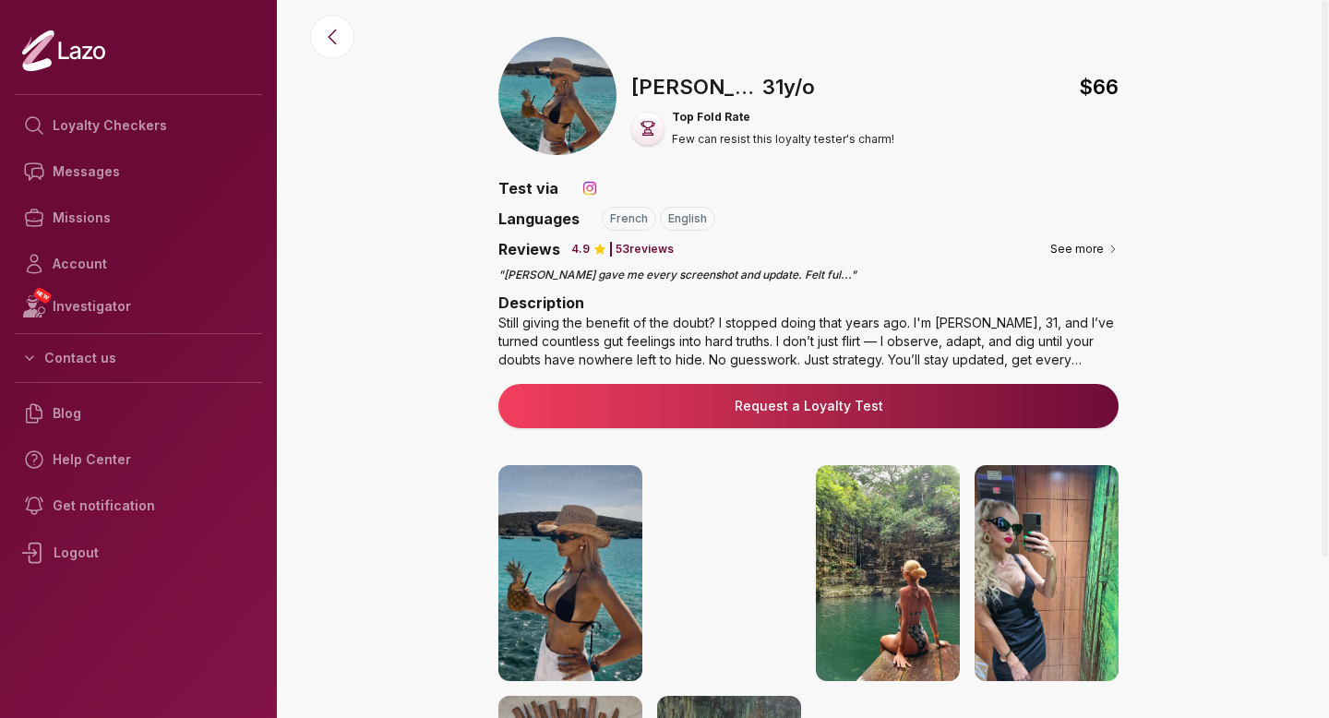
scroll to position [297, 0]
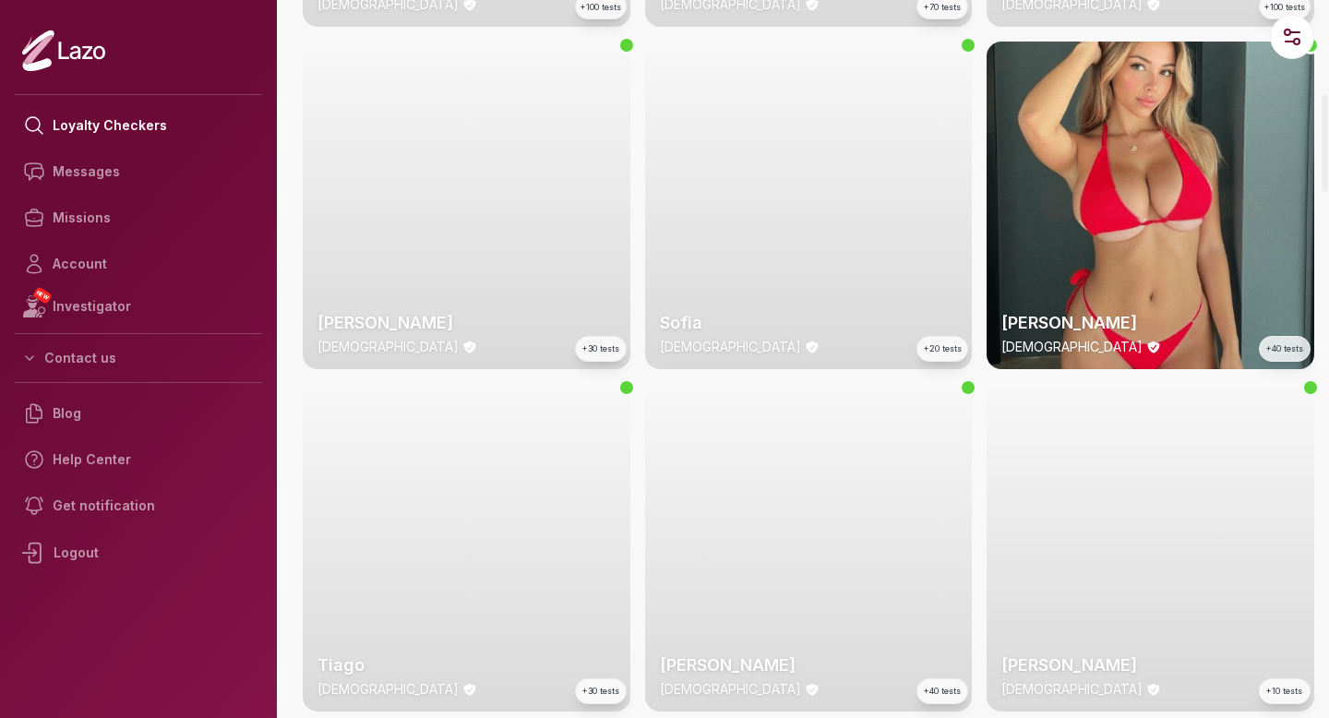
scroll to position [699, 0]
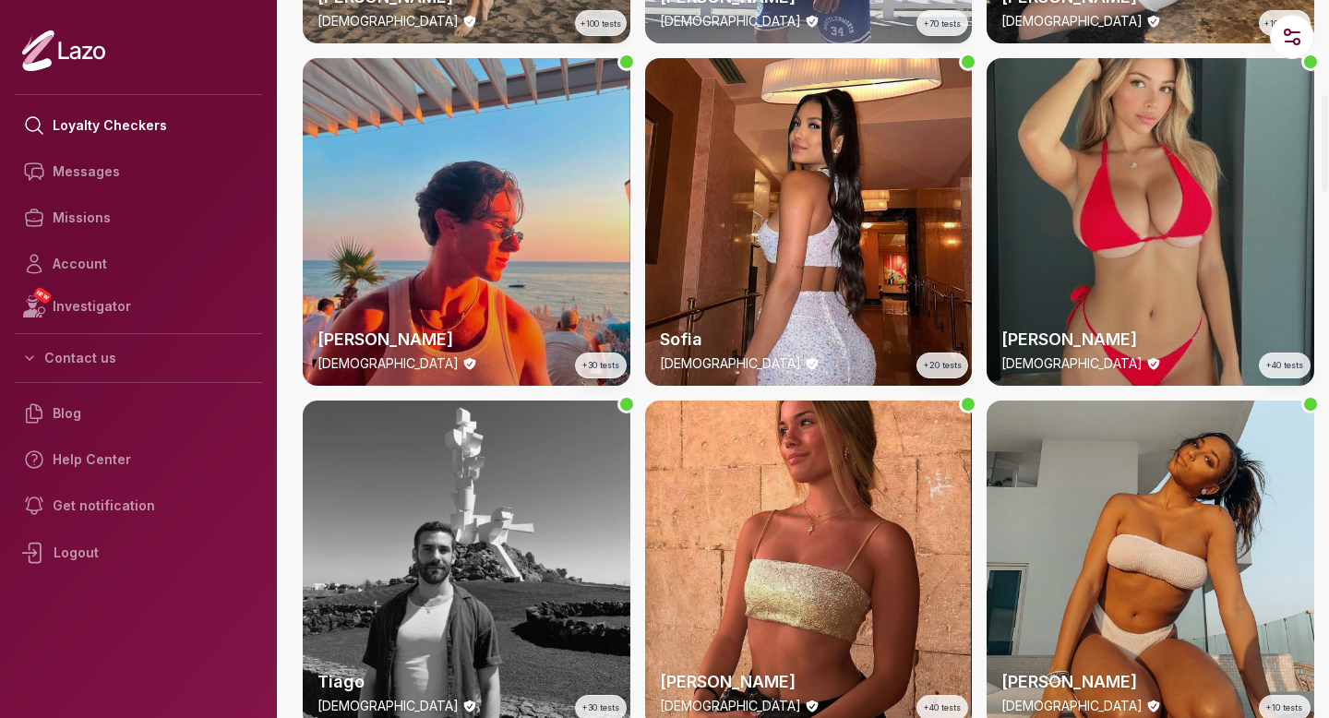
click at [1205, 140] on div "Emily 23 y/o +40 tests" at bounding box center [1150, 222] width 328 height 328
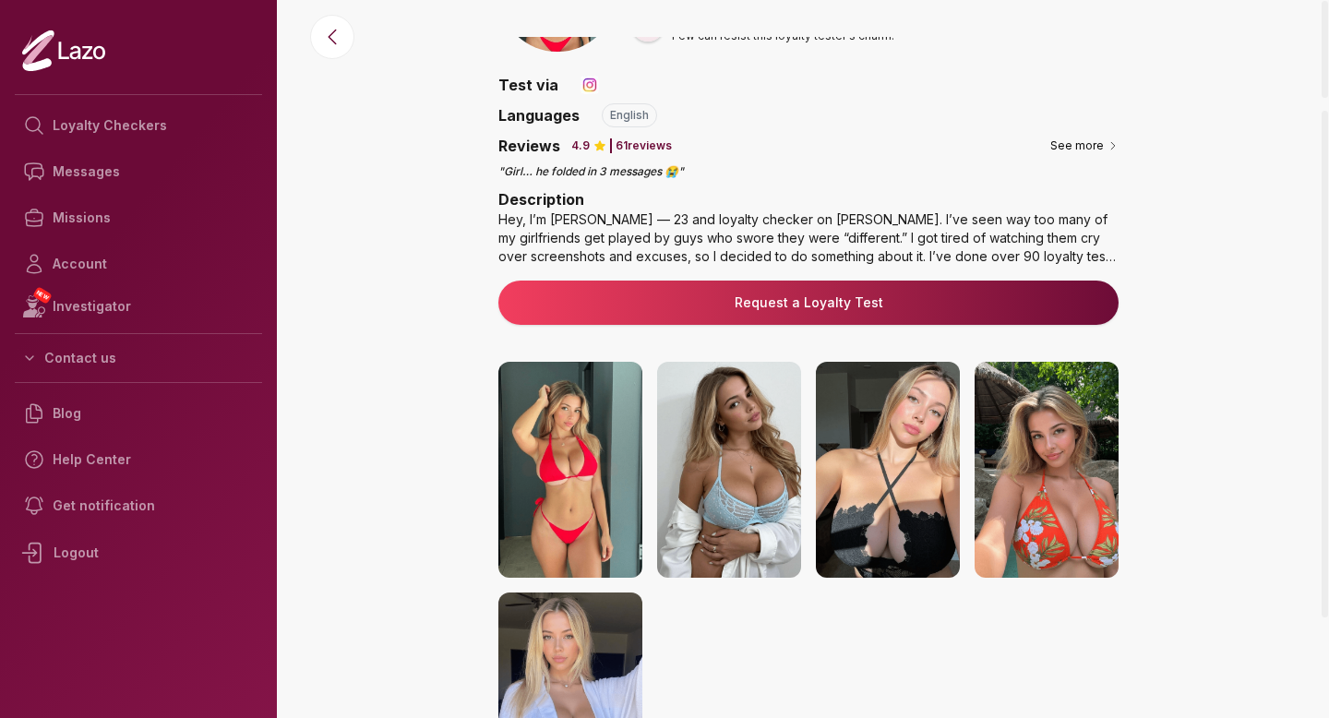
scroll to position [221, 0]
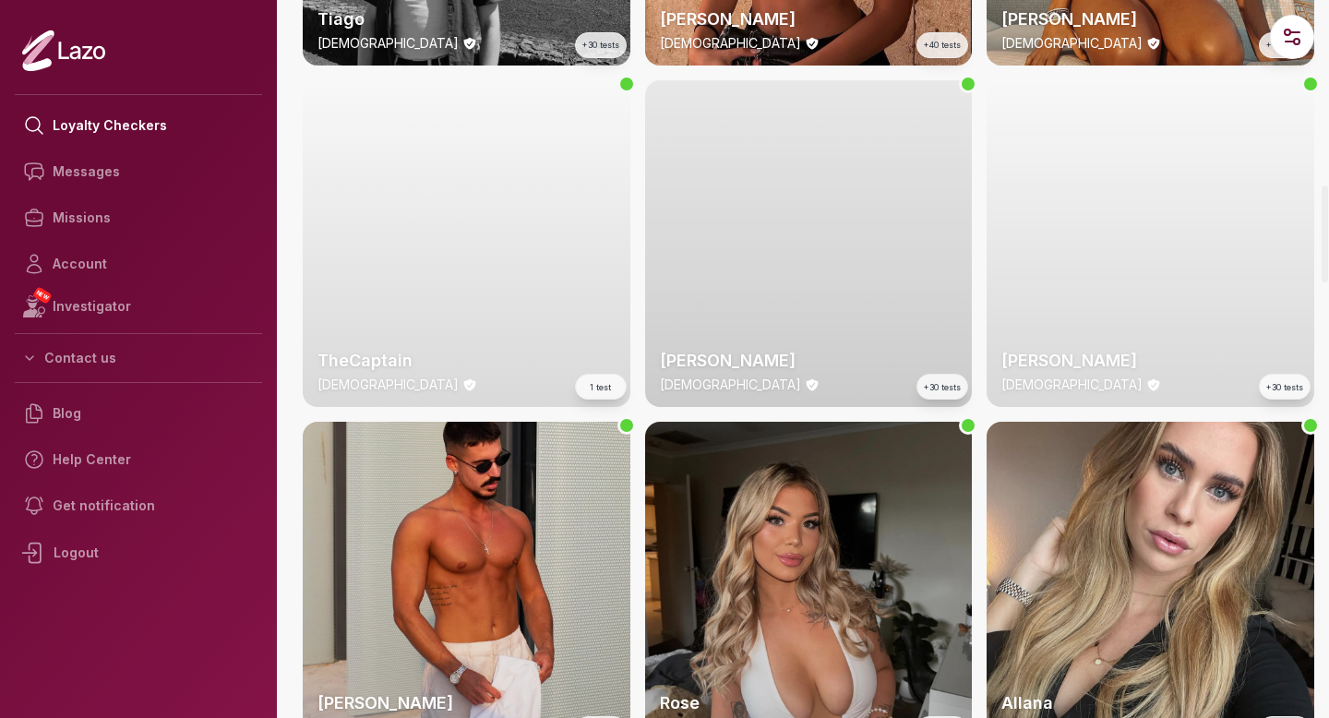
scroll to position [1370, 0]
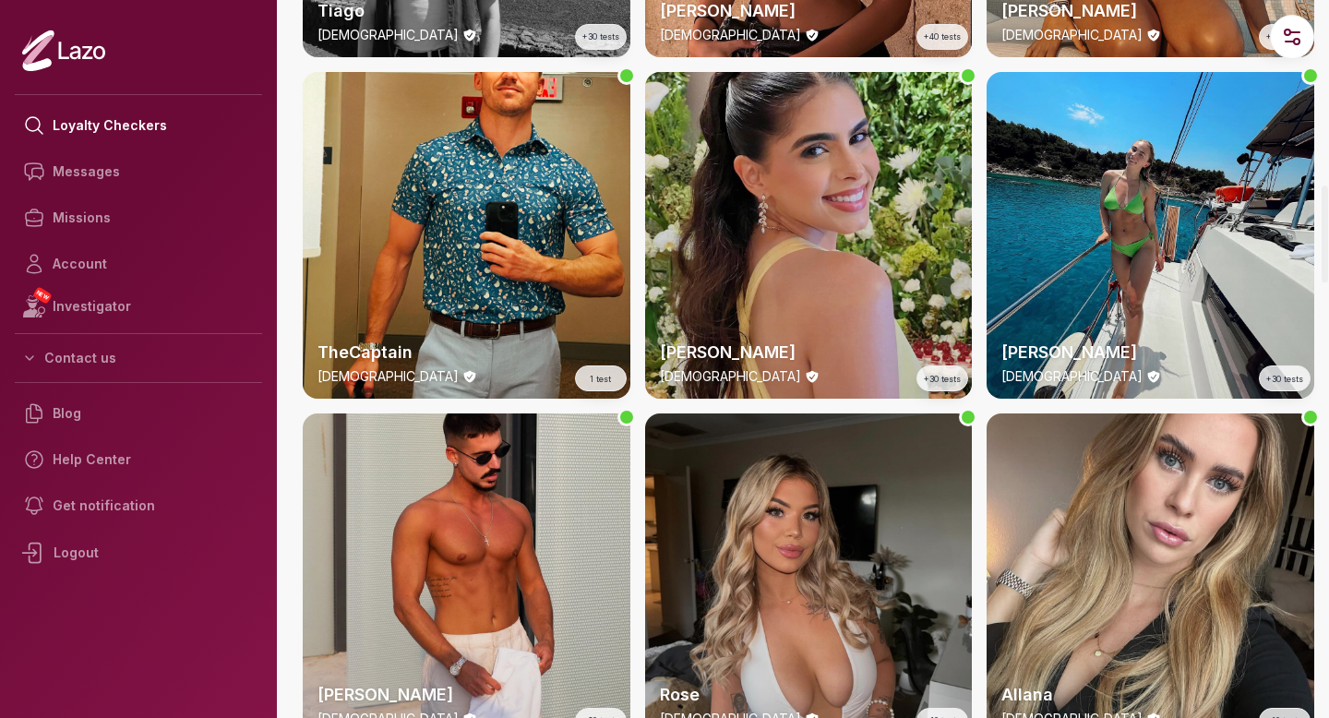
click at [703, 240] on div "Clara 29 y/o +30 tests" at bounding box center [809, 236] width 328 height 328
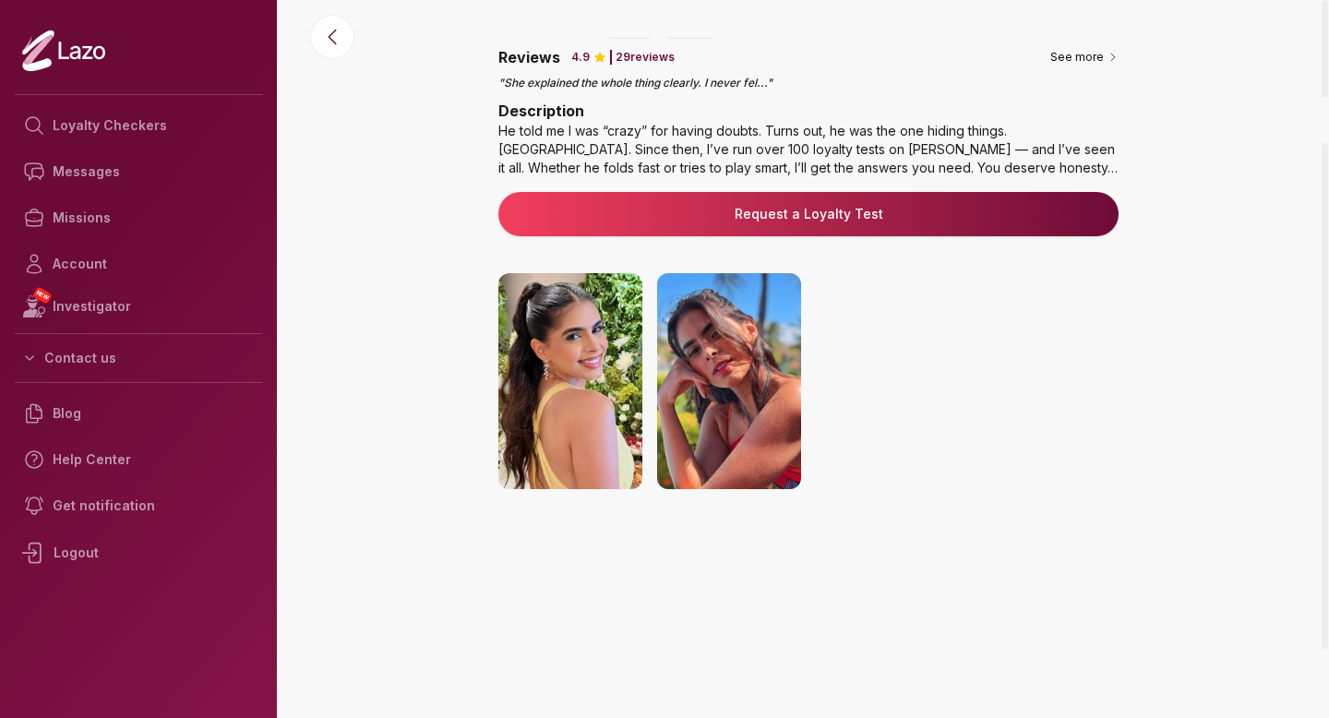
scroll to position [215, 0]
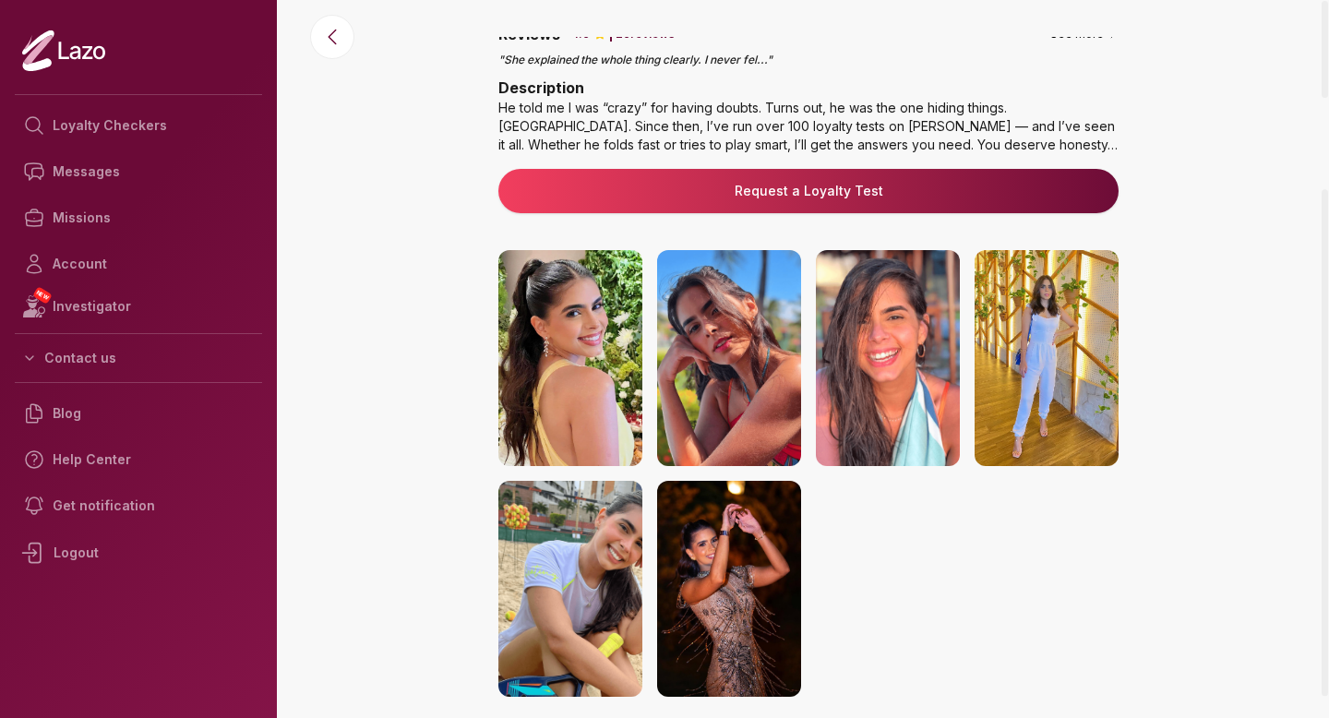
click at [721, 575] on img at bounding box center [729, 589] width 144 height 216
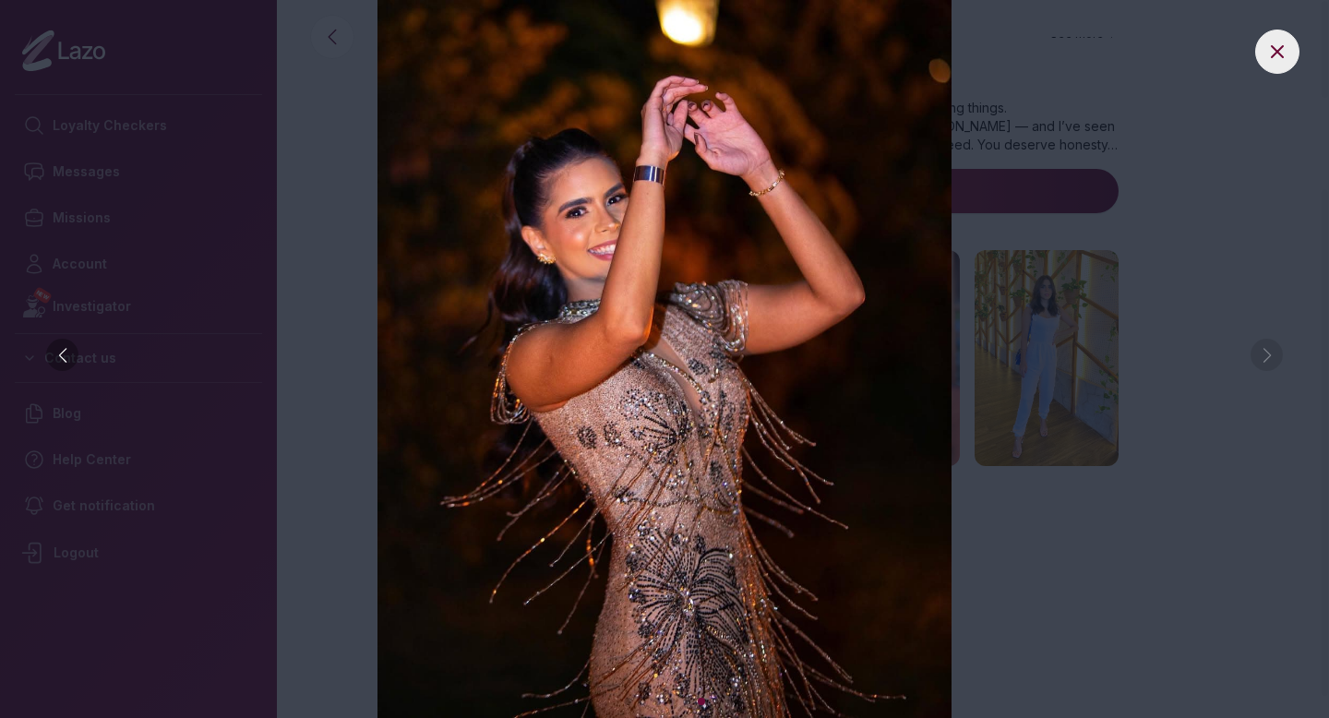
click at [270, 172] on img at bounding box center [664, 359] width 1255 height 718
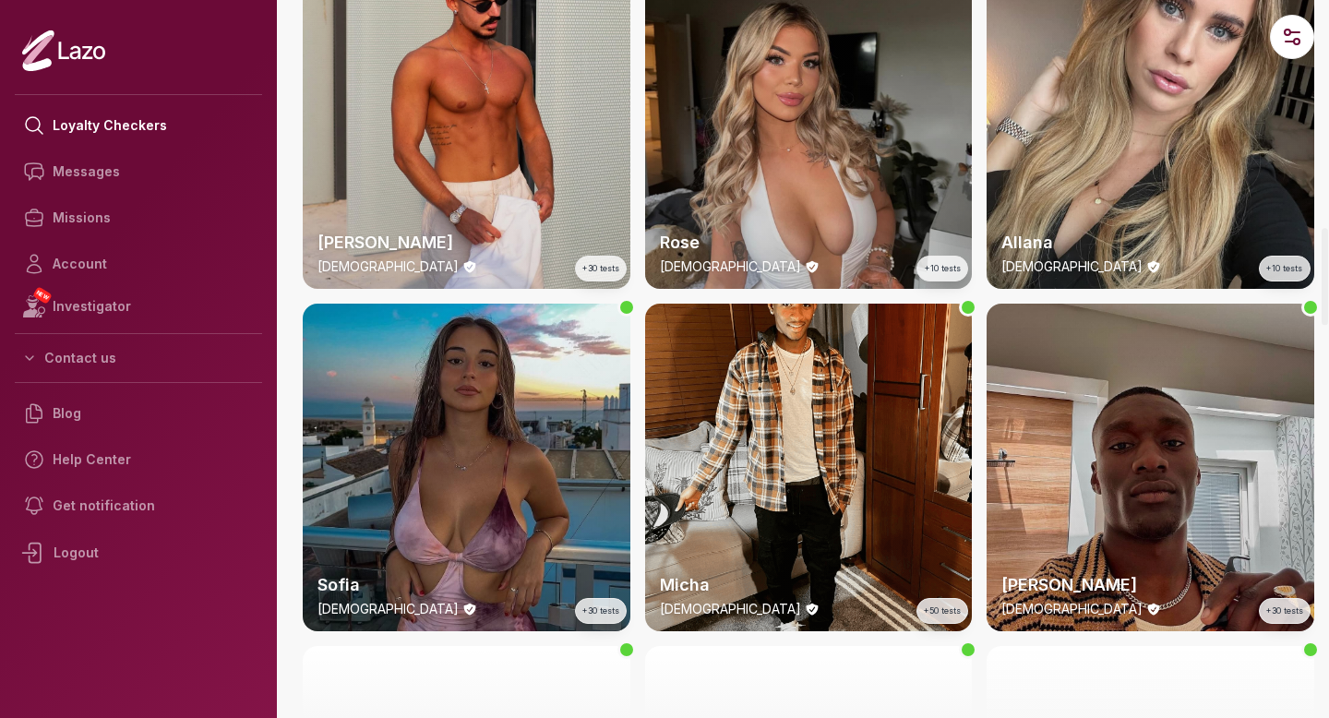
scroll to position [1898, 0]
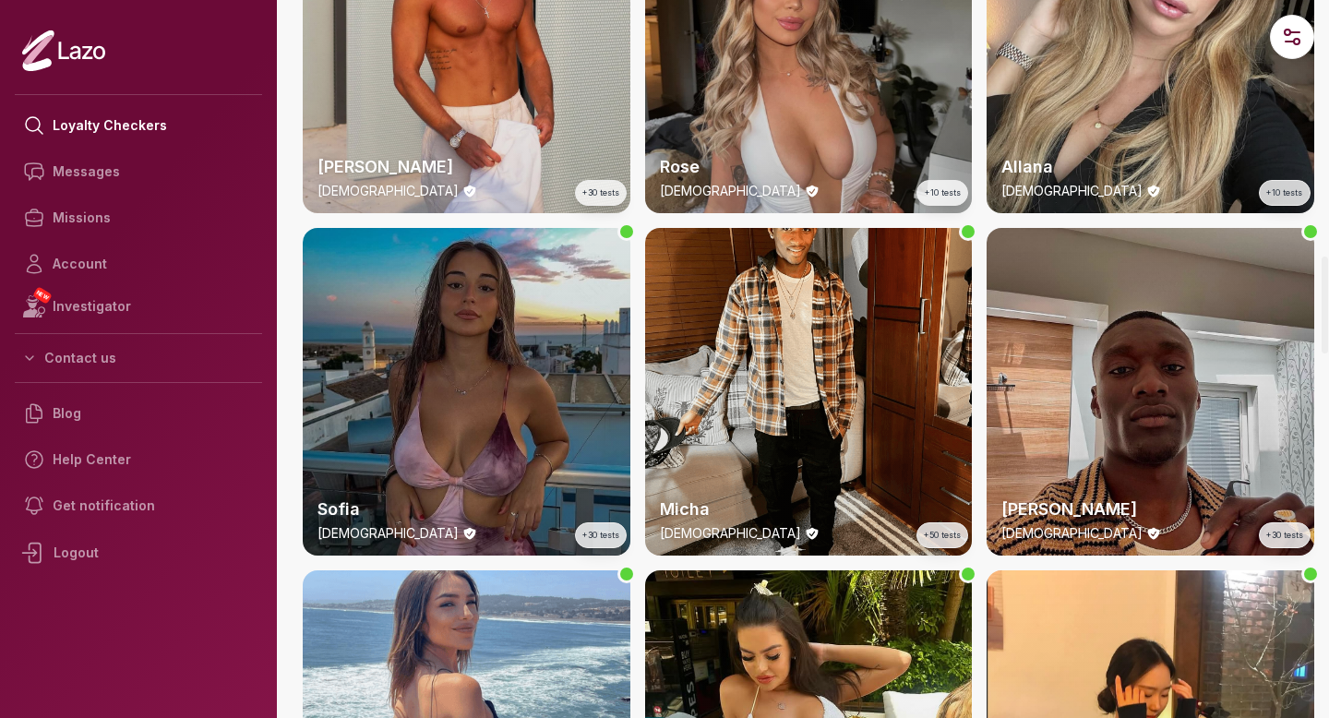
click at [455, 357] on div "Sofia 20 y/o +30 tests" at bounding box center [467, 392] width 328 height 328
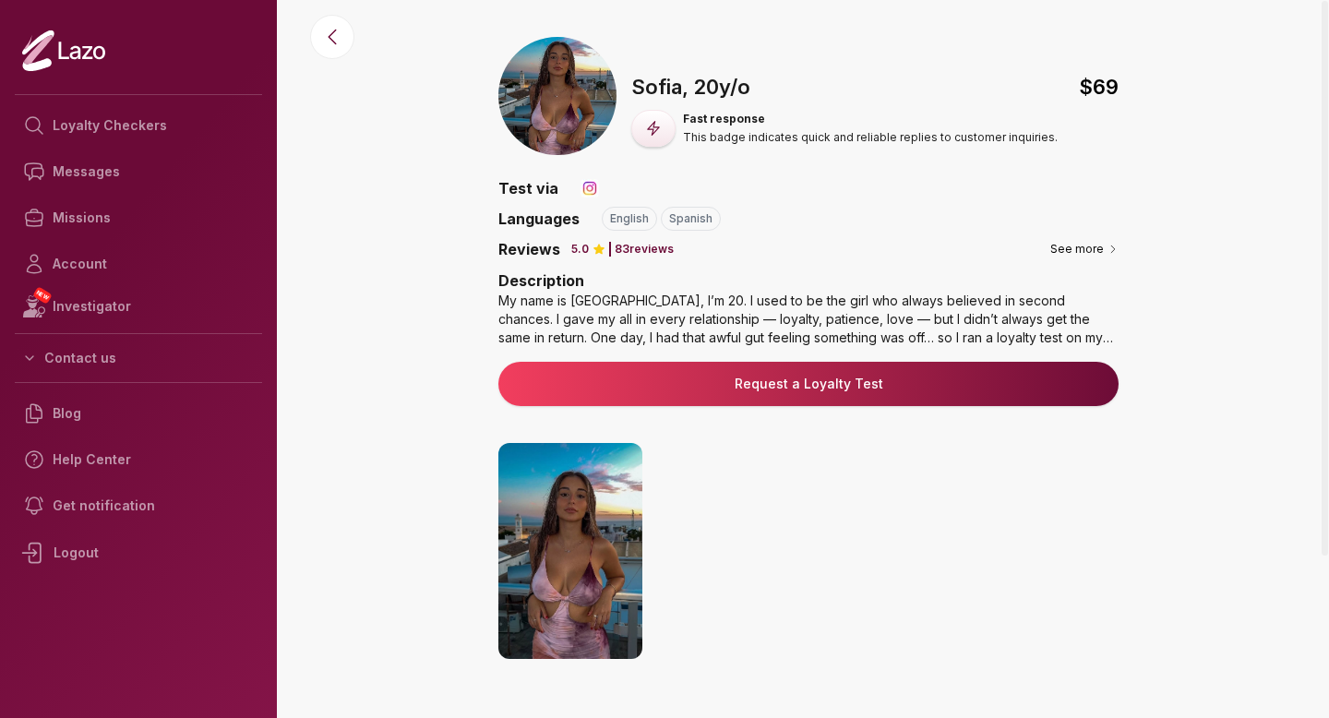
scroll to position [190, 0]
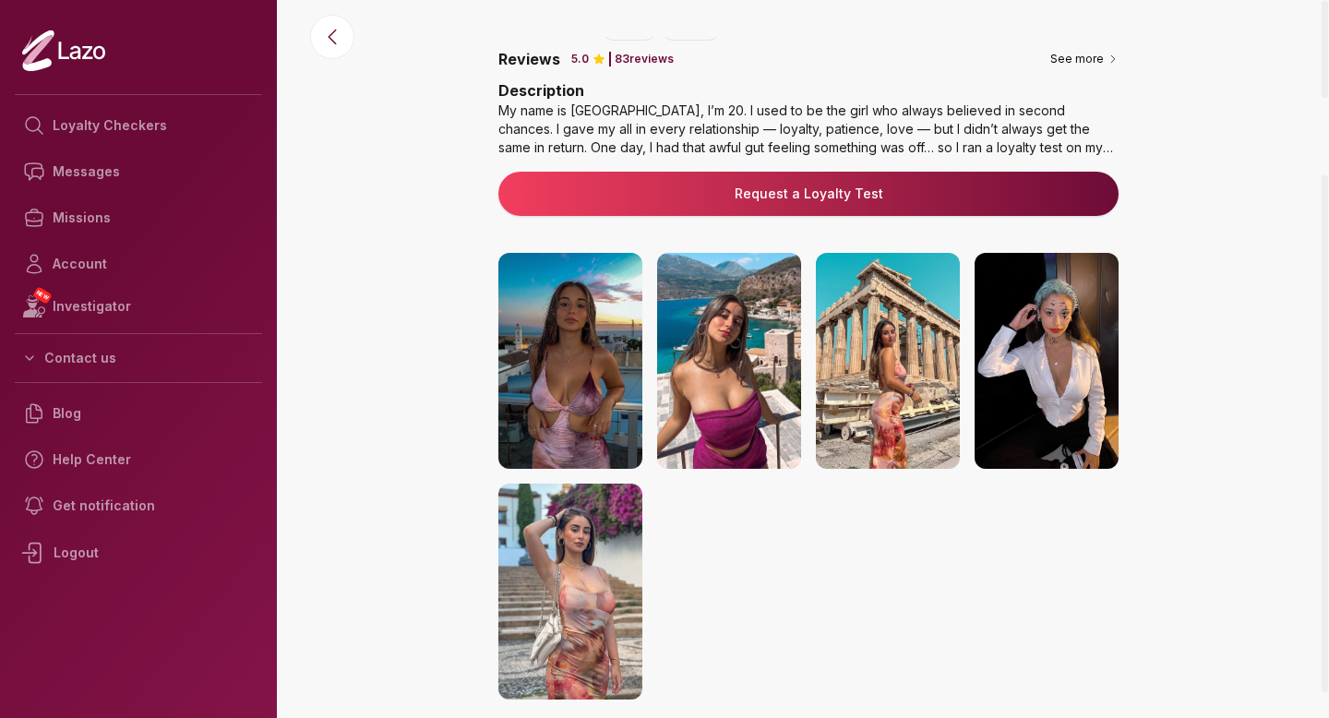
click at [664, 346] on img at bounding box center [729, 361] width 144 height 216
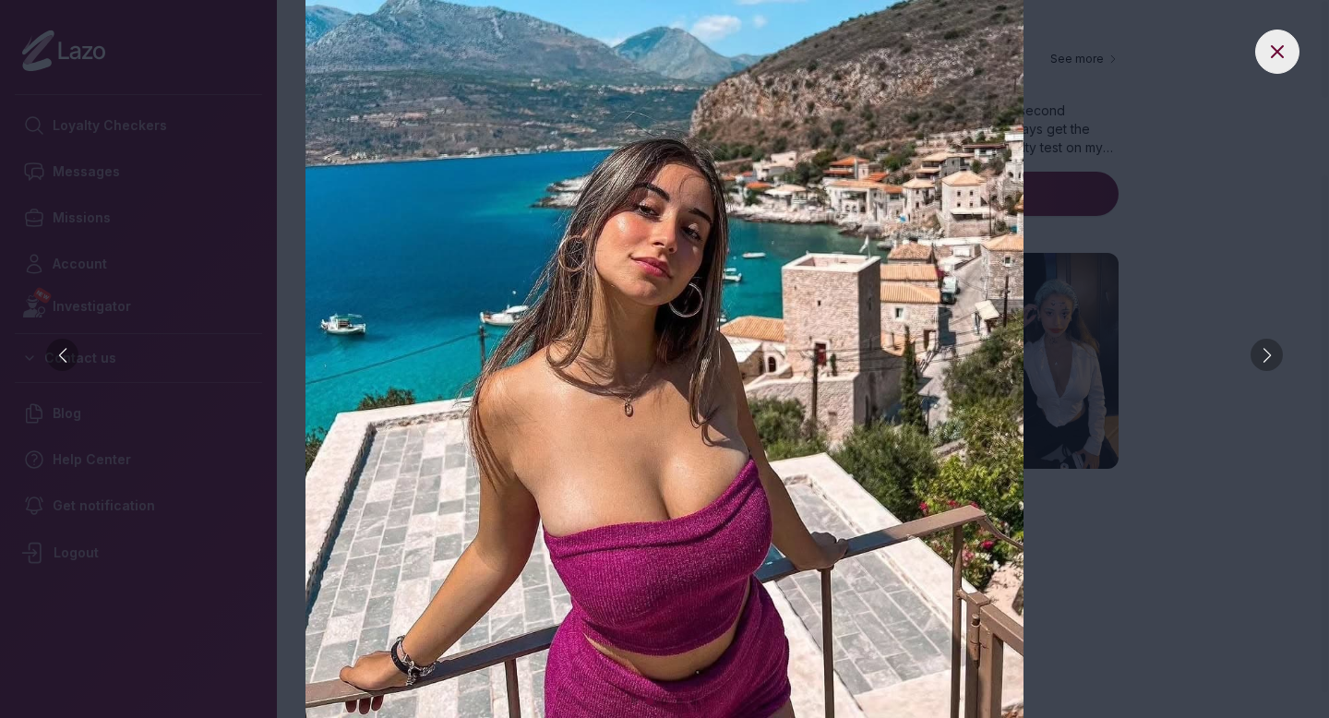
click at [1273, 350] on div at bounding box center [1266, 355] width 32 height 32
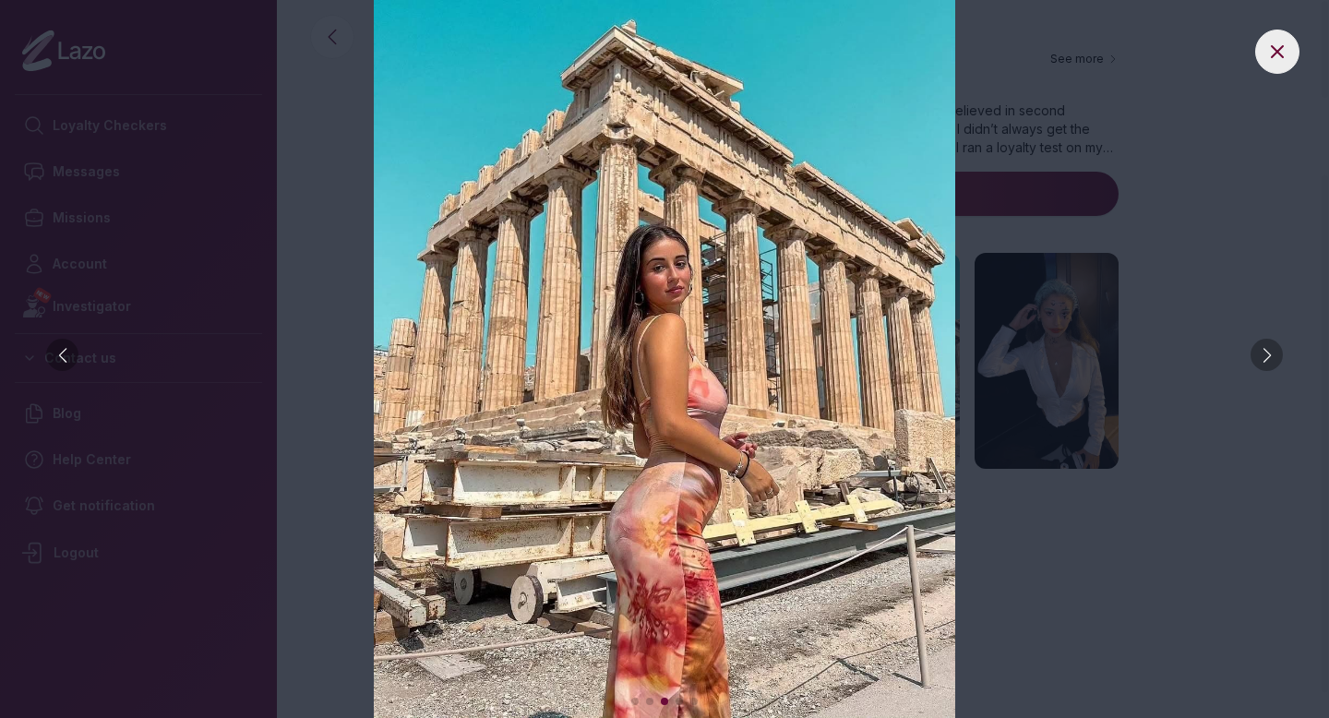
click at [1273, 350] on div at bounding box center [1266, 355] width 32 height 32
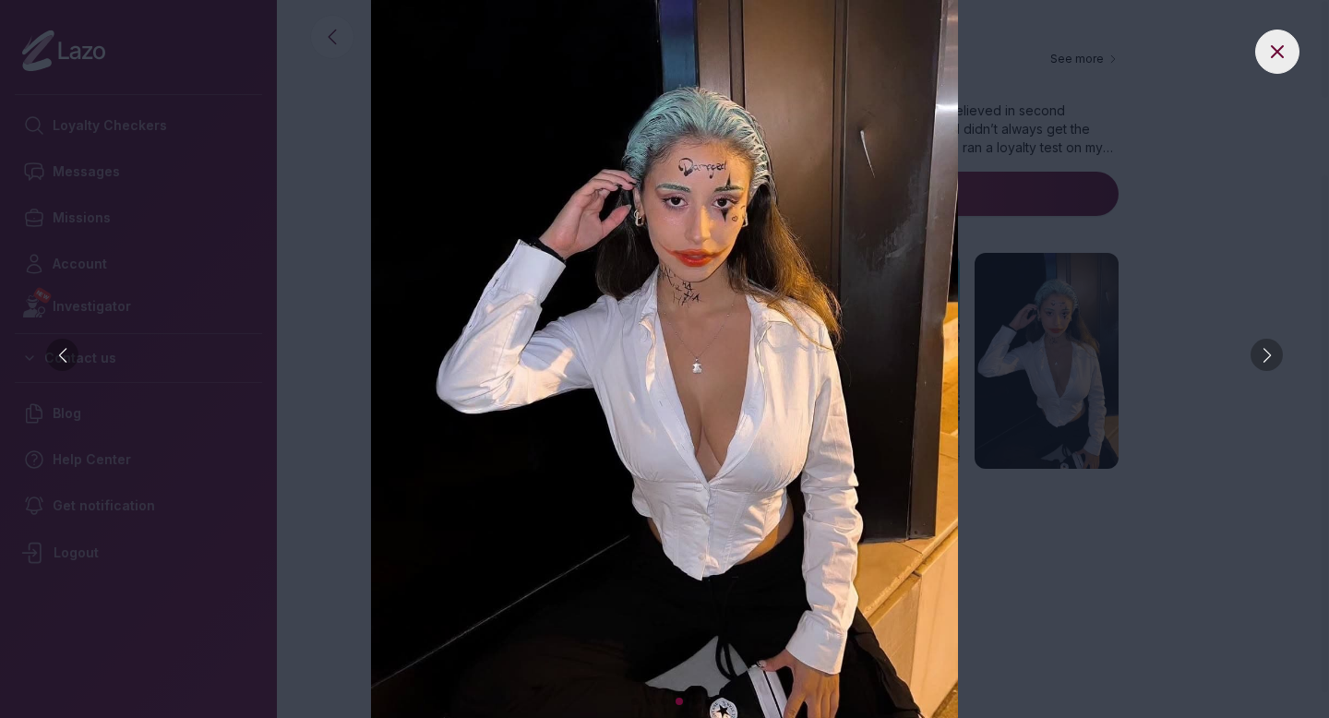
click at [1273, 350] on div at bounding box center [1266, 355] width 32 height 32
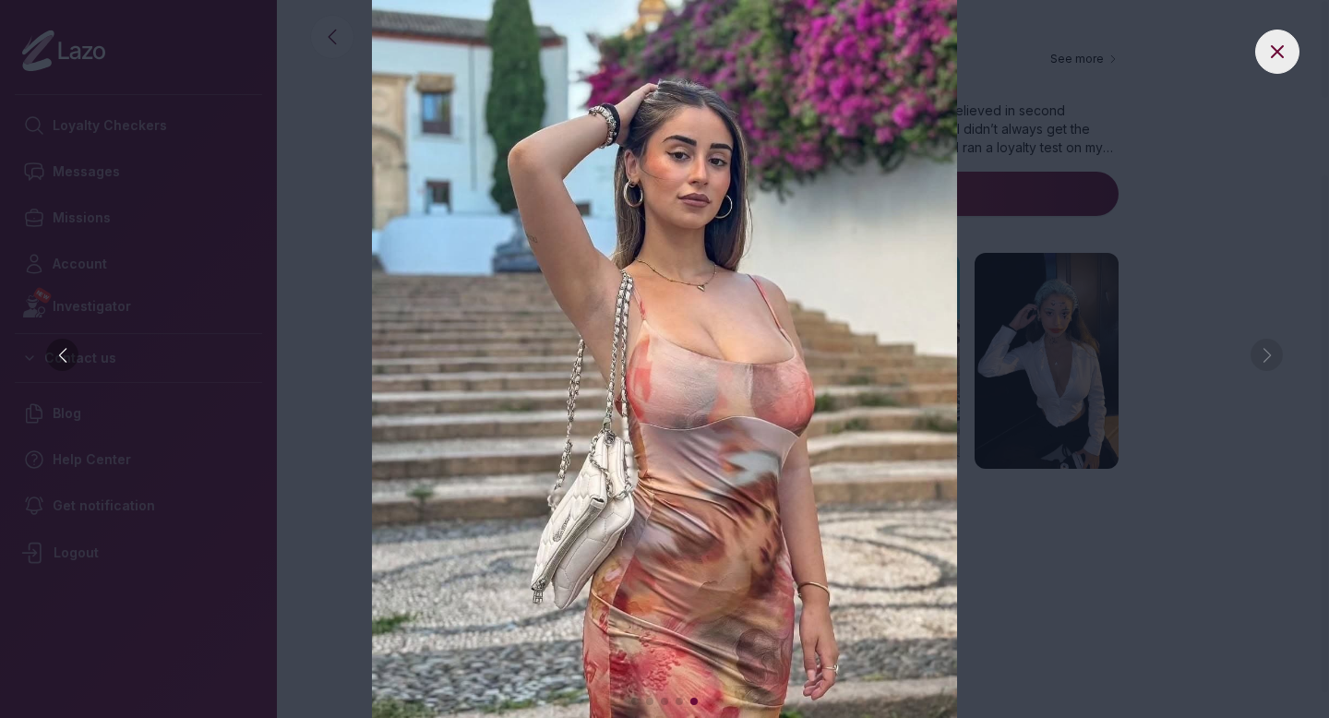
click at [1273, 350] on img at bounding box center [664, 359] width 1255 height 718
click at [1143, 174] on img at bounding box center [664, 359] width 1255 height 718
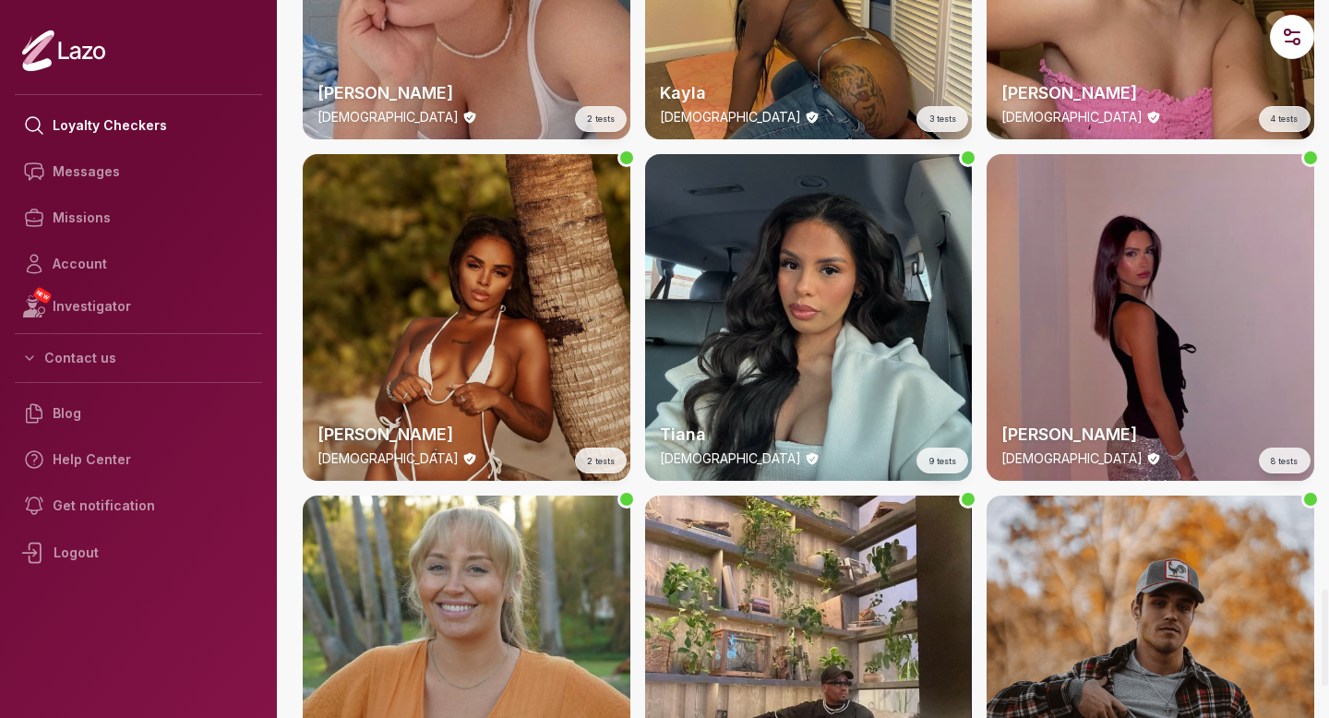
scroll to position [4597, 0]
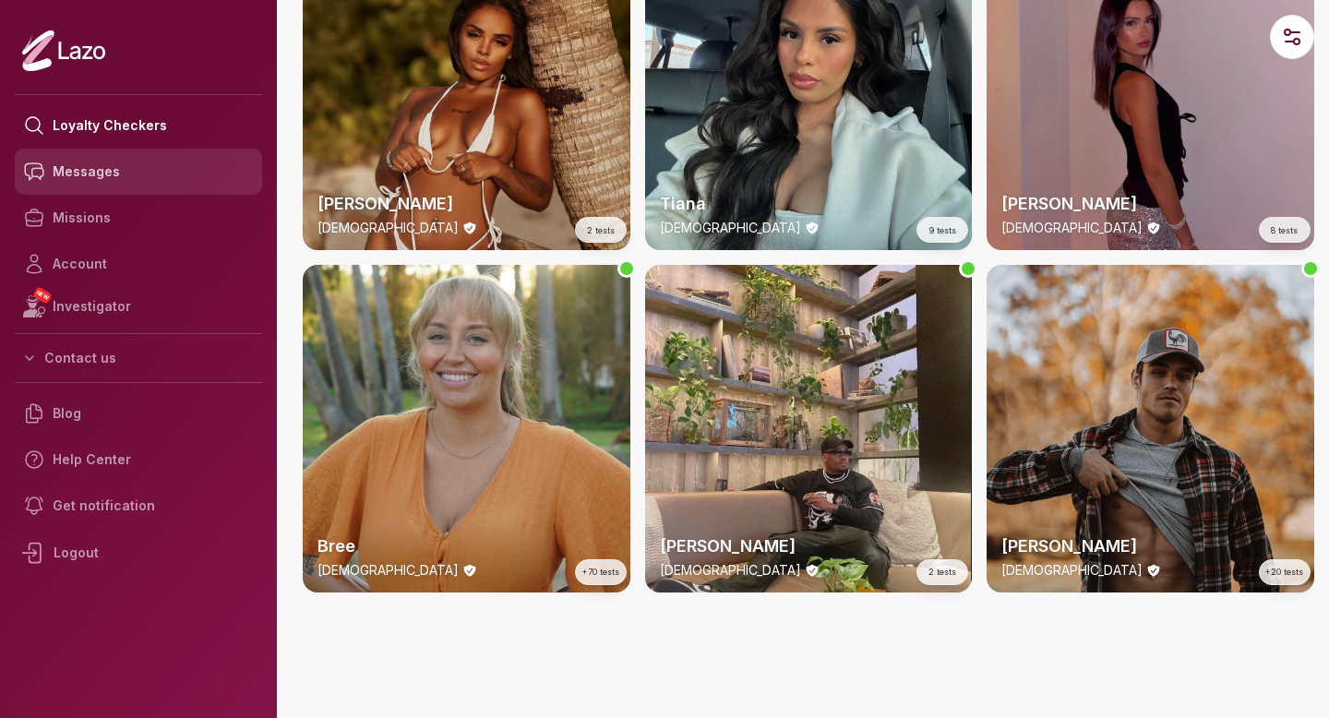
click at [167, 190] on link "Messages" at bounding box center [138, 172] width 247 height 46
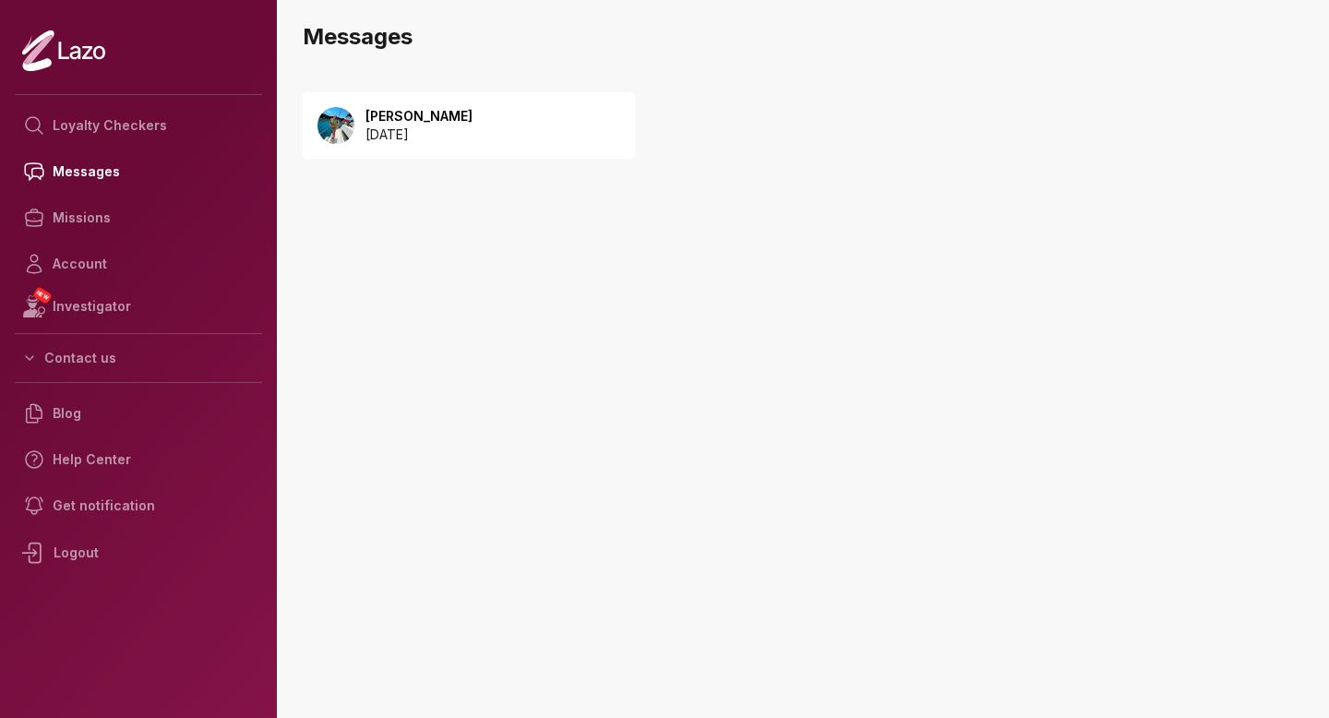
click at [386, 136] on p "2025 October 04" at bounding box center [418, 134] width 107 height 18
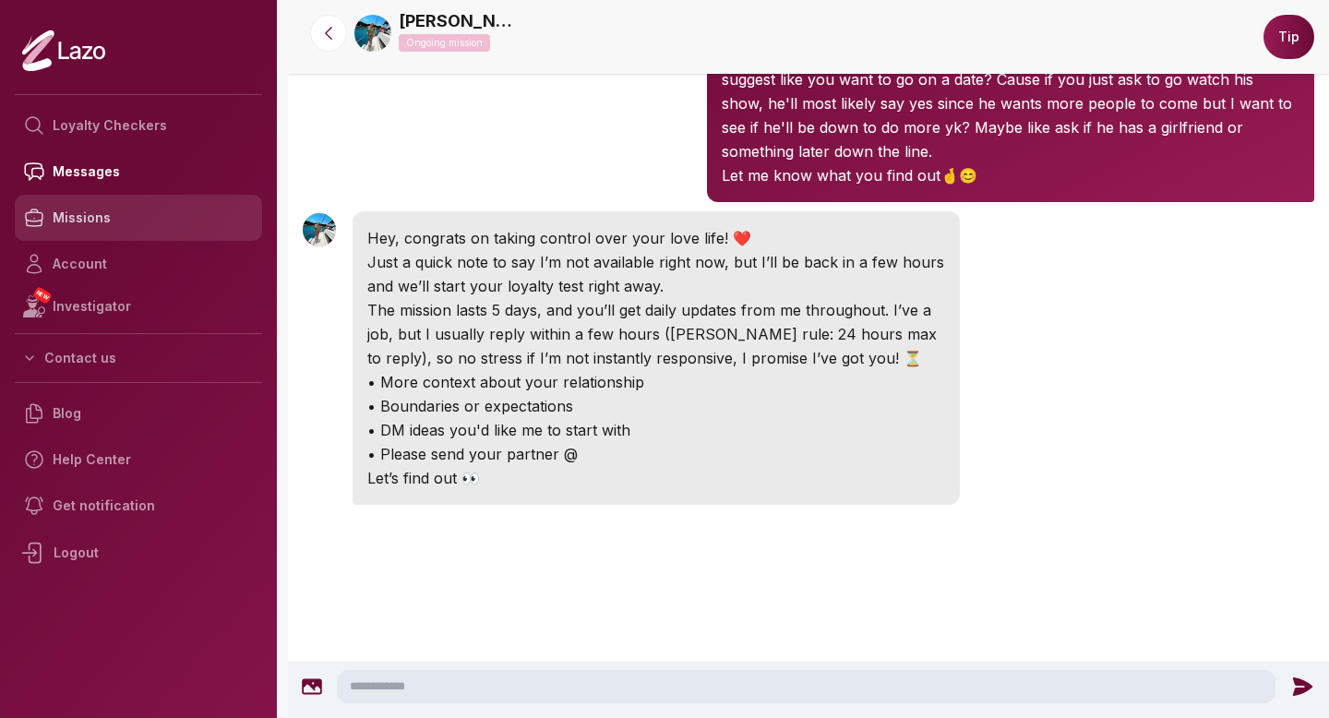
scroll to position [319, 0]
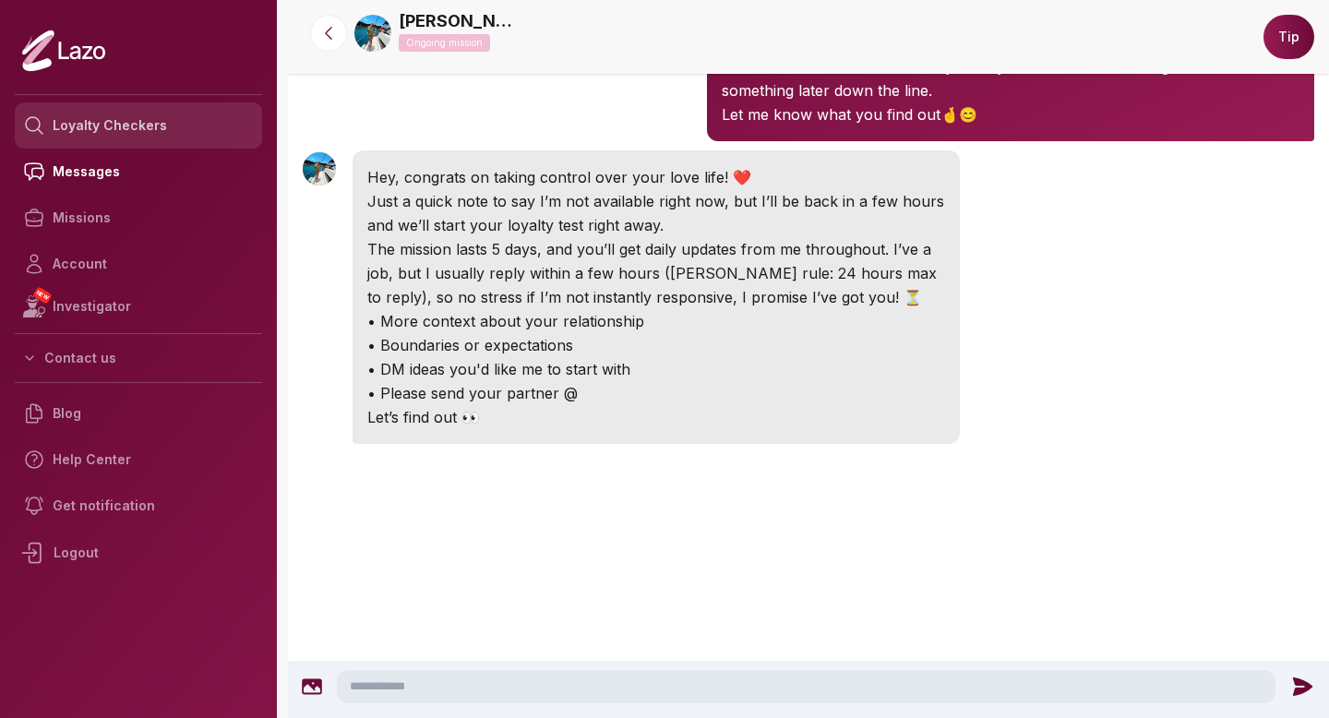
click at [105, 125] on link "Loyalty Checkers" at bounding box center [138, 125] width 247 height 46
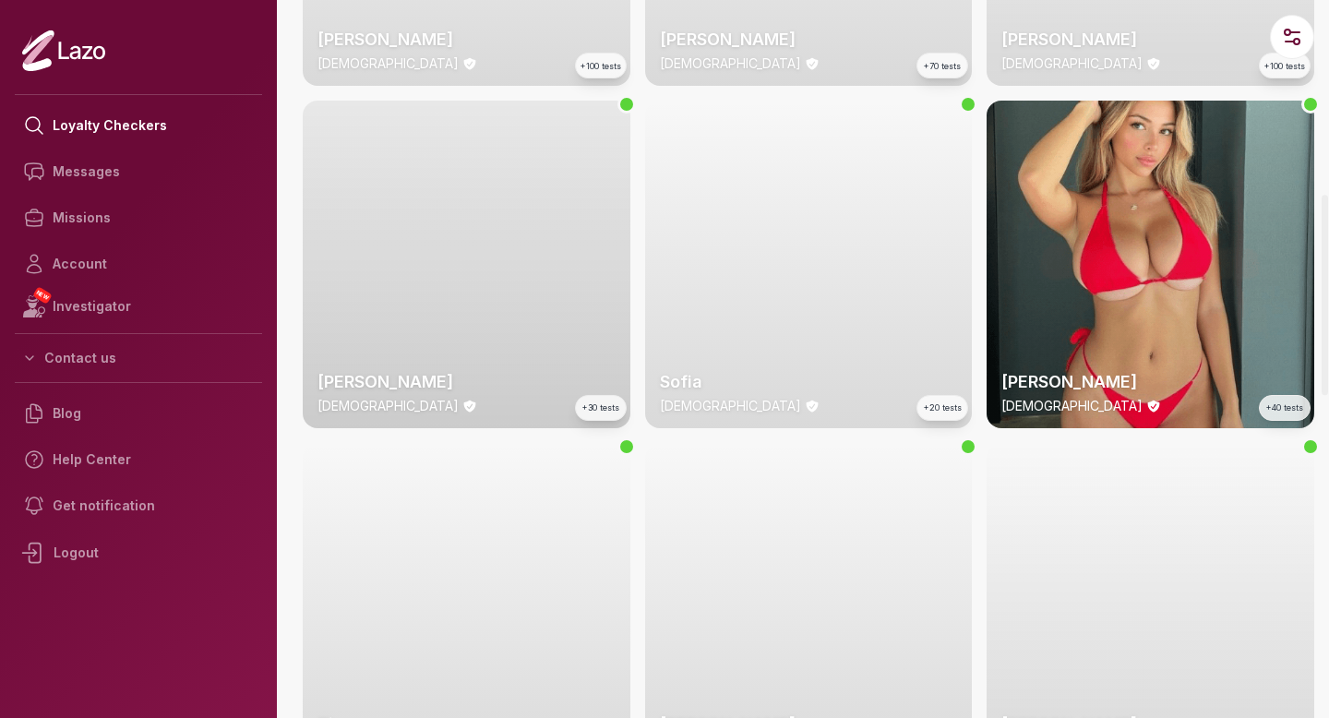
scroll to position [695, 0]
